Goal: Information Seeking & Learning: Learn about a topic

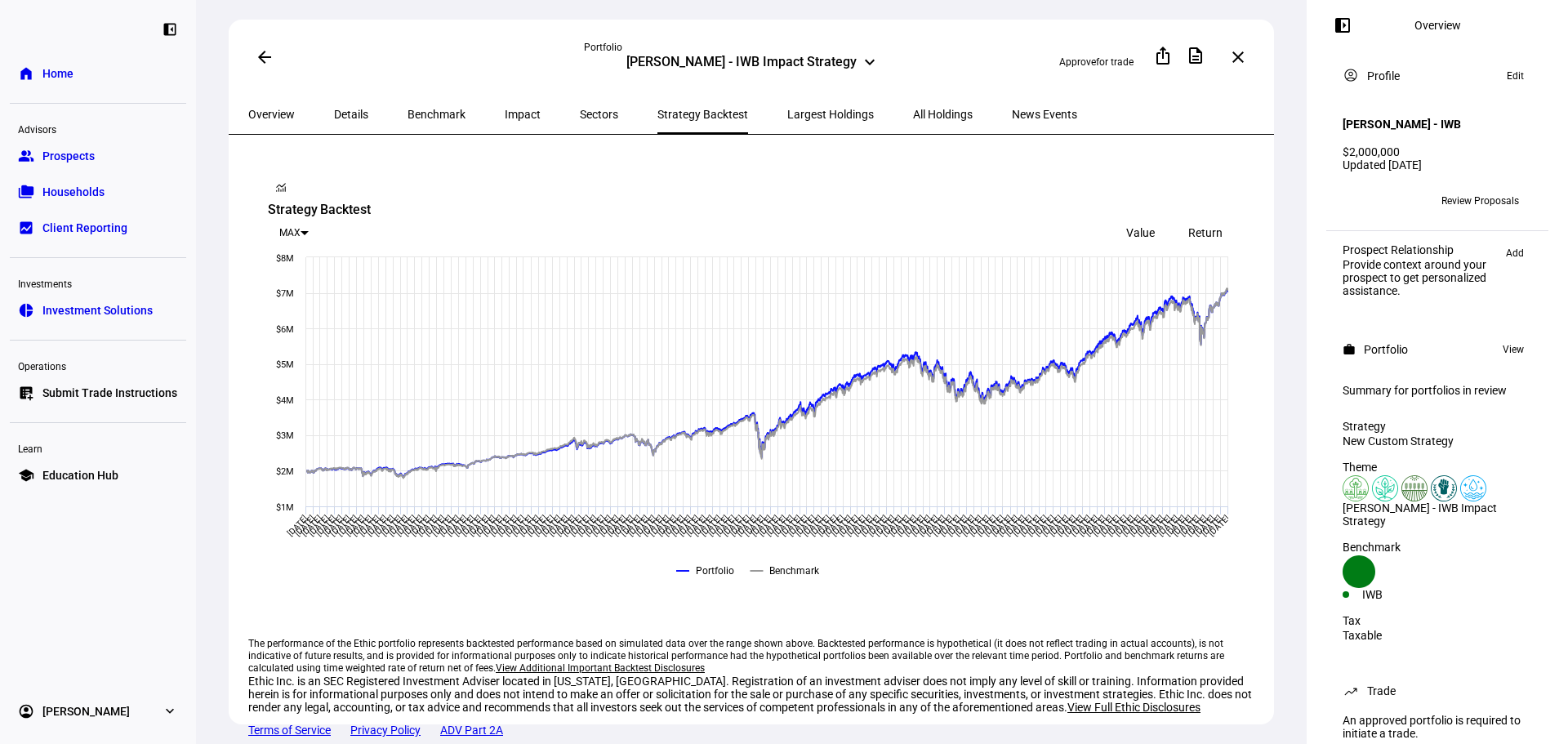
click at [1012, 109] on span "News Events" at bounding box center [1044, 114] width 65 height 11
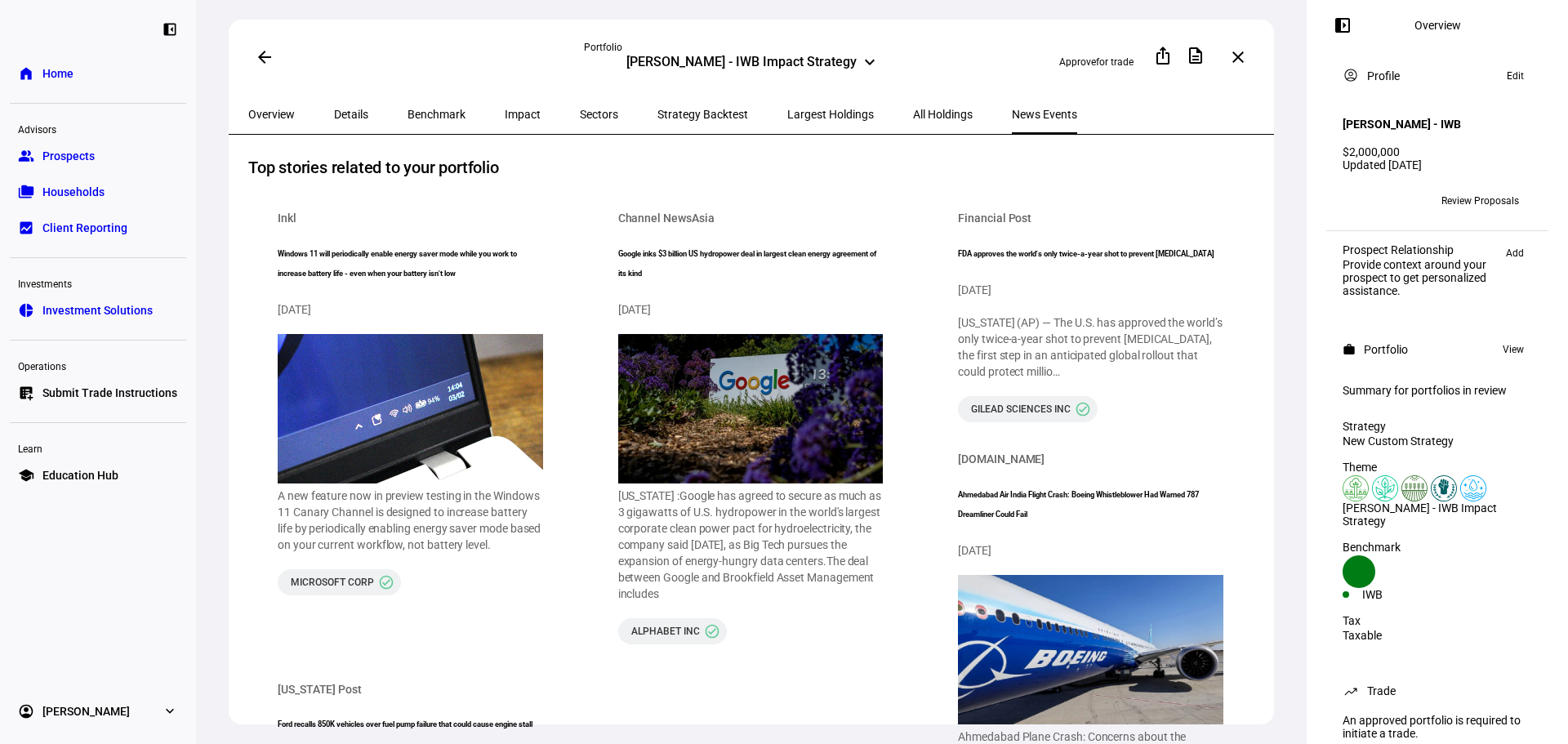
click at [913, 109] on span "All Holdings" at bounding box center [942, 114] width 60 height 11
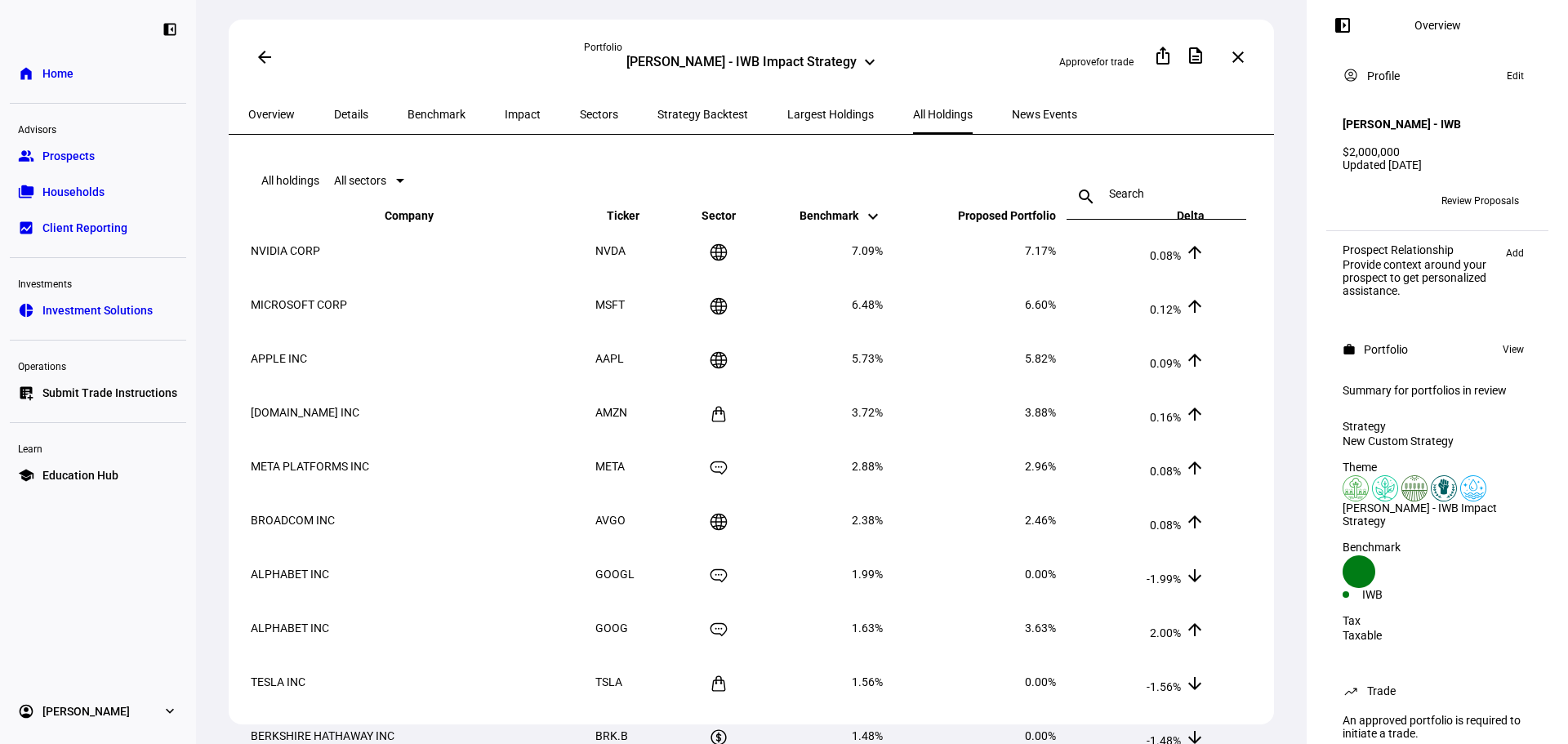
click at [787, 111] on span "Largest Holdings" at bounding box center [830, 114] width 87 height 11
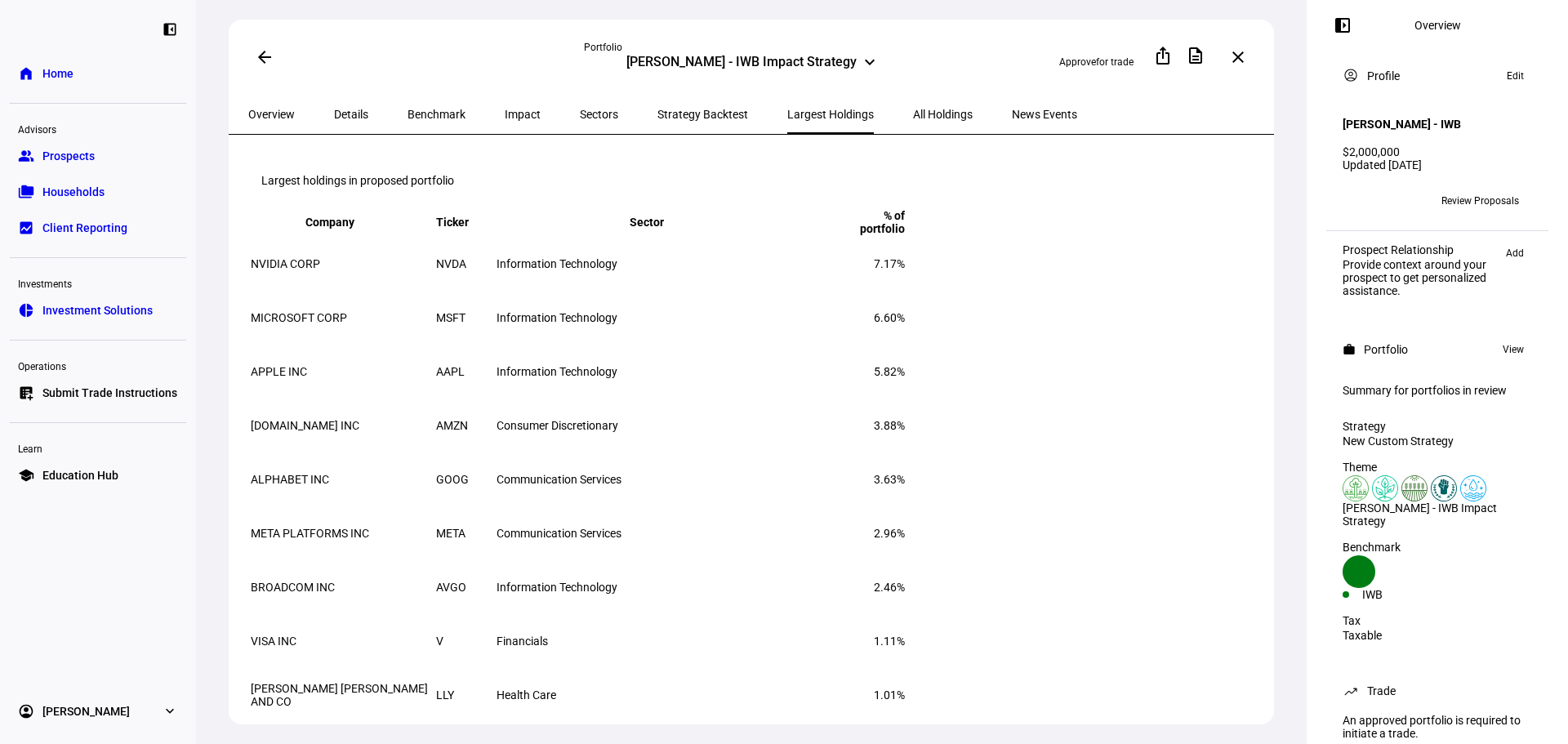
click at [673, 123] on span "Strategy Backtest" at bounding box center [702, 114] width 90 height 39
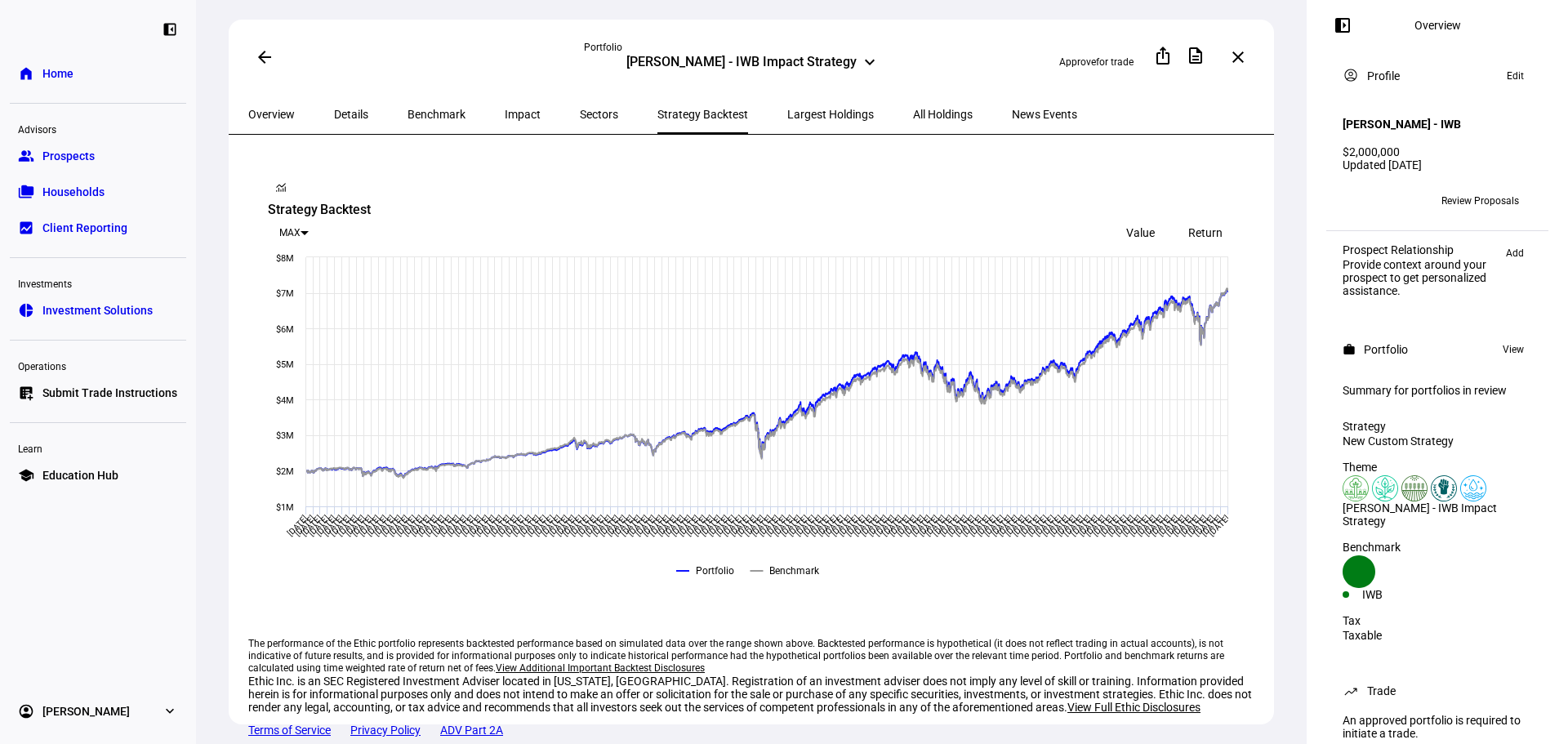
click at [580, 102] on span "Sectors" at bounding box center [599, 114] width 38 height 39
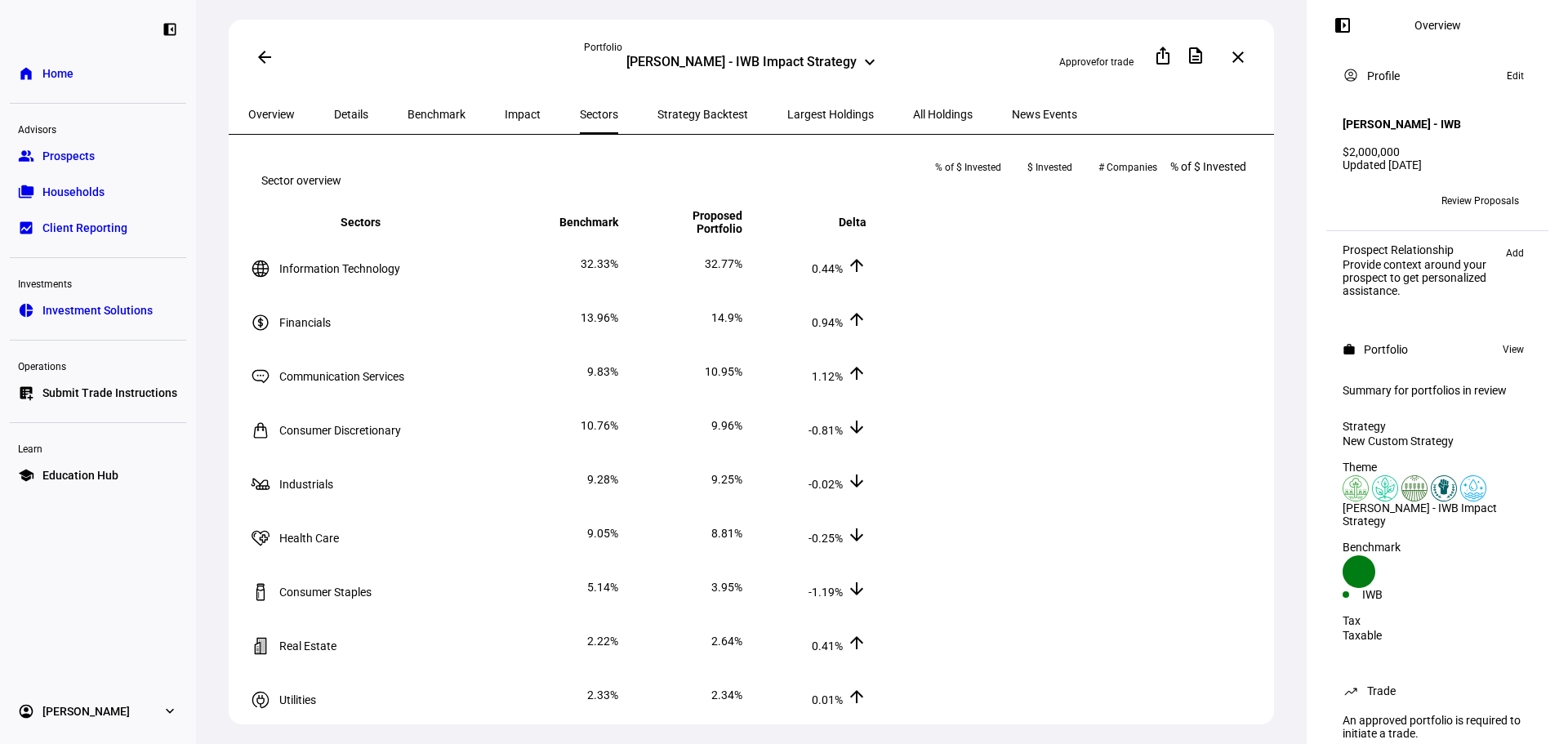
click at [505, 109] on span "Impact" at bounding box center [522, 114] width 36 height 11
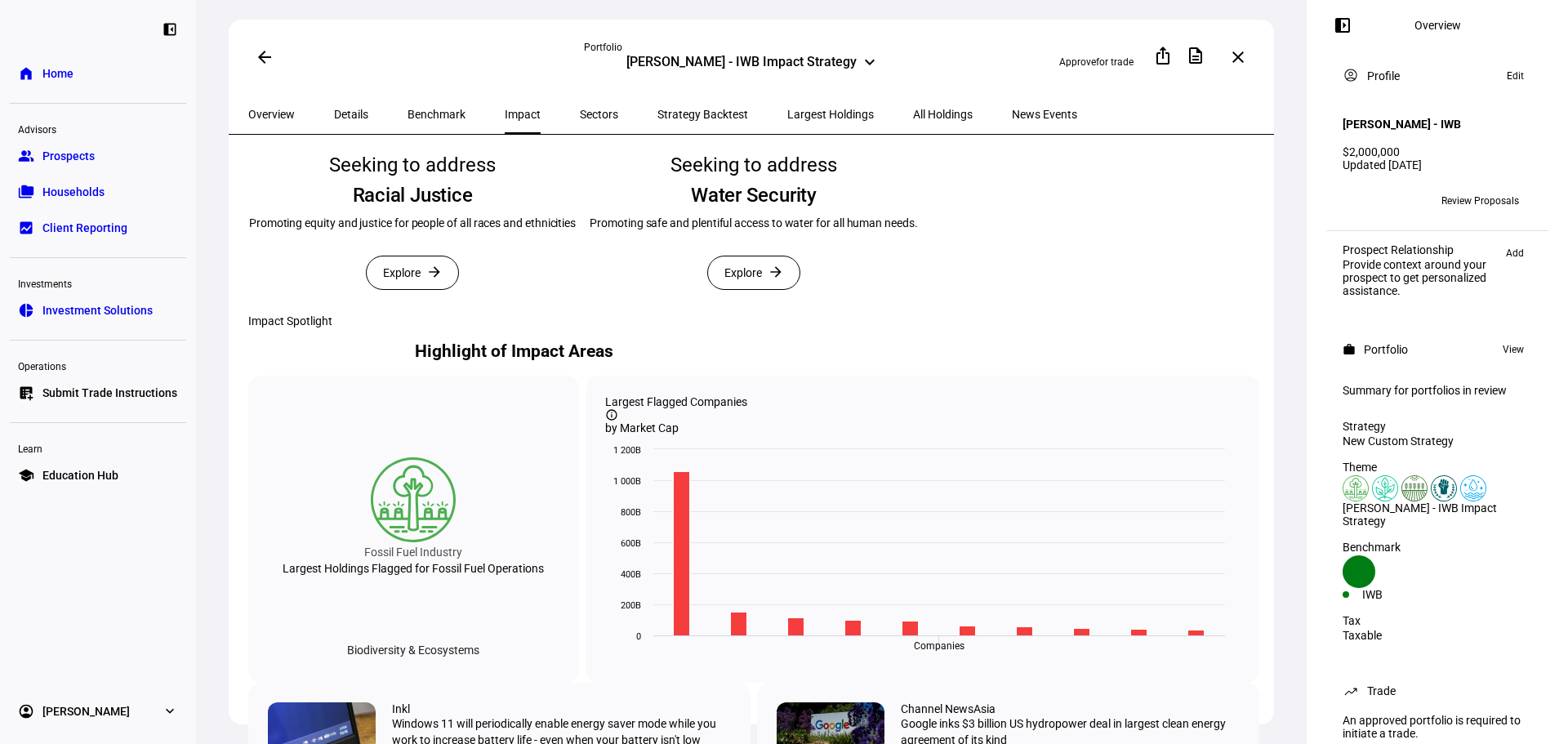
scroll to position [326, 0]
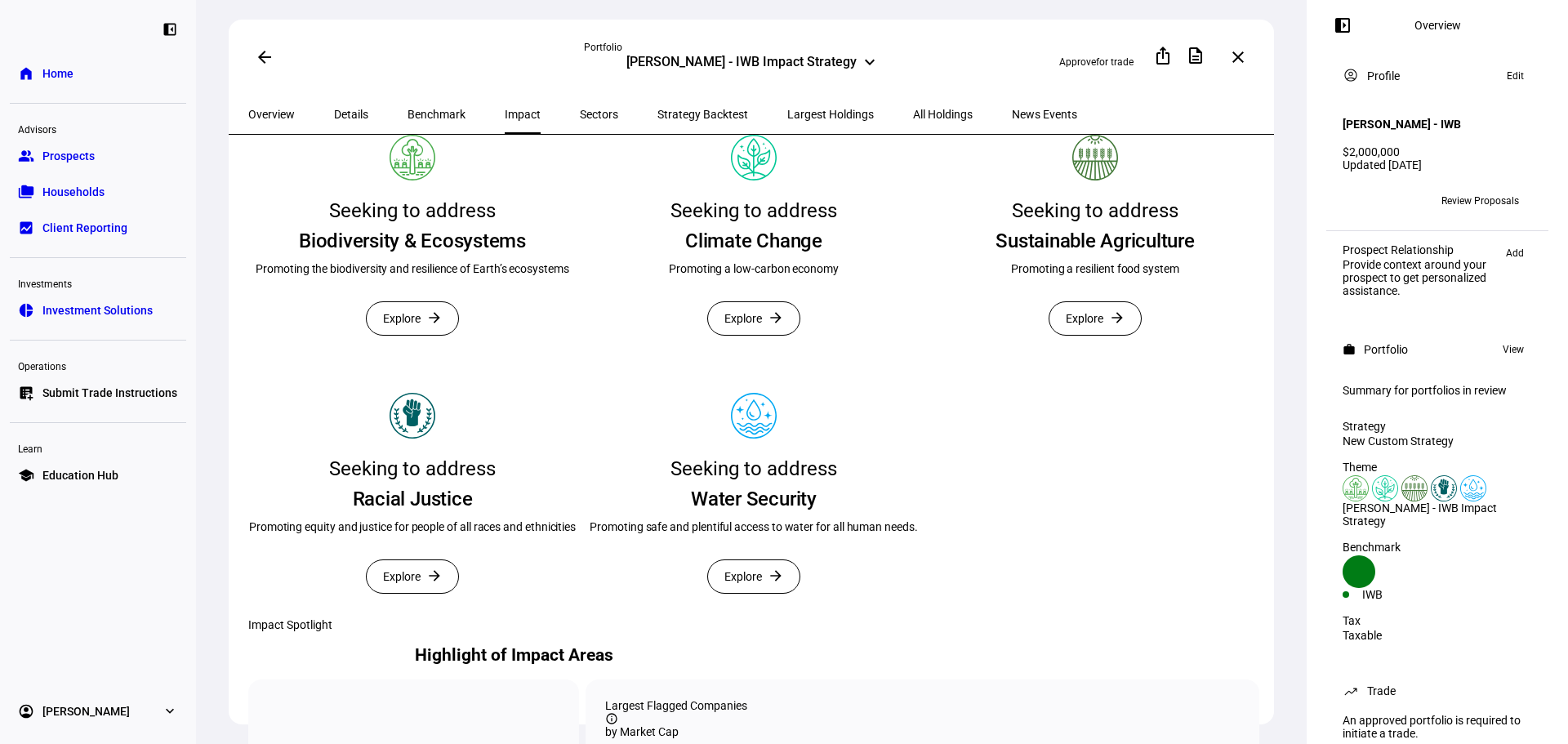
click at [728, 335] on span "Explore" at bounding box center [743, 319] width 37 height 33
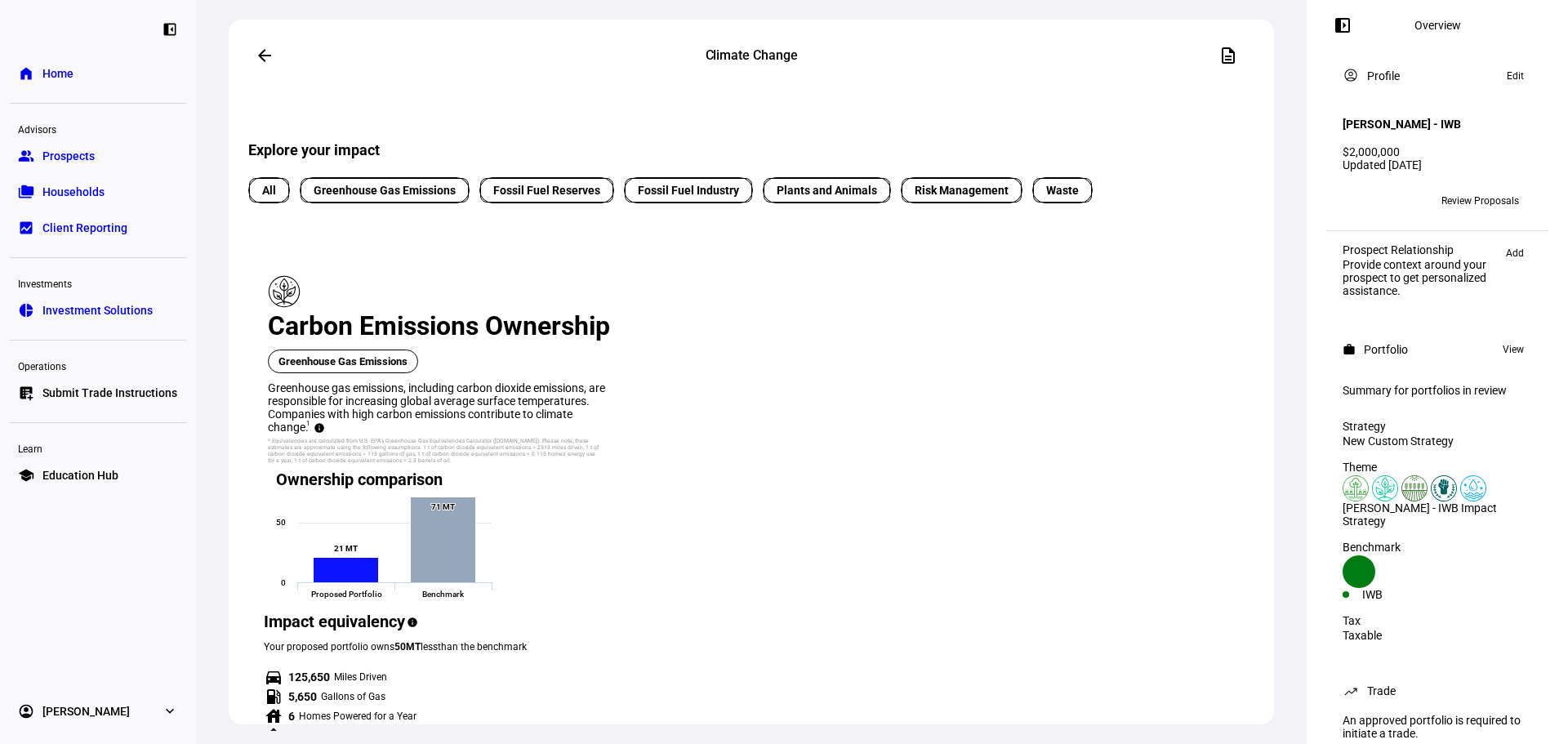
scroll to position [82, 0]
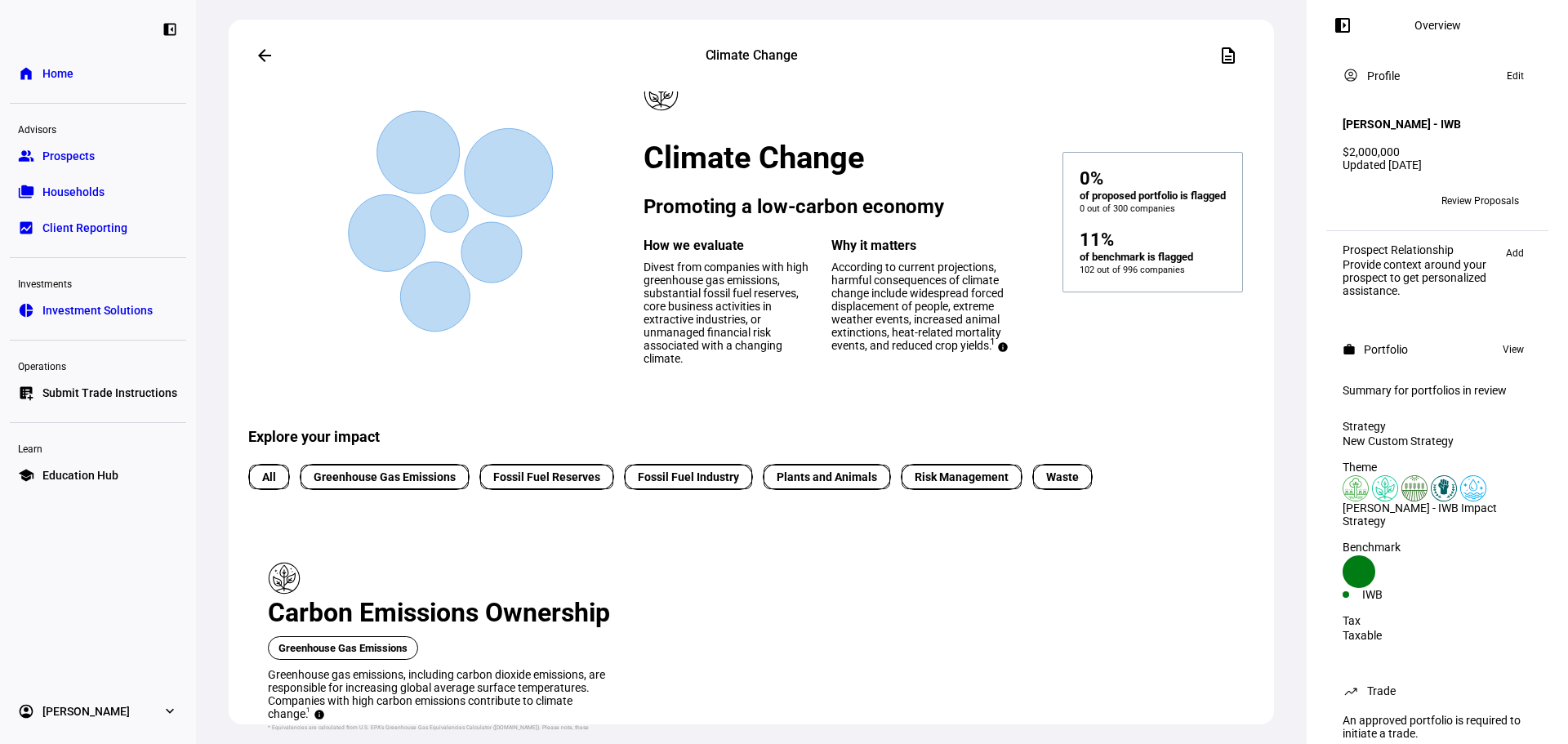
click at [403, 486] on span "Greenhouse Gas Emissions" at bounding box center [384, 477] width 142 height 17
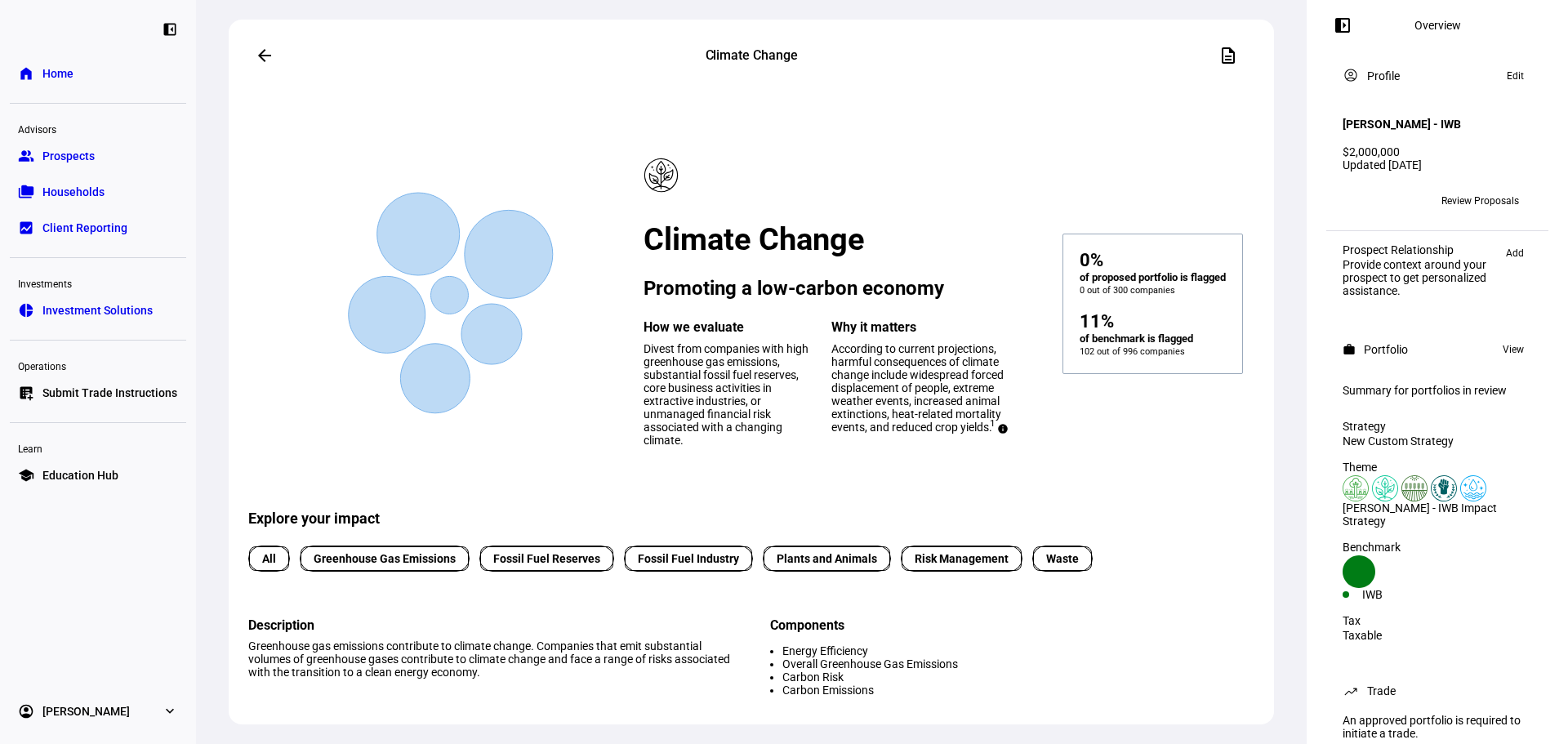
click at [275, 568] on span "All" at bounding box center [269, 558] width 34 height 18
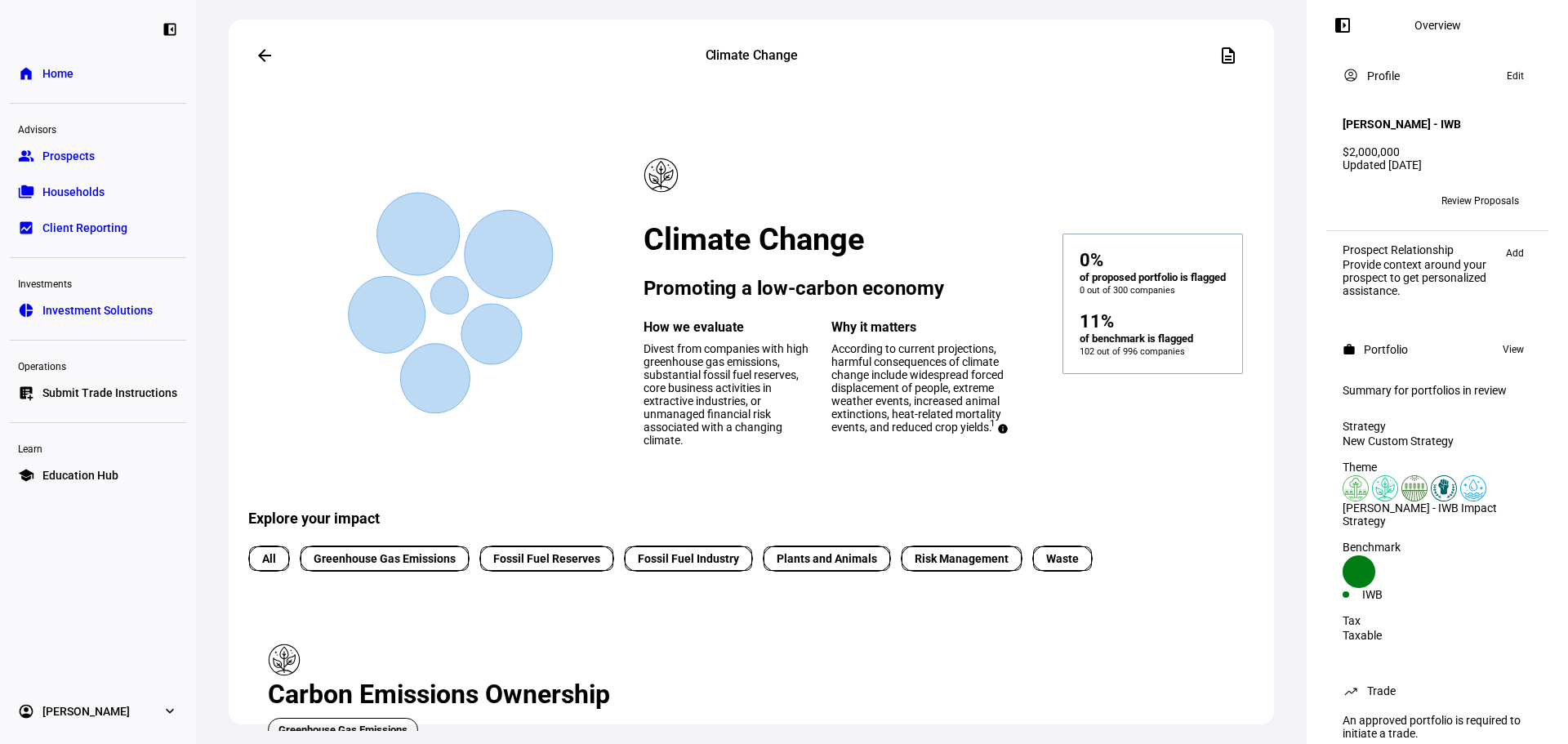
click at [255, 54] on span at bounding box center [264, 55] width 39 height 39
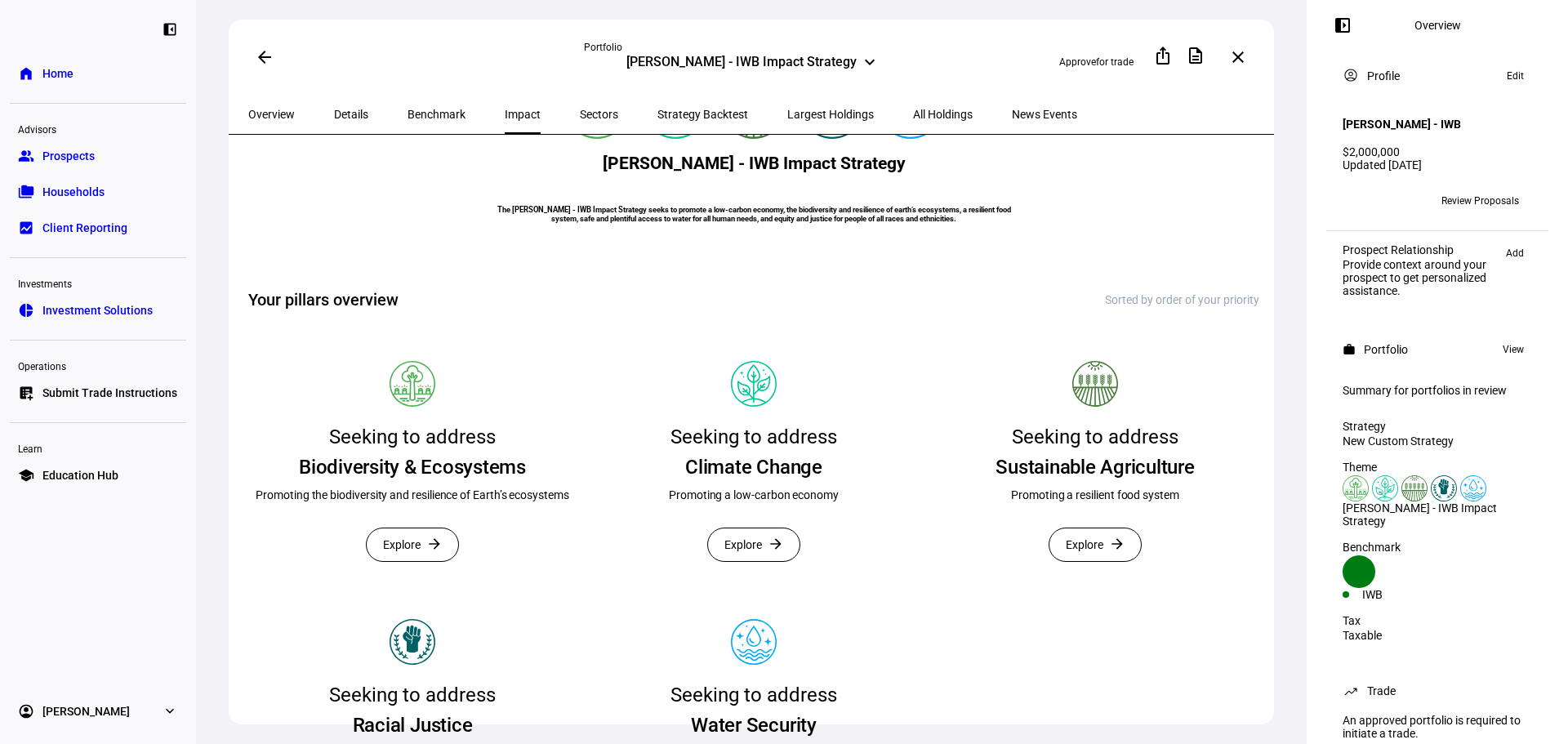
scroll to position [326, 0]
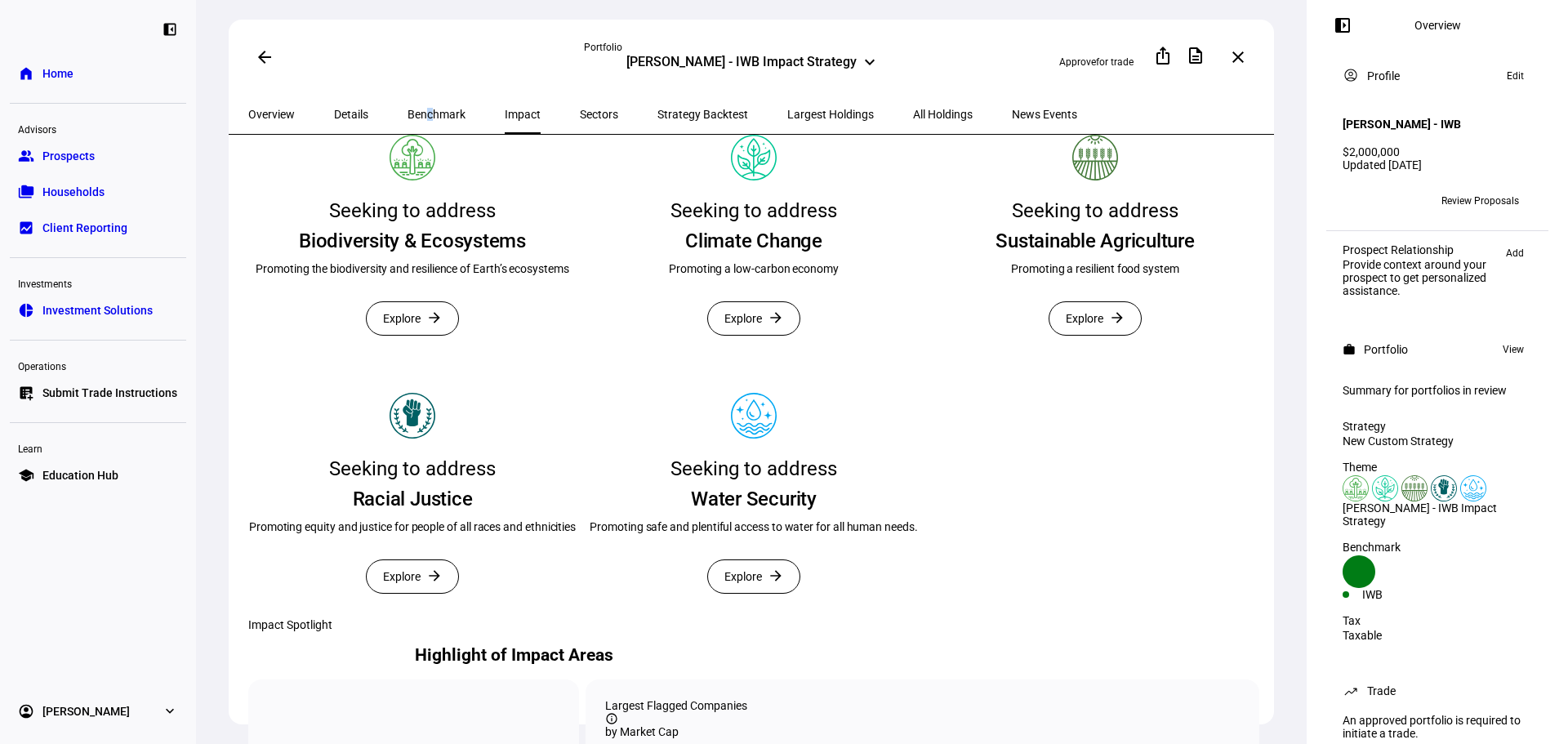
click at [408, 122] on span "Benchmark" at bounding box center [436, 114] width 58 height 39
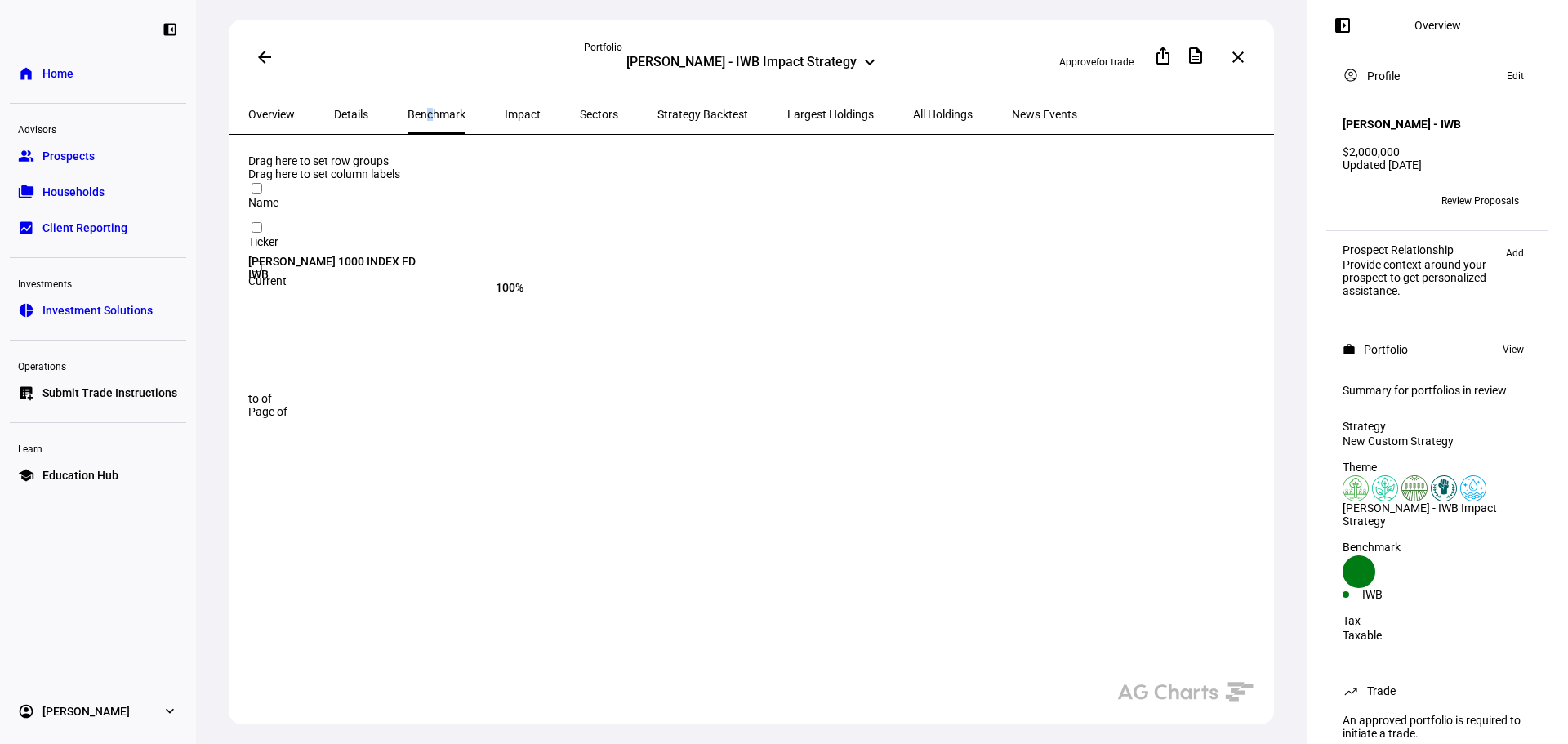
click at [354, 120] on span "Details" at bounding box center [351, 114] width 35 height 39
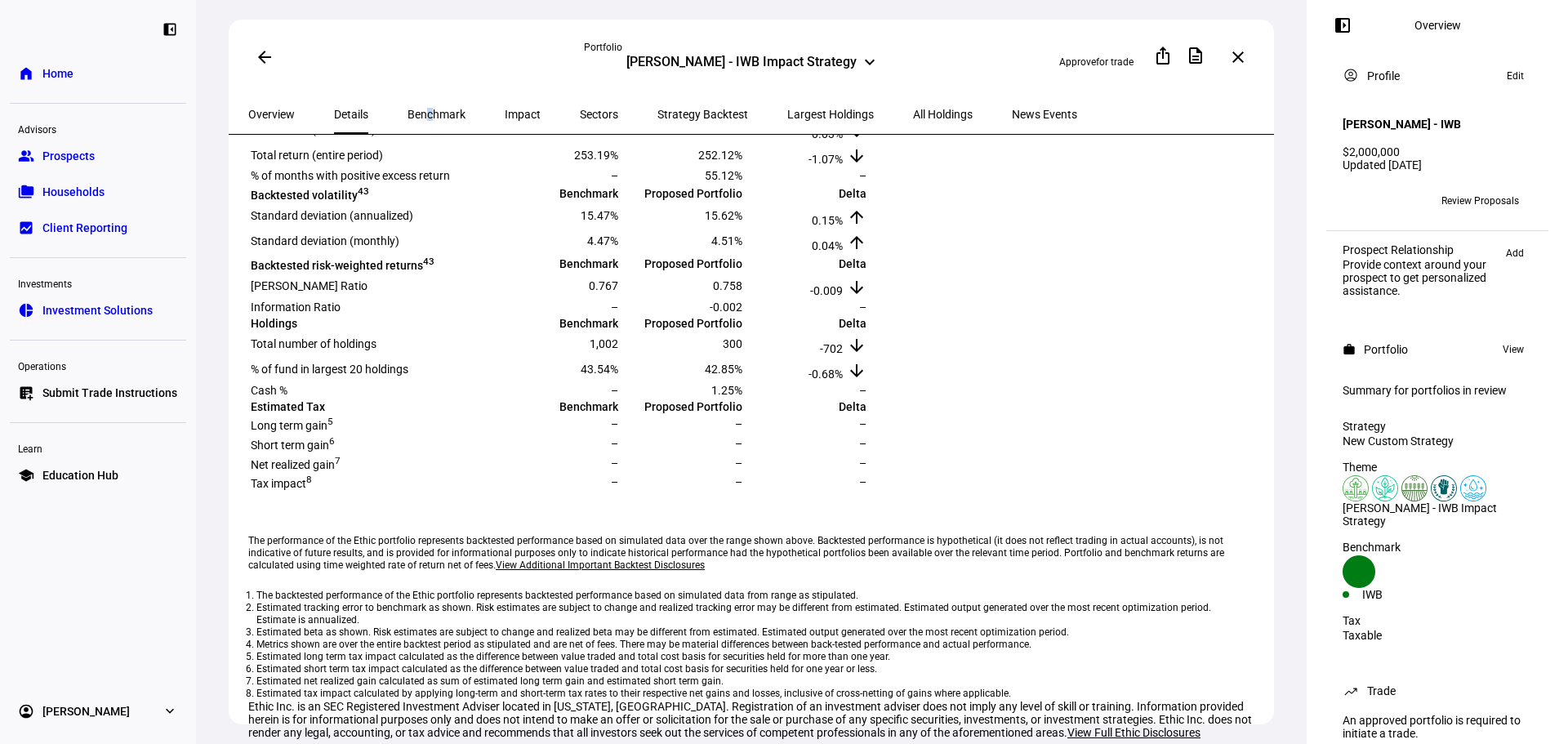
scroll to position [572, 0]
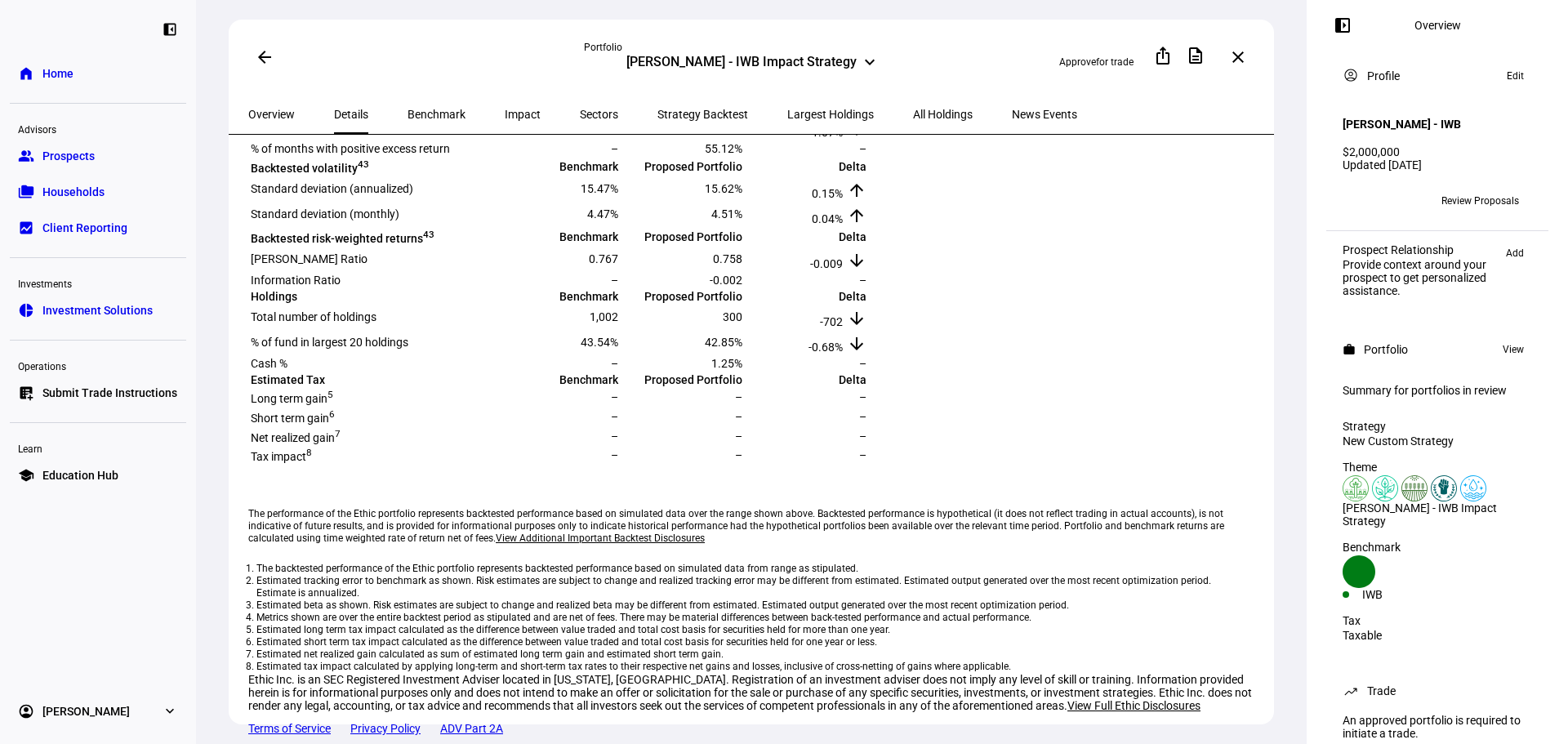
click at [271, 118] on span "Overview" at bounding box center [272, 114] width 47 height 39
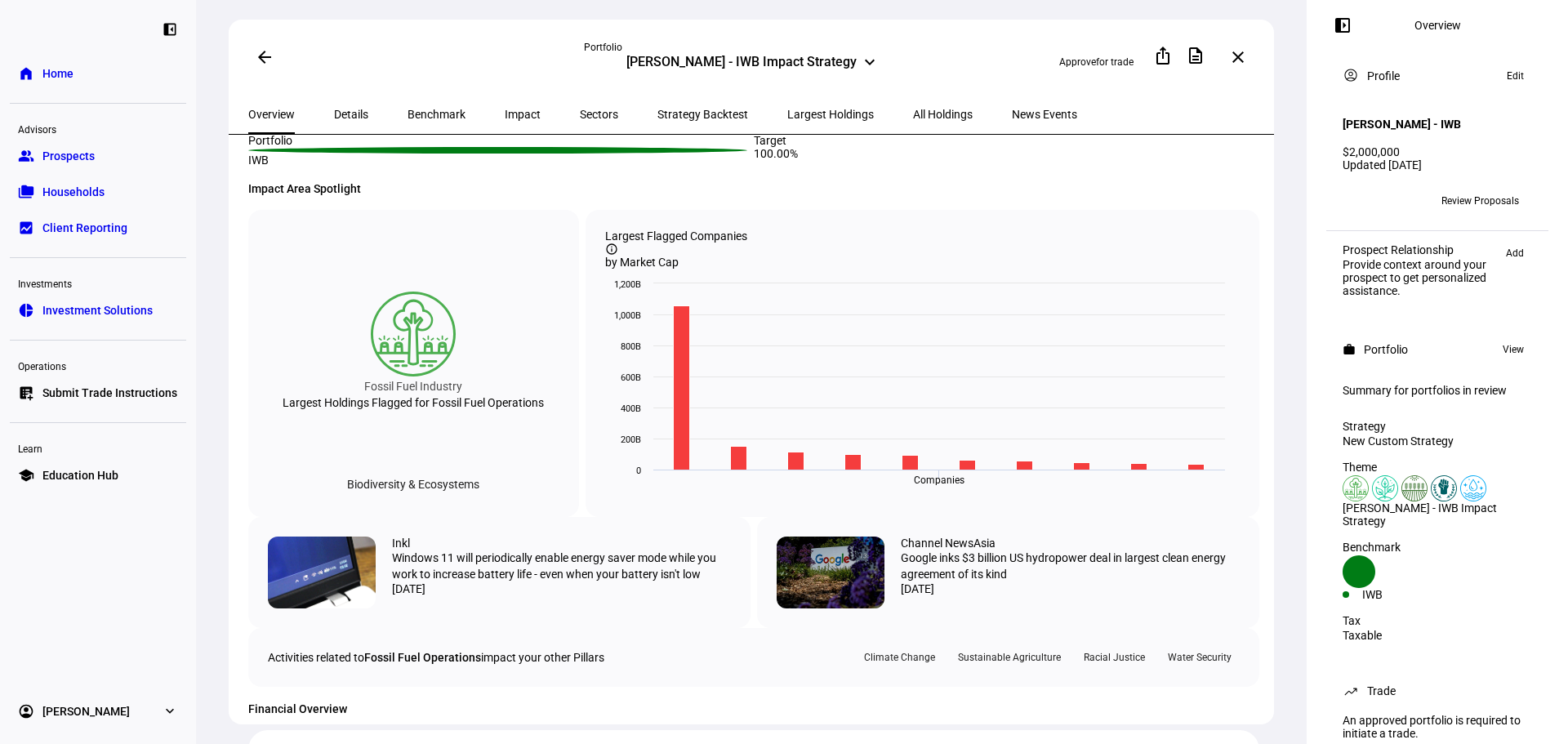
scroll to position [572, 0]
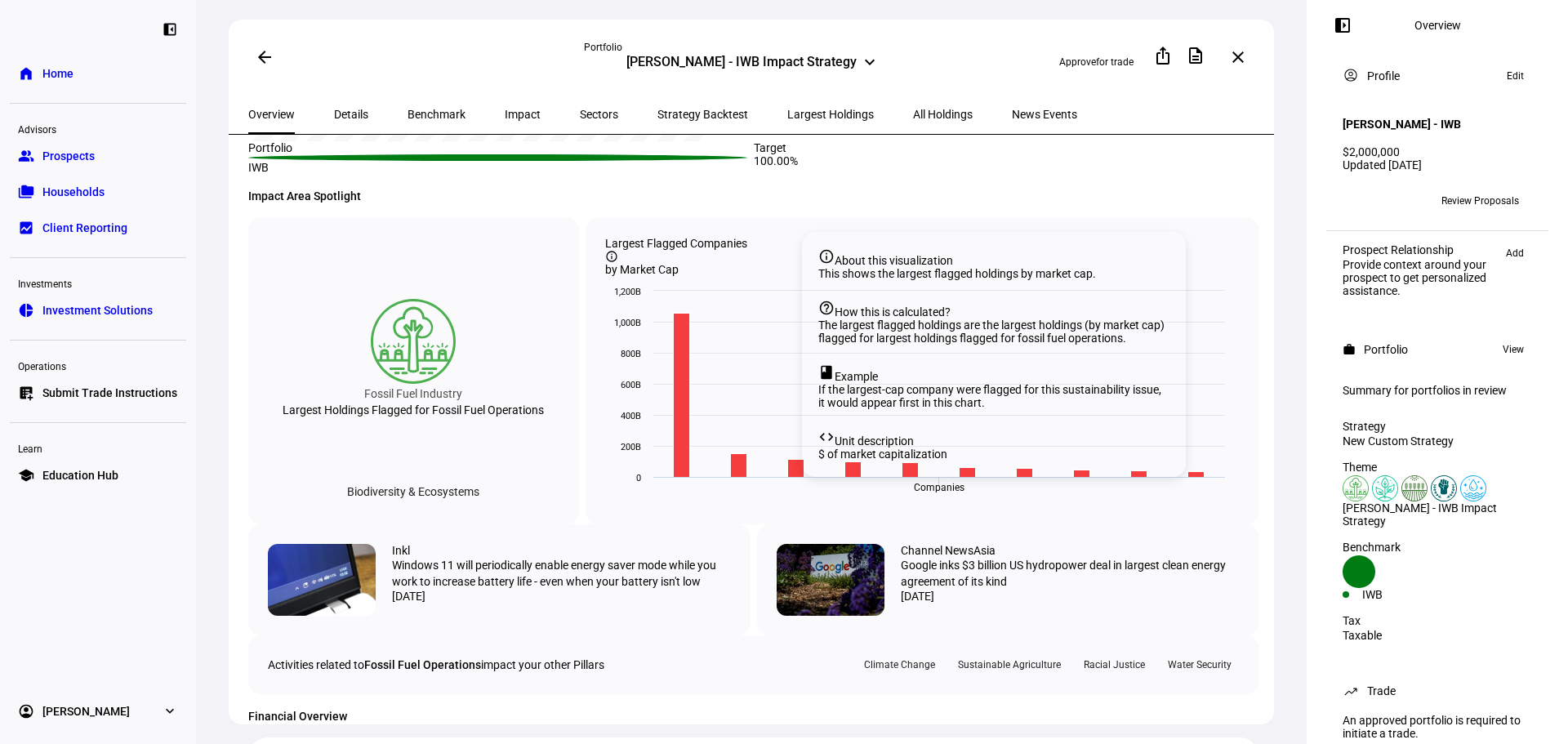
click at [618, 263] on mat-icon "info_outline" at bounding box center [611, 256] width 13 height 13
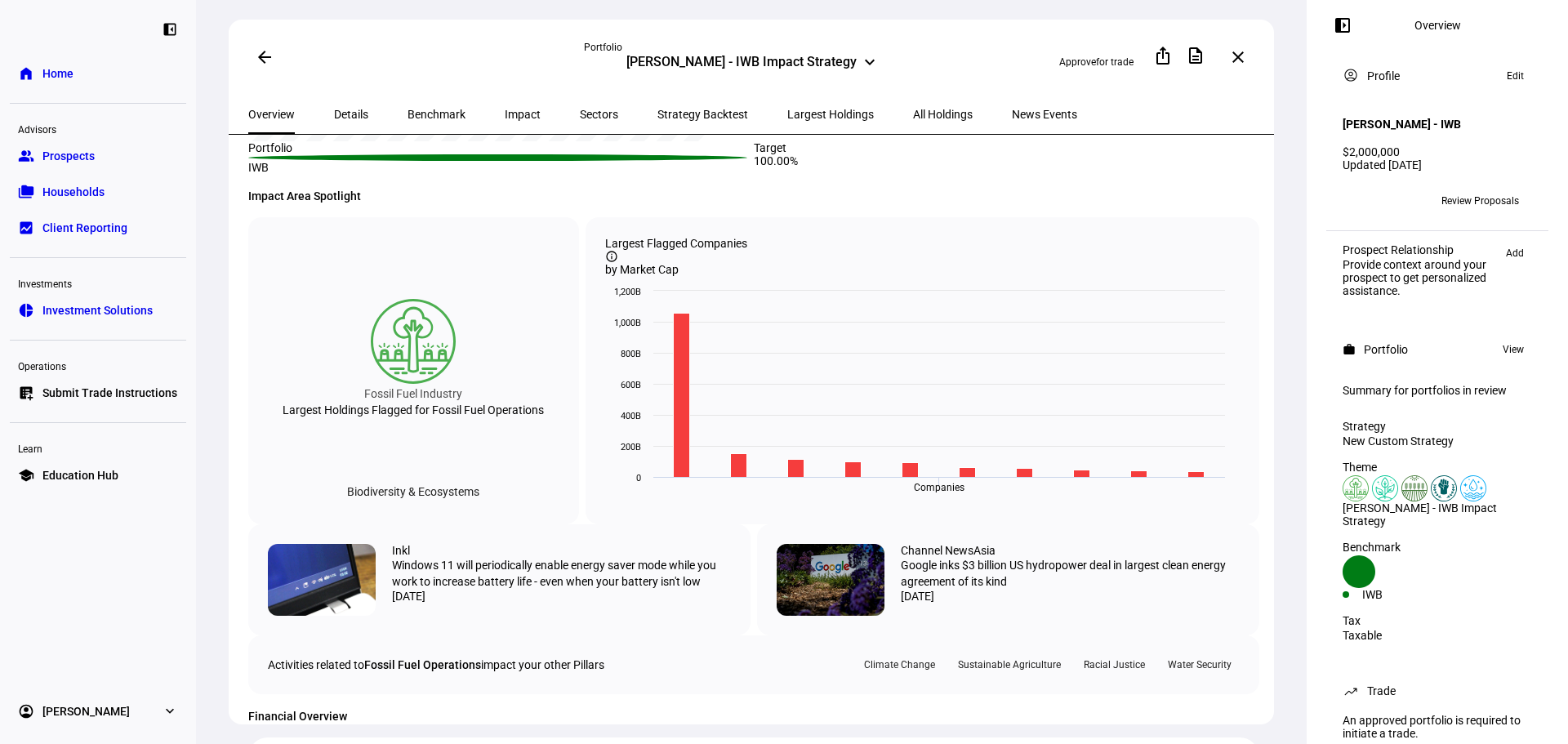
click at [618, 263] on mat-icon "info_outline" at bounding box center [611, 256] width 13 height 13
click at [686, 477] on rect at bounding box center [680, 395] width 16 height 164
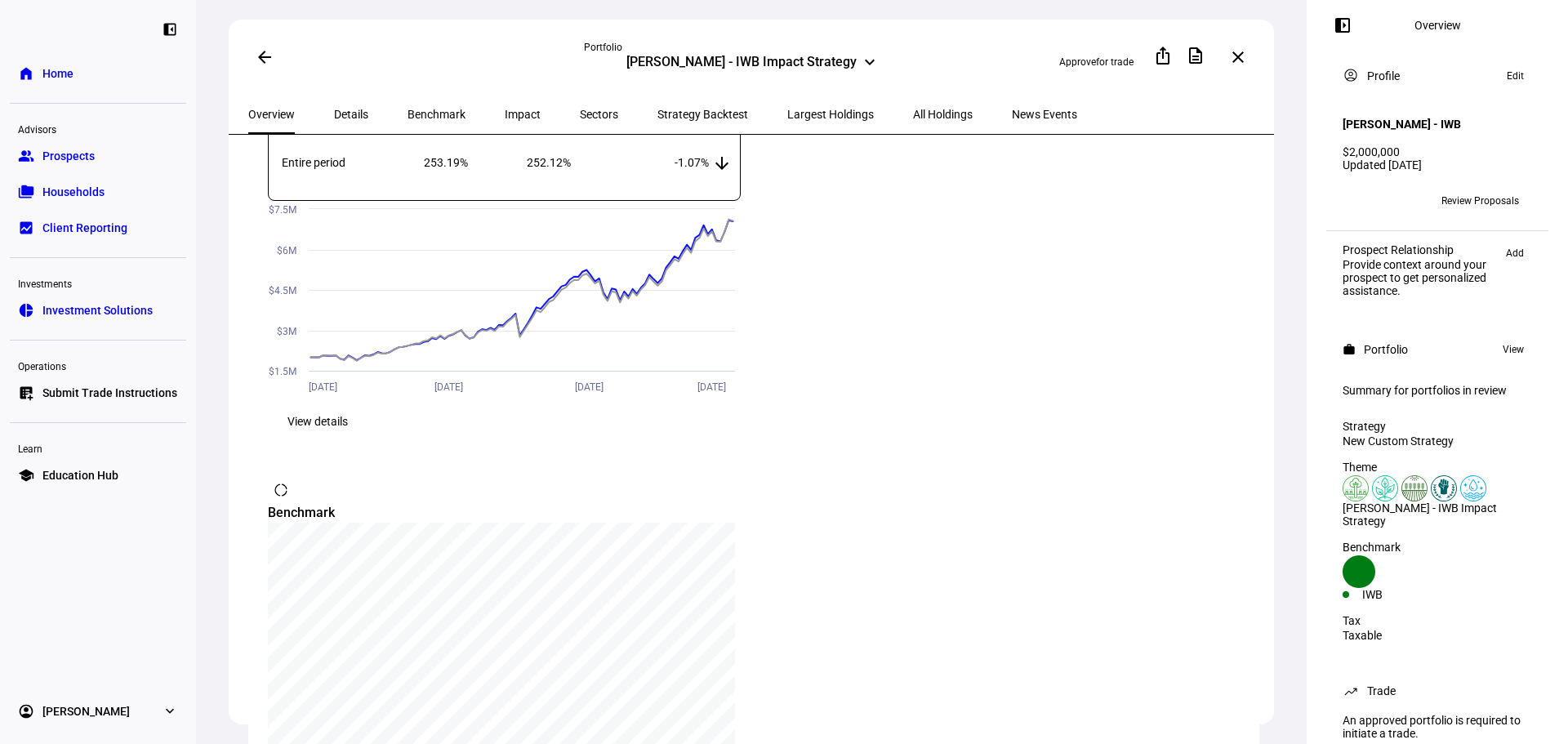
scroll to position [1389, 0]
click at [348, 432] on span "View details" at bounding box center [318, 416] width 61 height 33
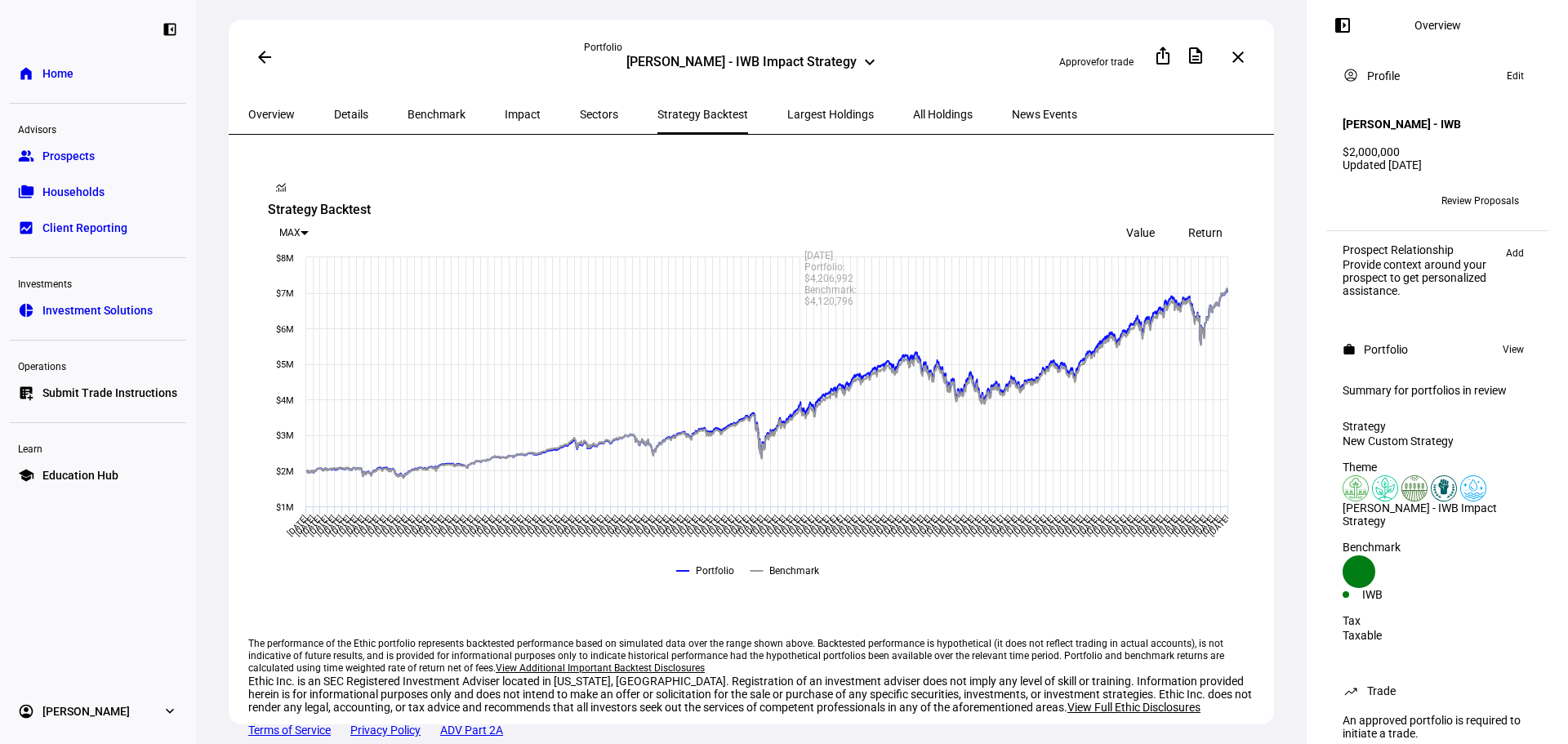
click at [1188, 227] on span "Return" at bounding box center [1205, 233] width 35 height 13
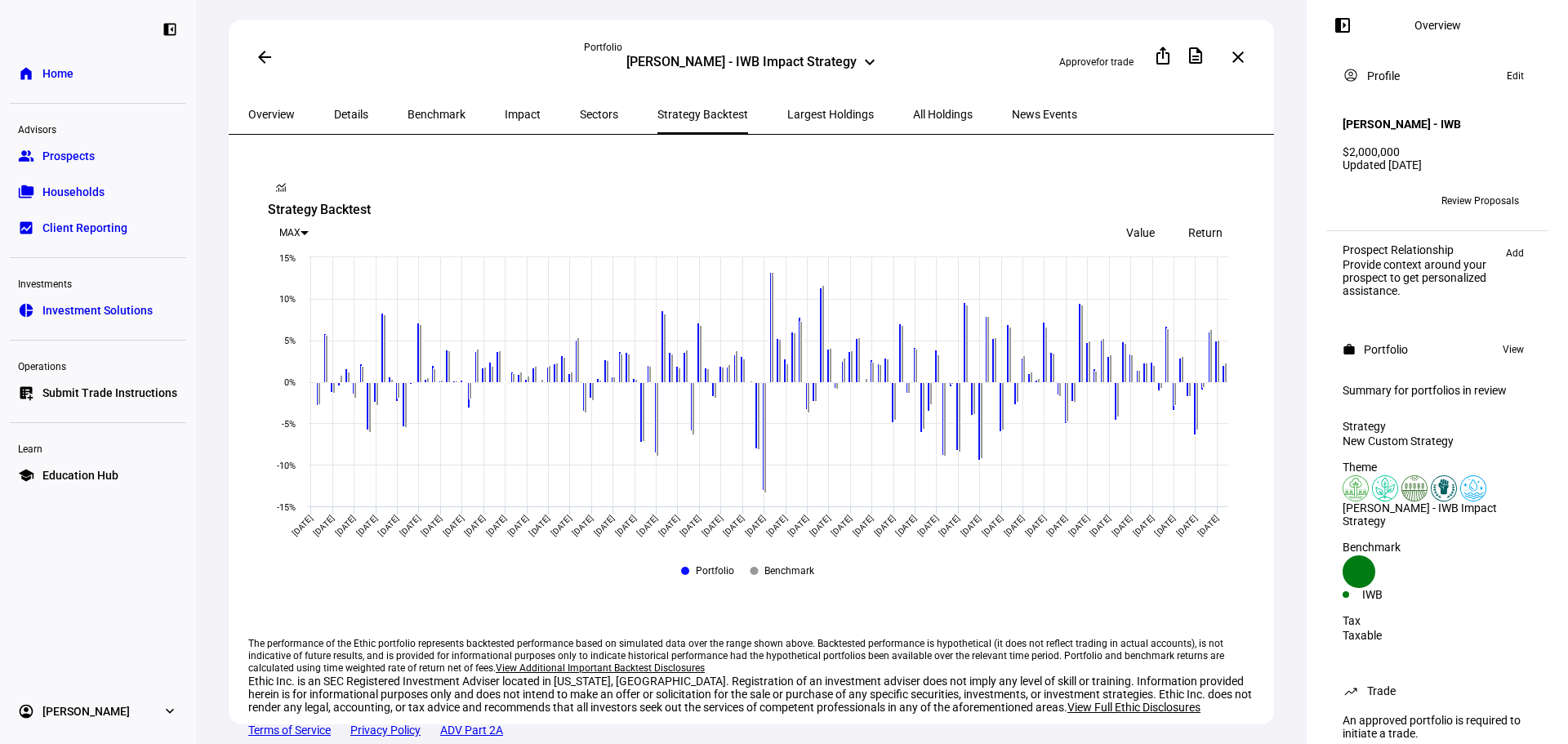
click at [269, 63] on span at bounding box center [264, 56] width 39 height 39
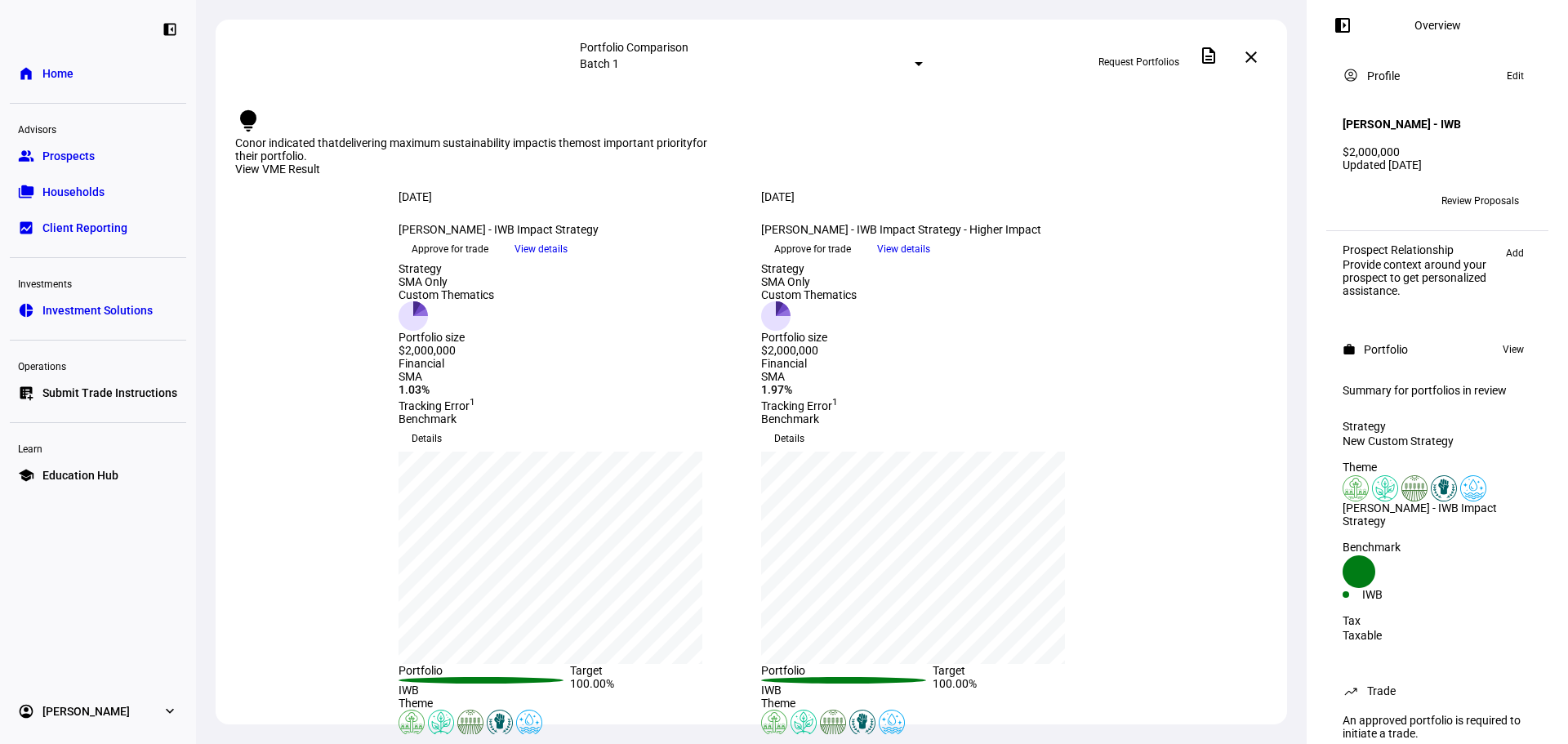
click at [930, 261] on span "View details" at bounding box center [903, 249] width 53 height 24
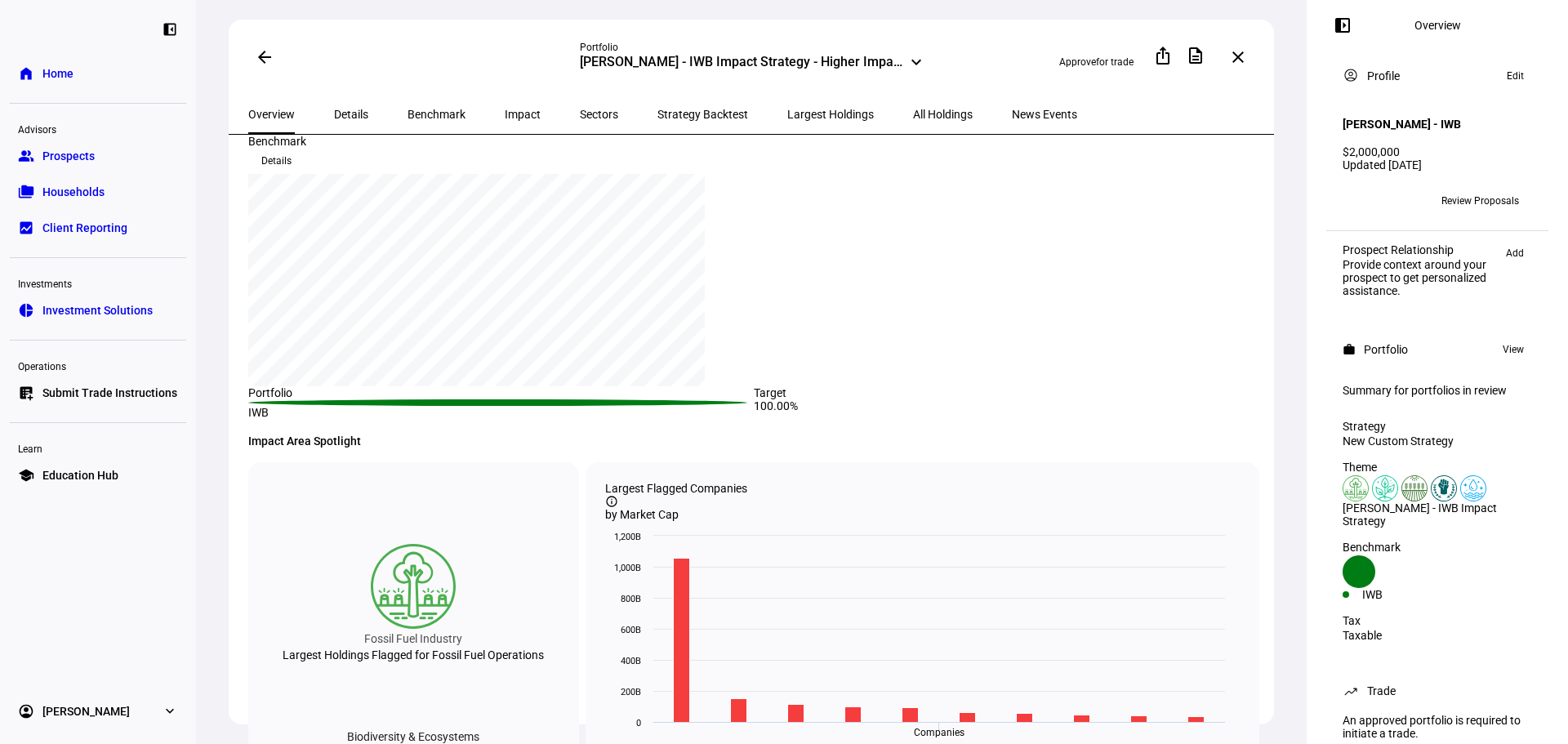
scroll to position [163, 0]
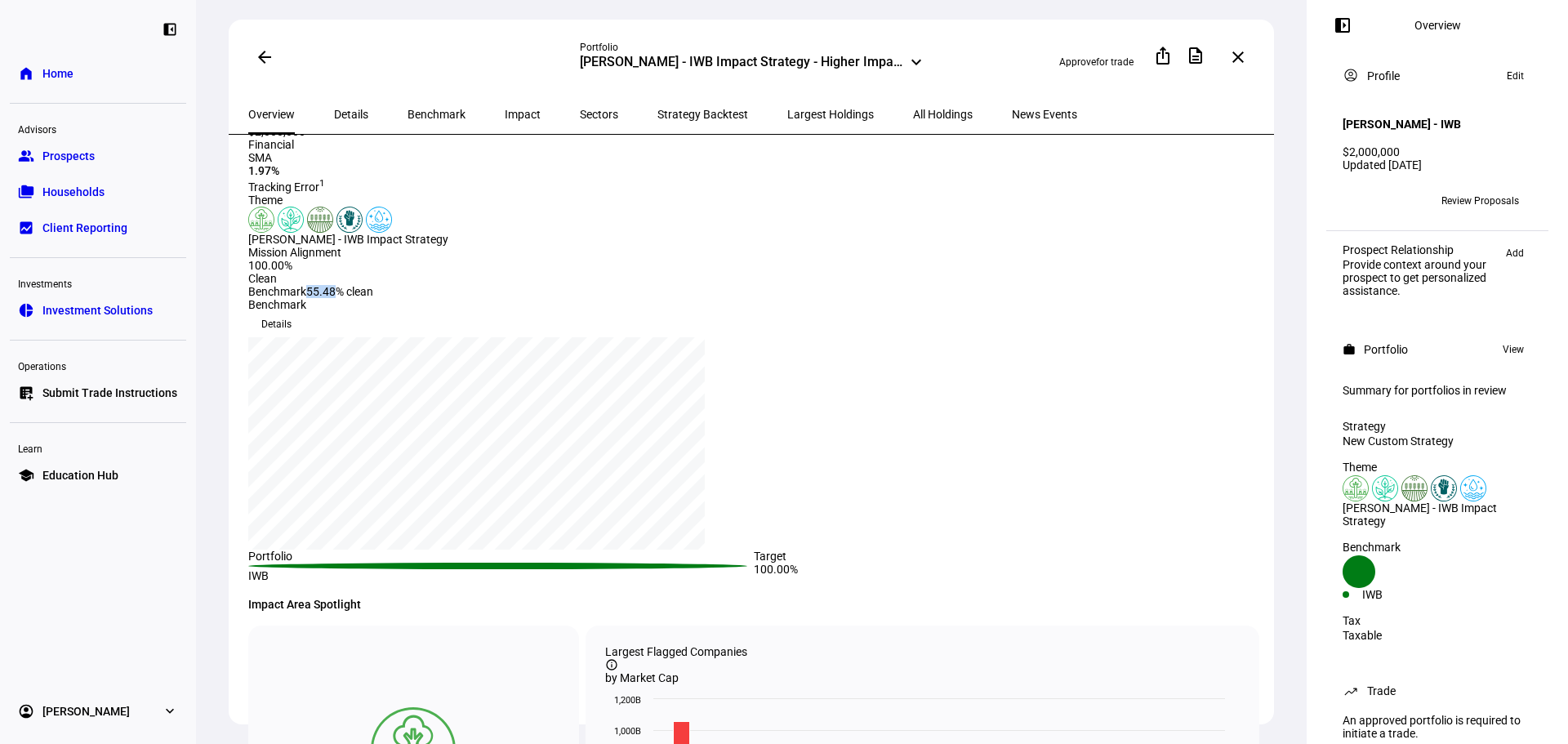
drag, startPoint x: 332, startPoint y: 560, endPoint x: 318, endPoint y: 562, distance: 14.1
click at [318, 298] on div "100.00% Clean Benchmark 55.48% clean" at bounding box center [311, 278] width 125 height 39
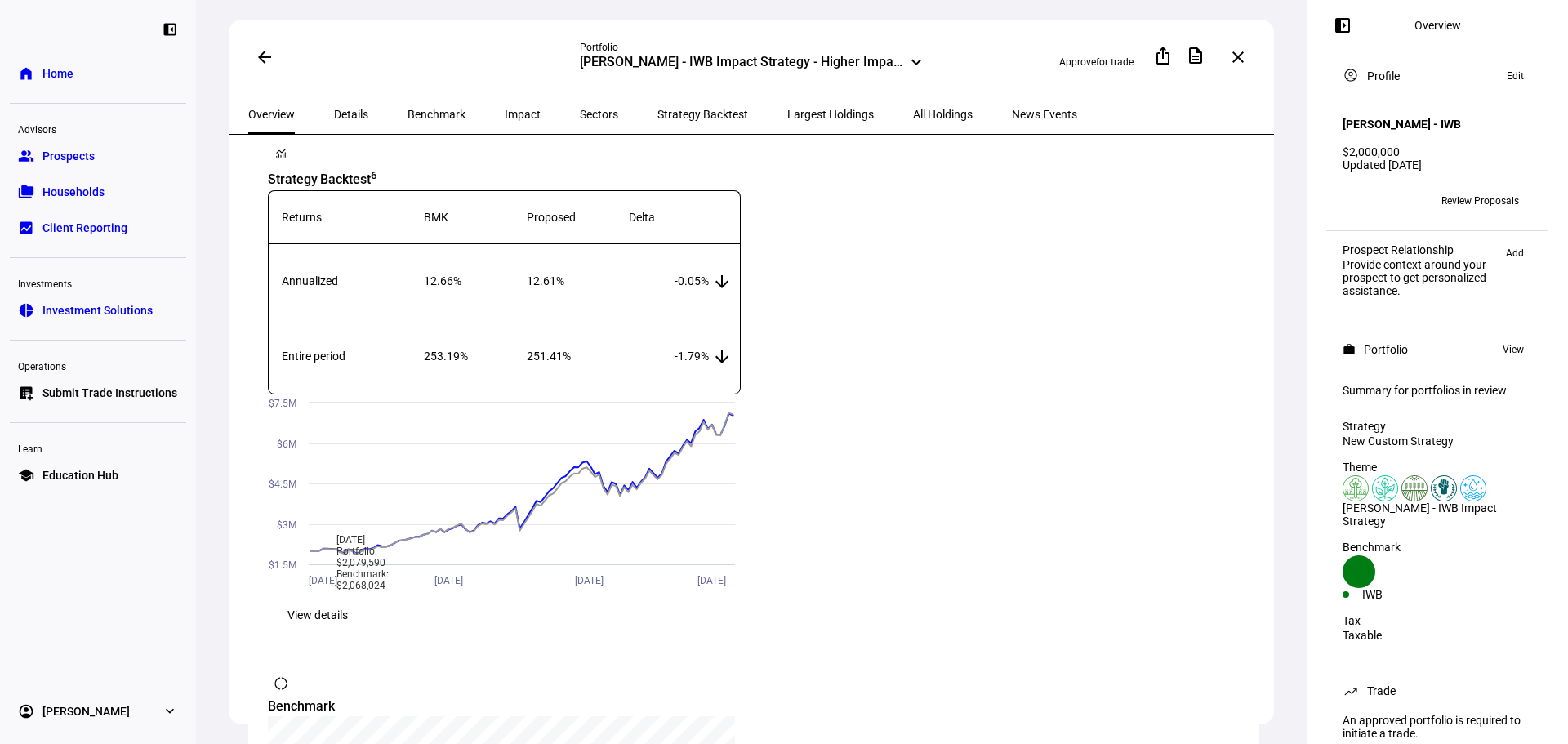
scroll to position [1225, 0]
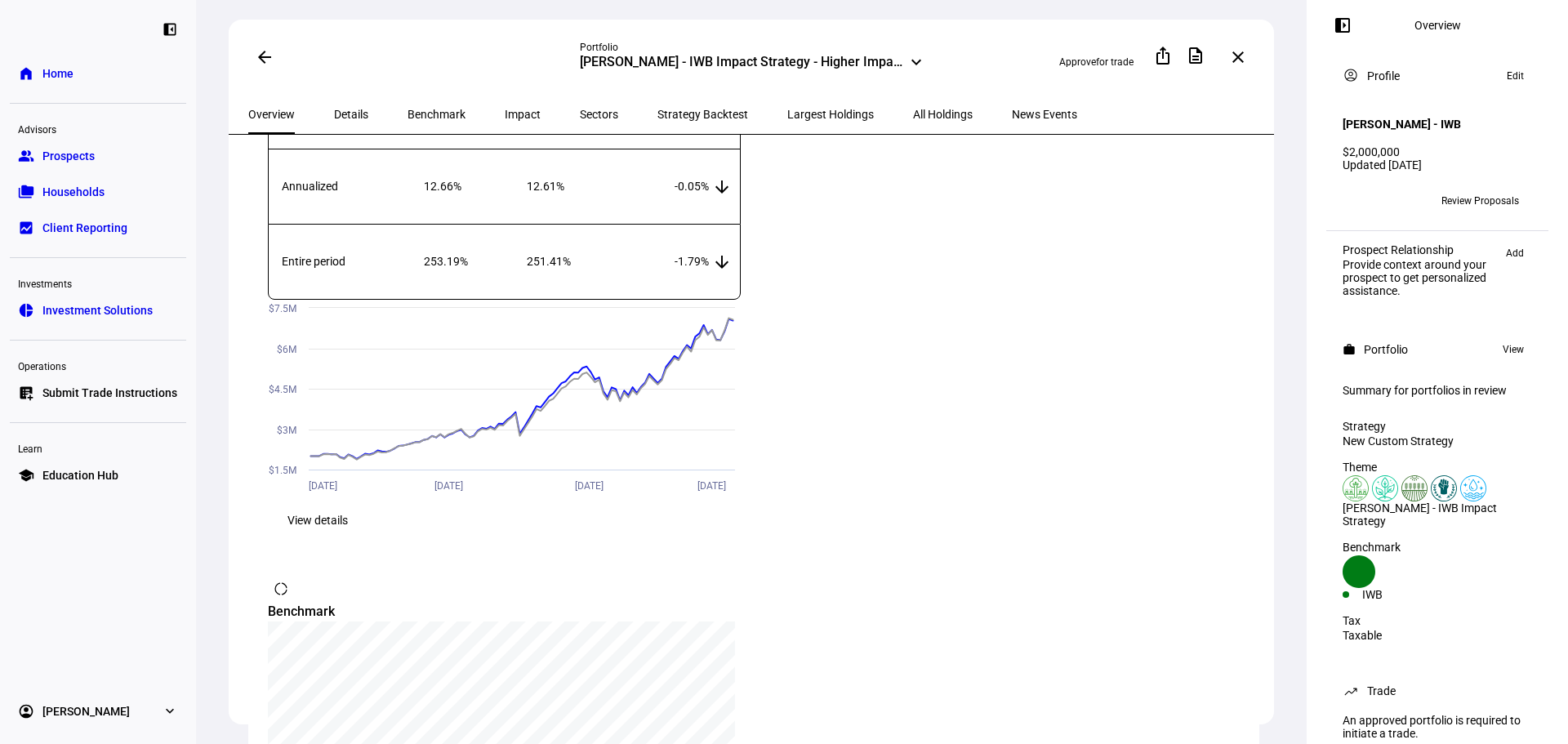
click at [348, 537] on span "View details" at bounding box center [318, 521] width 61 height 33
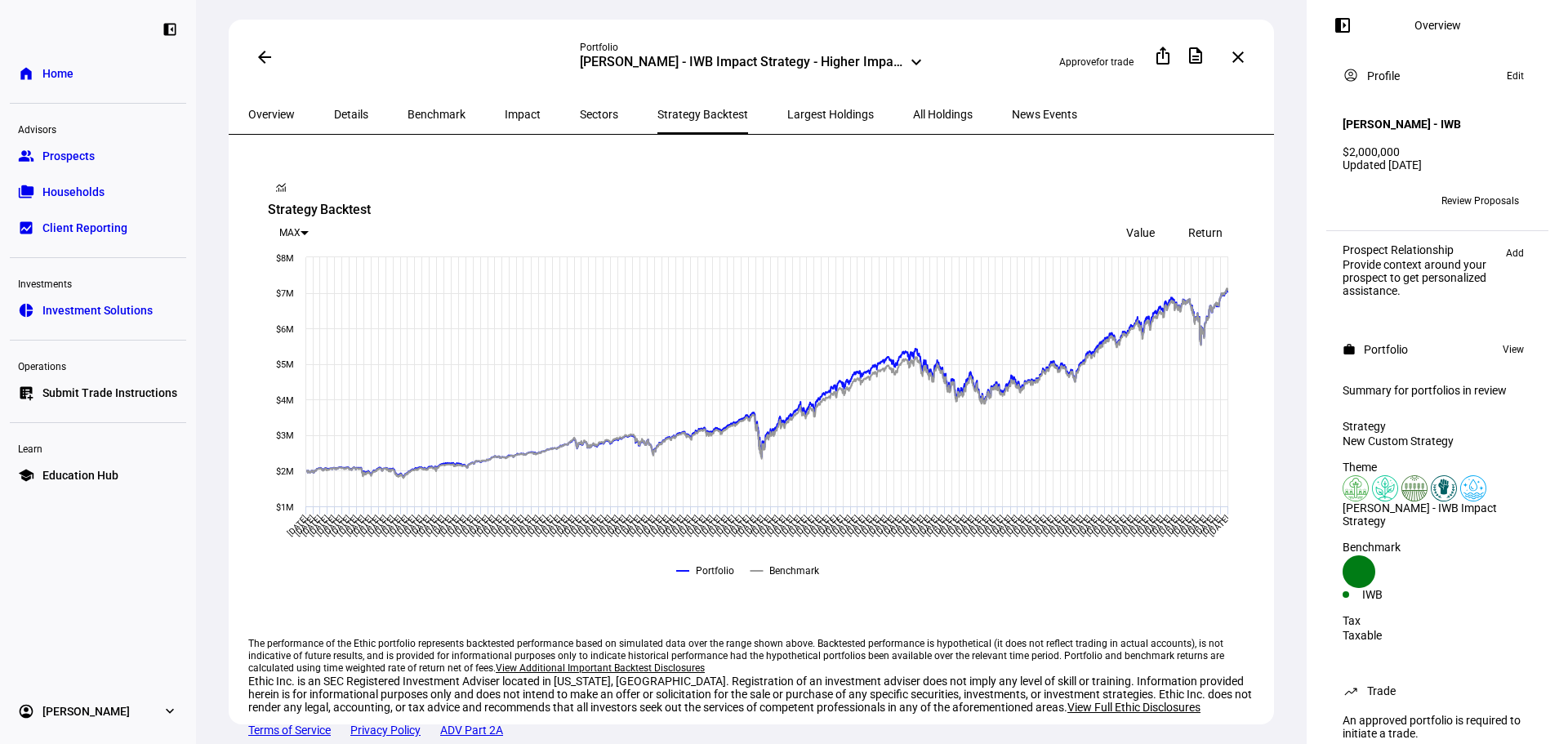
click at [334, 112] on span "Details" at bounding box center [351, 114] width 35 height 11
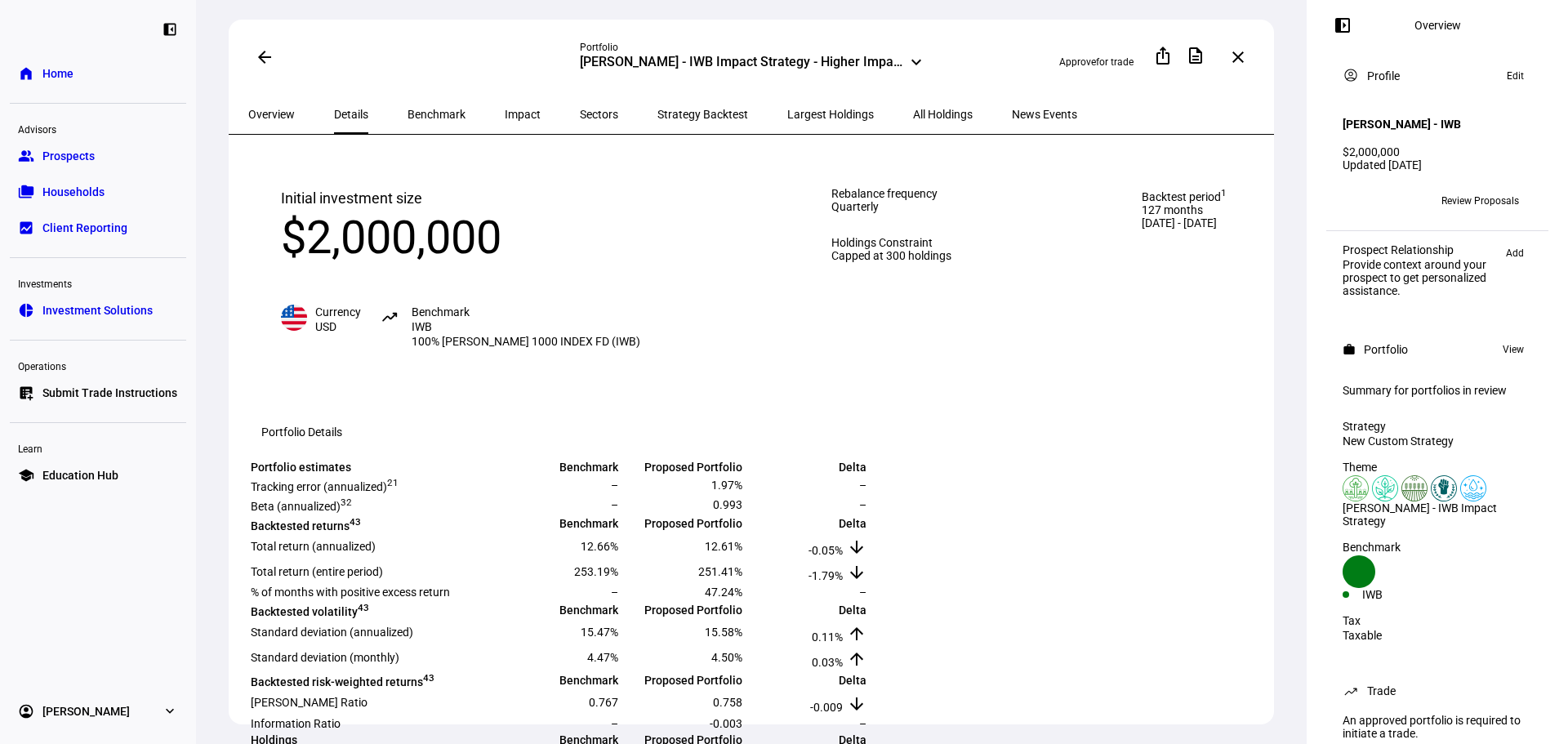
click at [580, 112] on span "Sectors" at bounding box center [599, 114] width 38 height 11
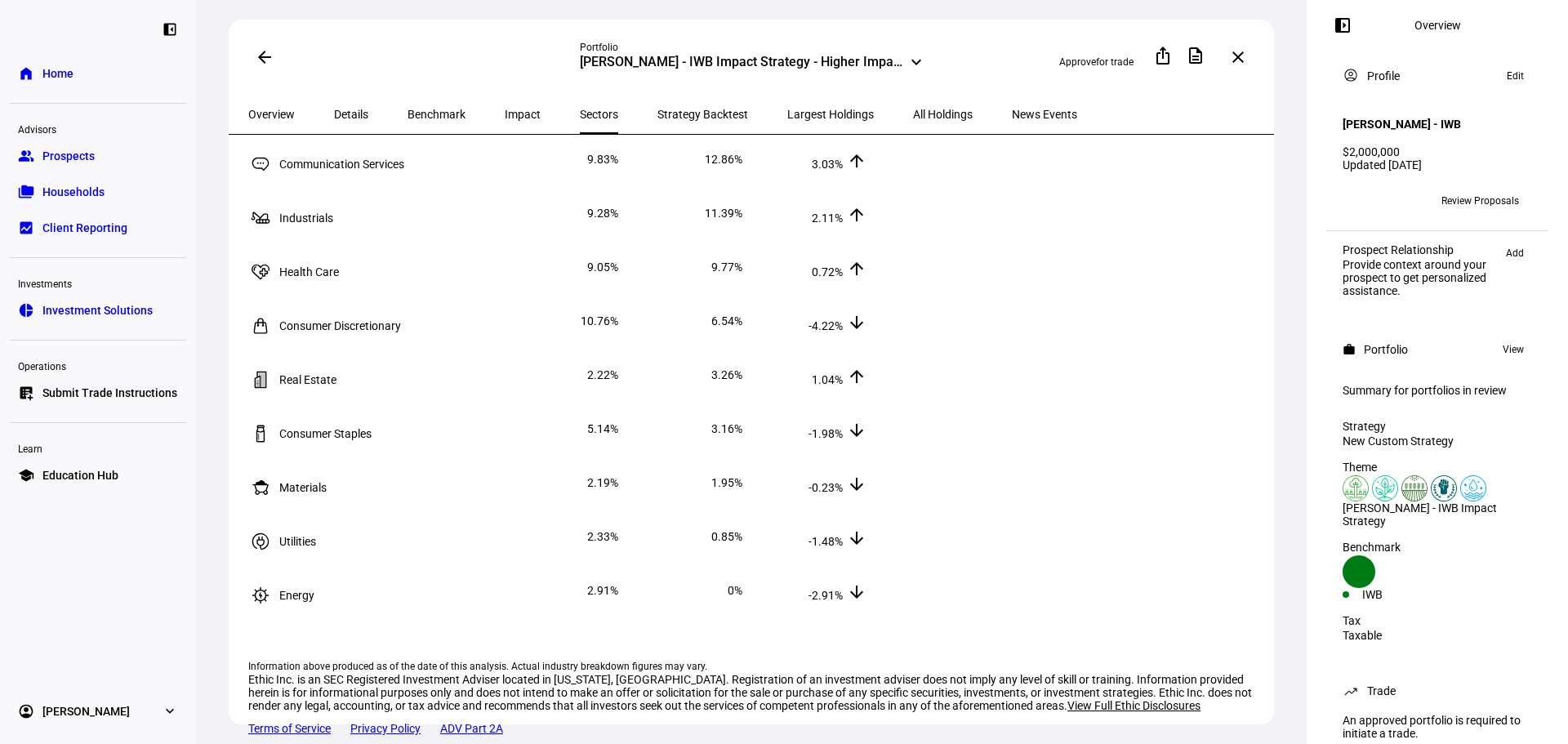
scroll to position [294, 0]
click at [893, 111] on div "All Holdings" at bounding box center [942, 114] width 99 height 39
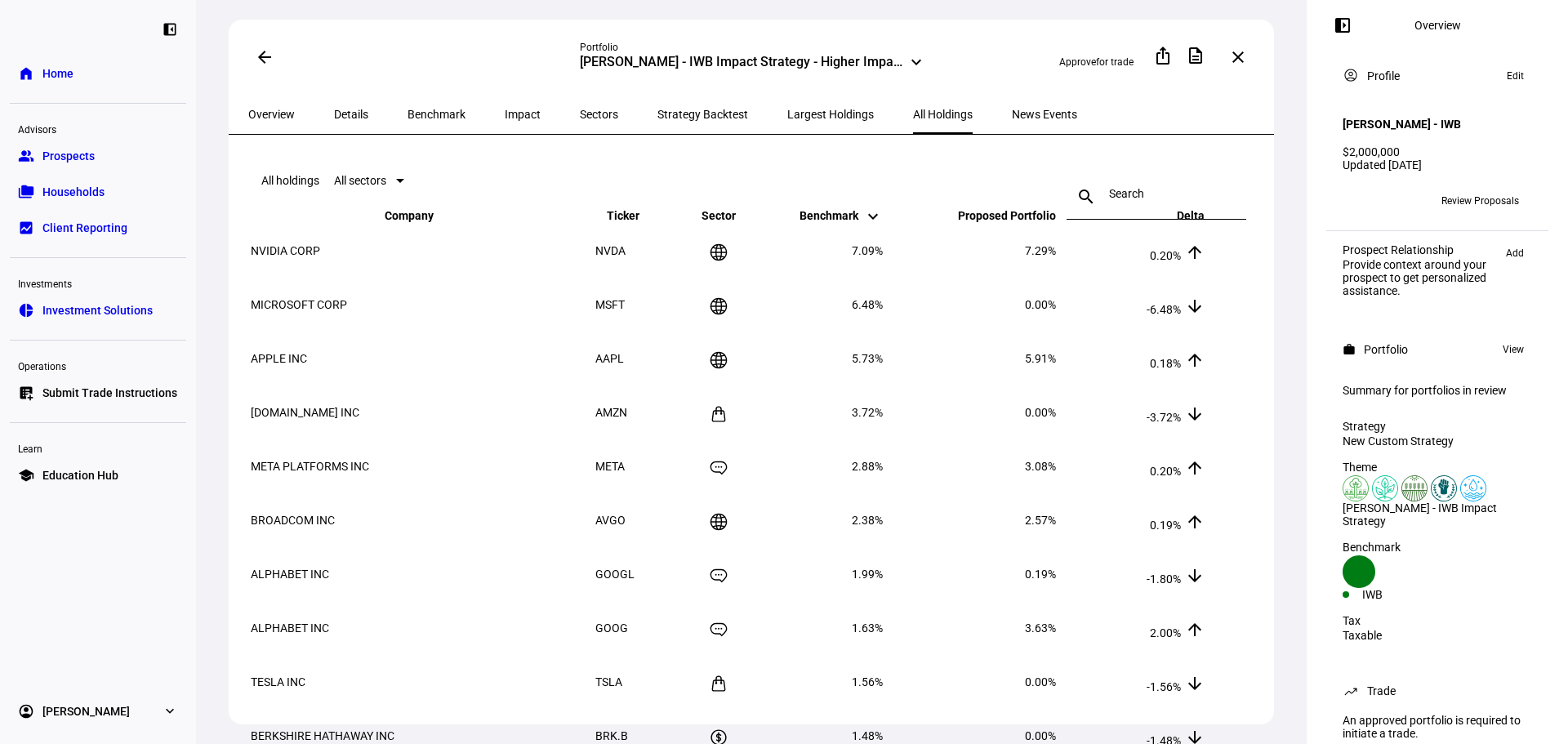
click at [427, 196] on mat-toolbar "All holdings All sectors search close" at bounding box center [753, 181] width 1011 height 52
click at [404, 176] on div at bounding box center [395, 181] width 18 height 20
click at [438, 183] on div at bounding box center [784, 372] width 1568 height 744
click at [404, 183] on div at bounding box center [399, 181] width 8 height 4
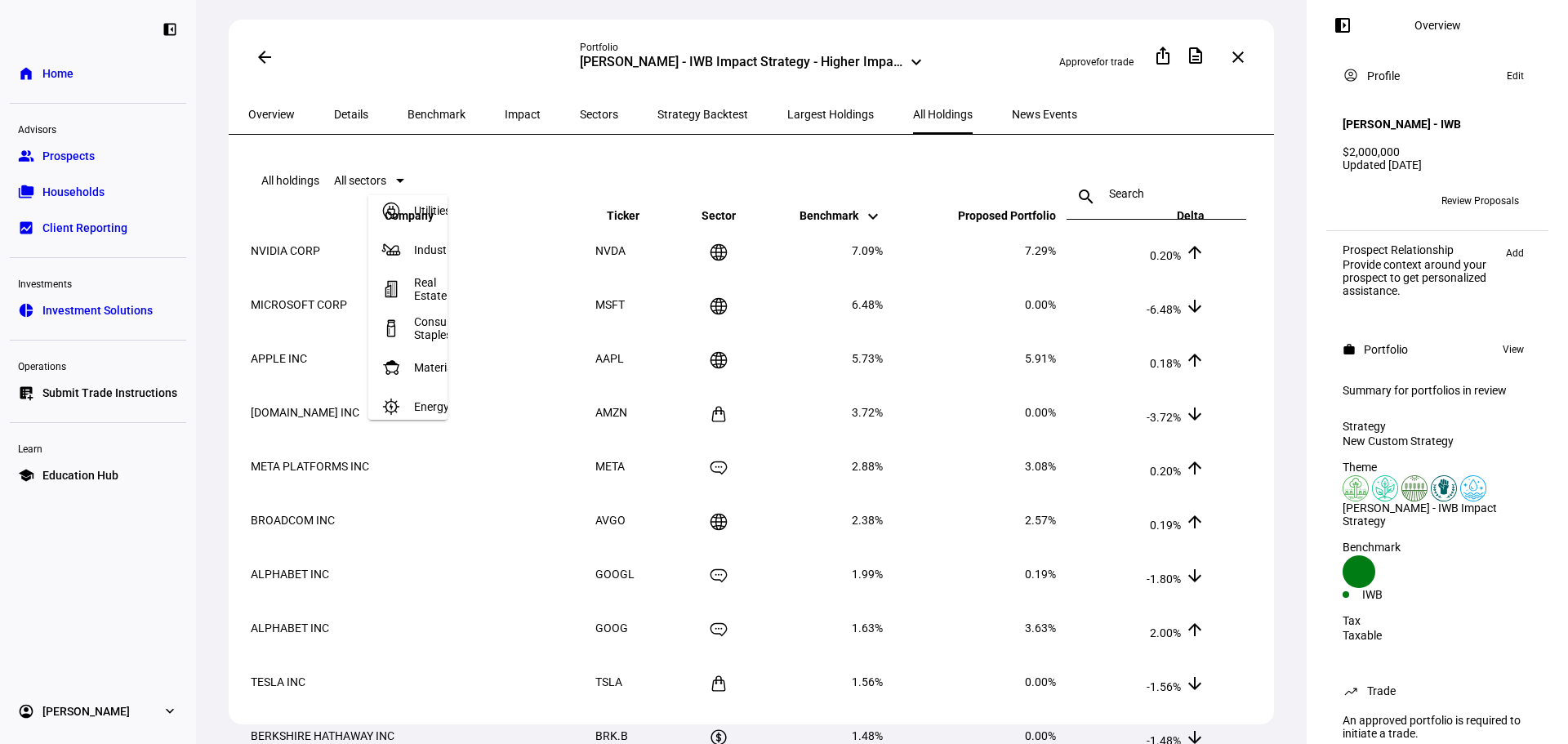
click at [448, 413] on mat-option "Energy" at bounding box center [407, 406] width 79 height 39
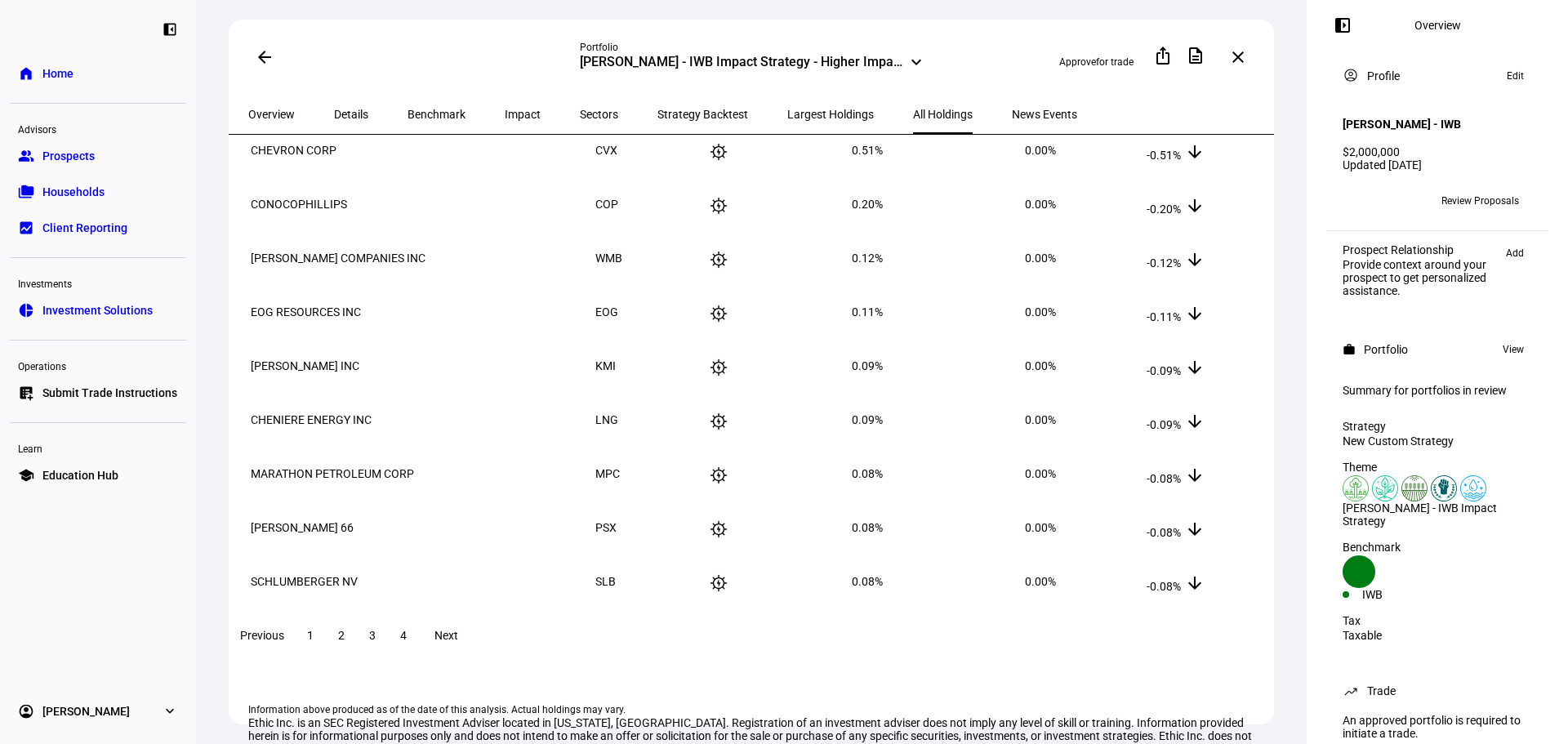
scroll to position [0, 0]
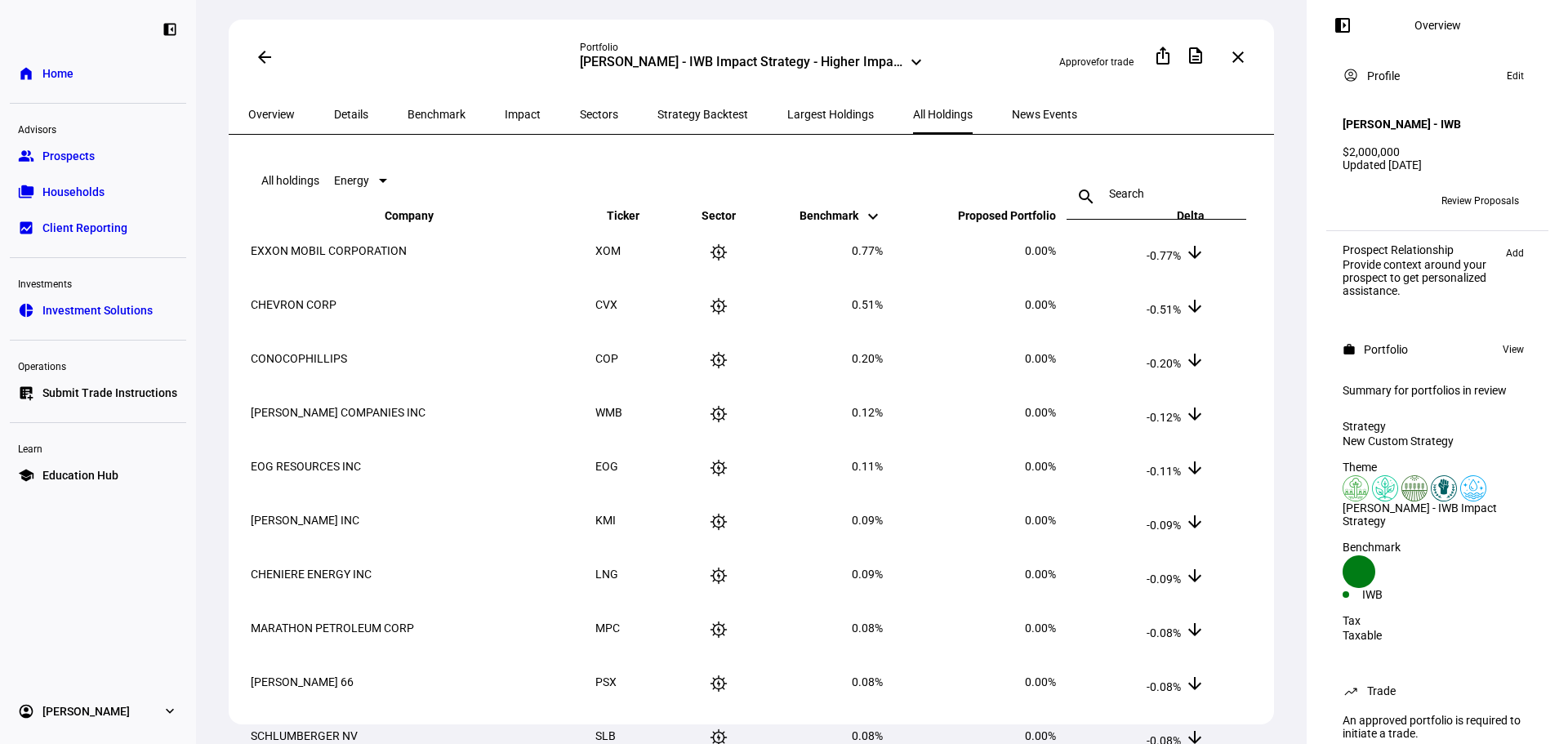
click at [789, 55] on div "Conor Farese - IWB Impact Strategy - Higher Impact" at bounding box center [741, 63] width 324 height 20
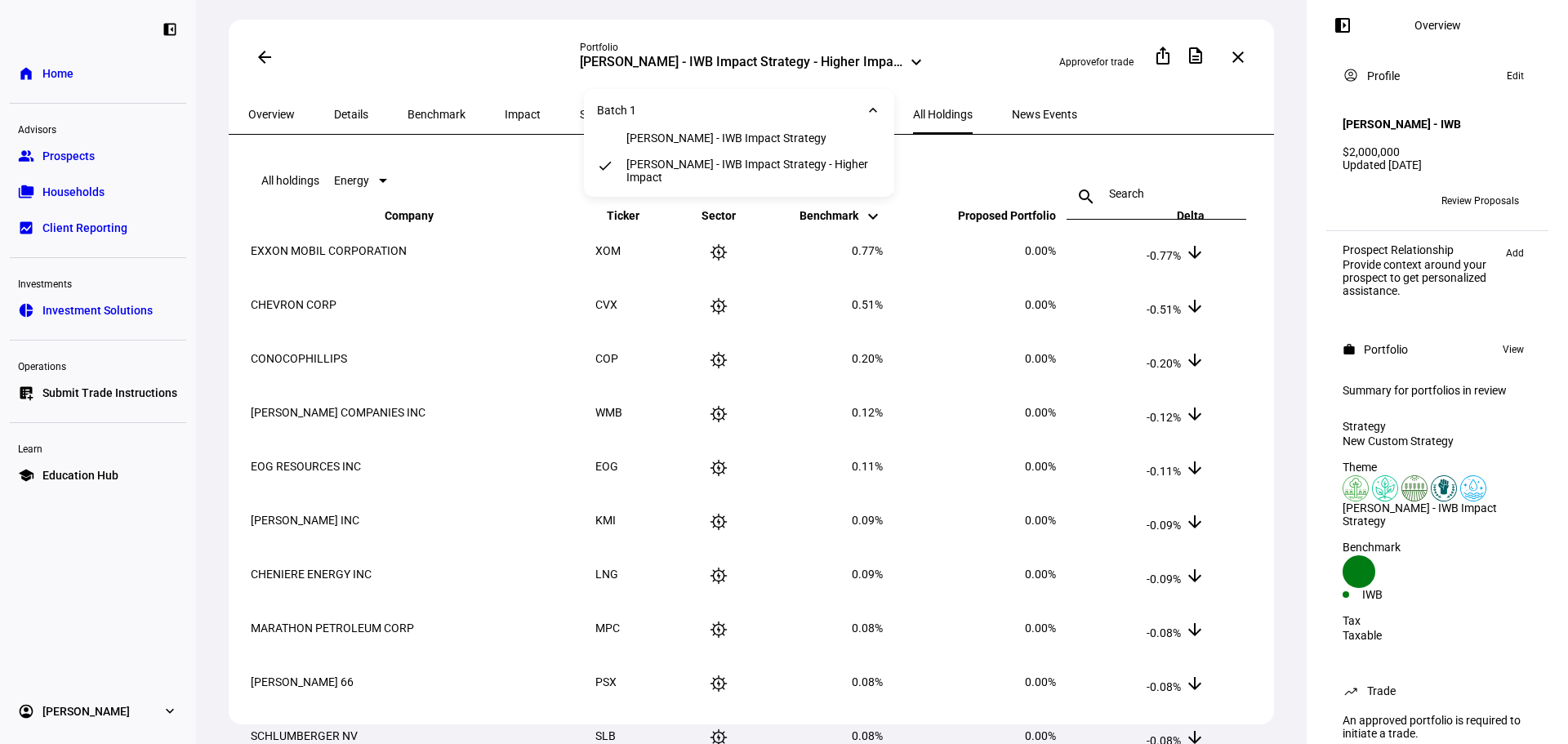
click at [782, 145] on div "Conor Farese - IWB Impact Strategy" at bounding box center [726, 137] width 200 height 13
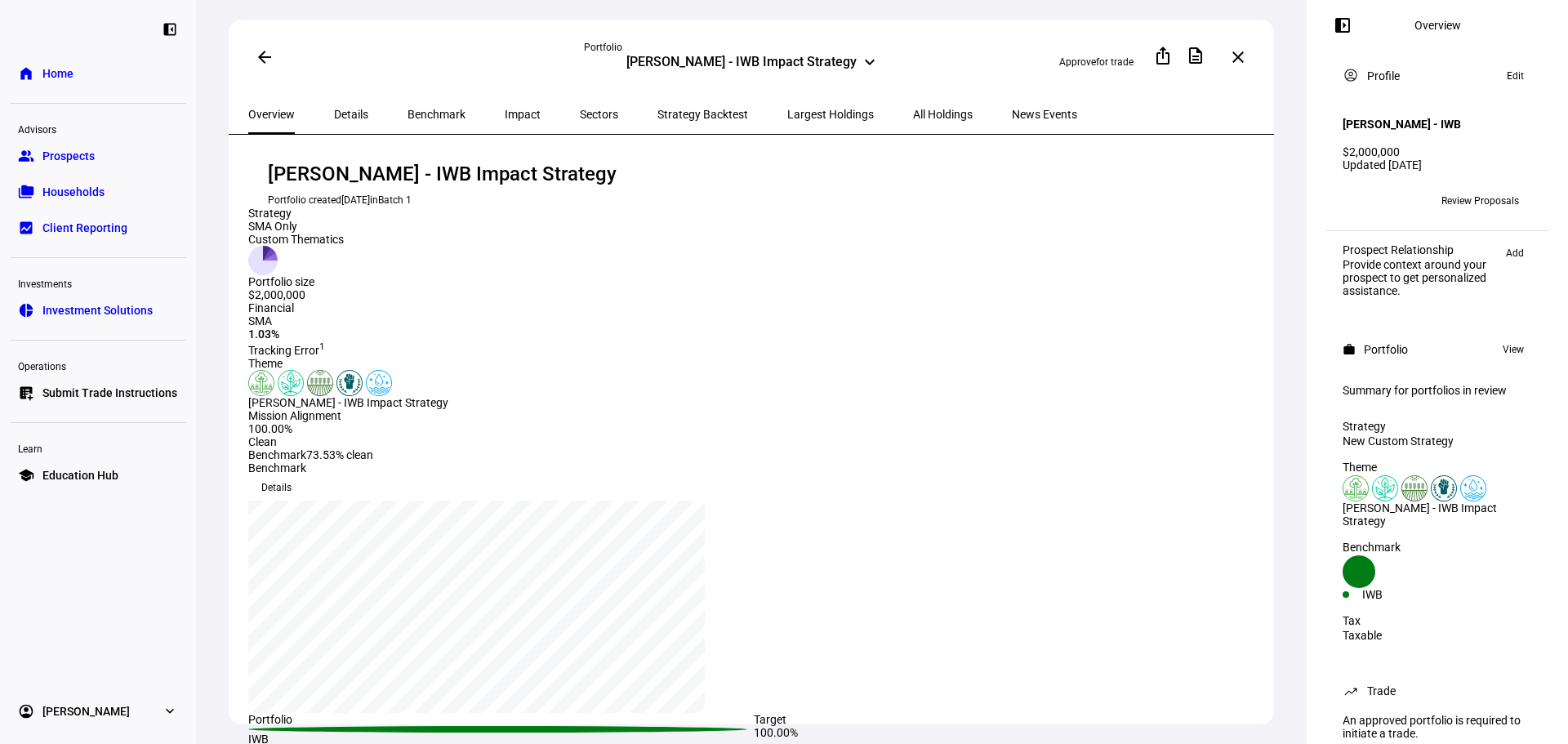
click at [913, 101] on span "All Holdings" at bounding box center [942, 114] width 60 height 39
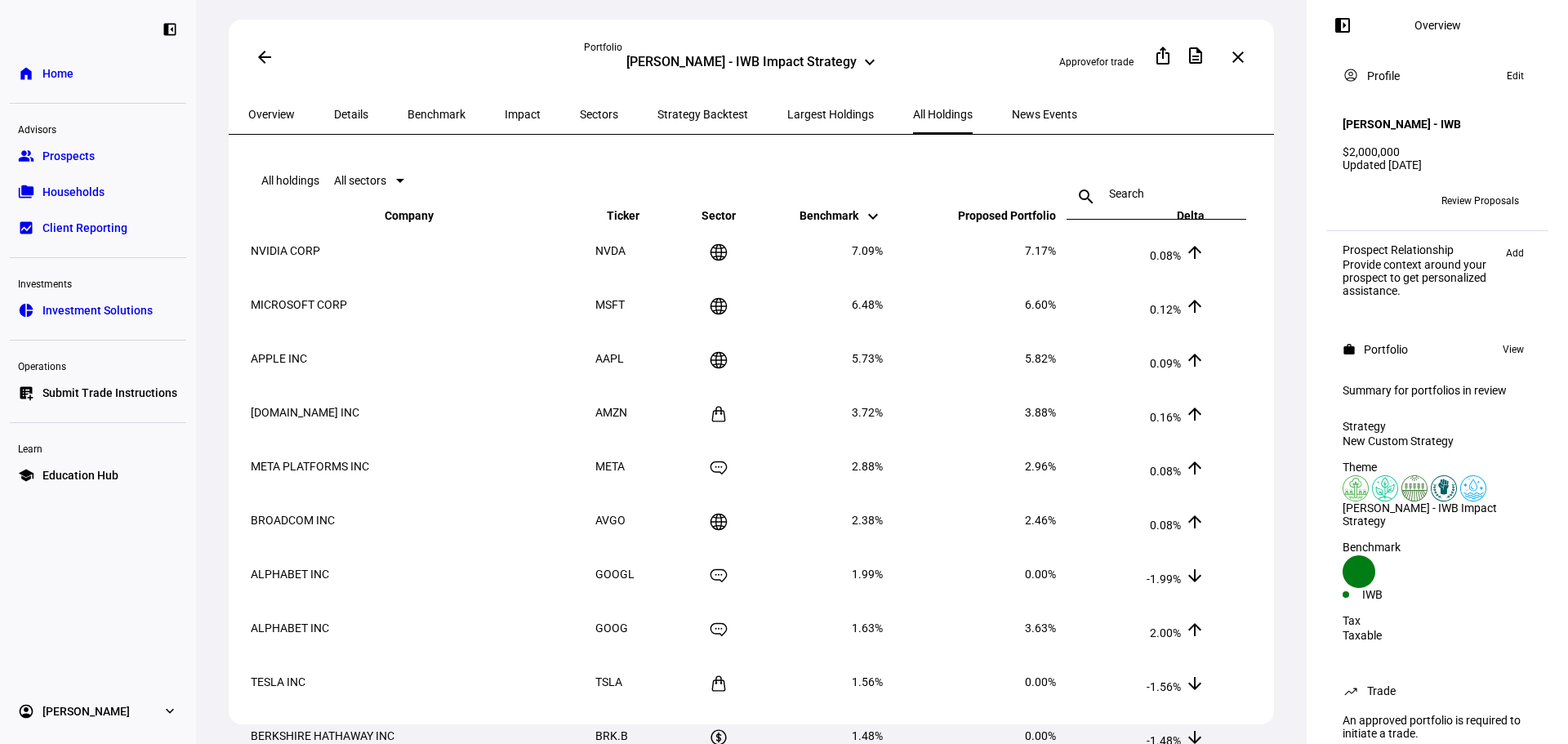
click at [386, 187] on div "All sectors" at bounding box center [360, 180] width 52 height 13
click at [448, 276] on mat-option "Energy" at bounding box center [407, 289] width 79 height 39
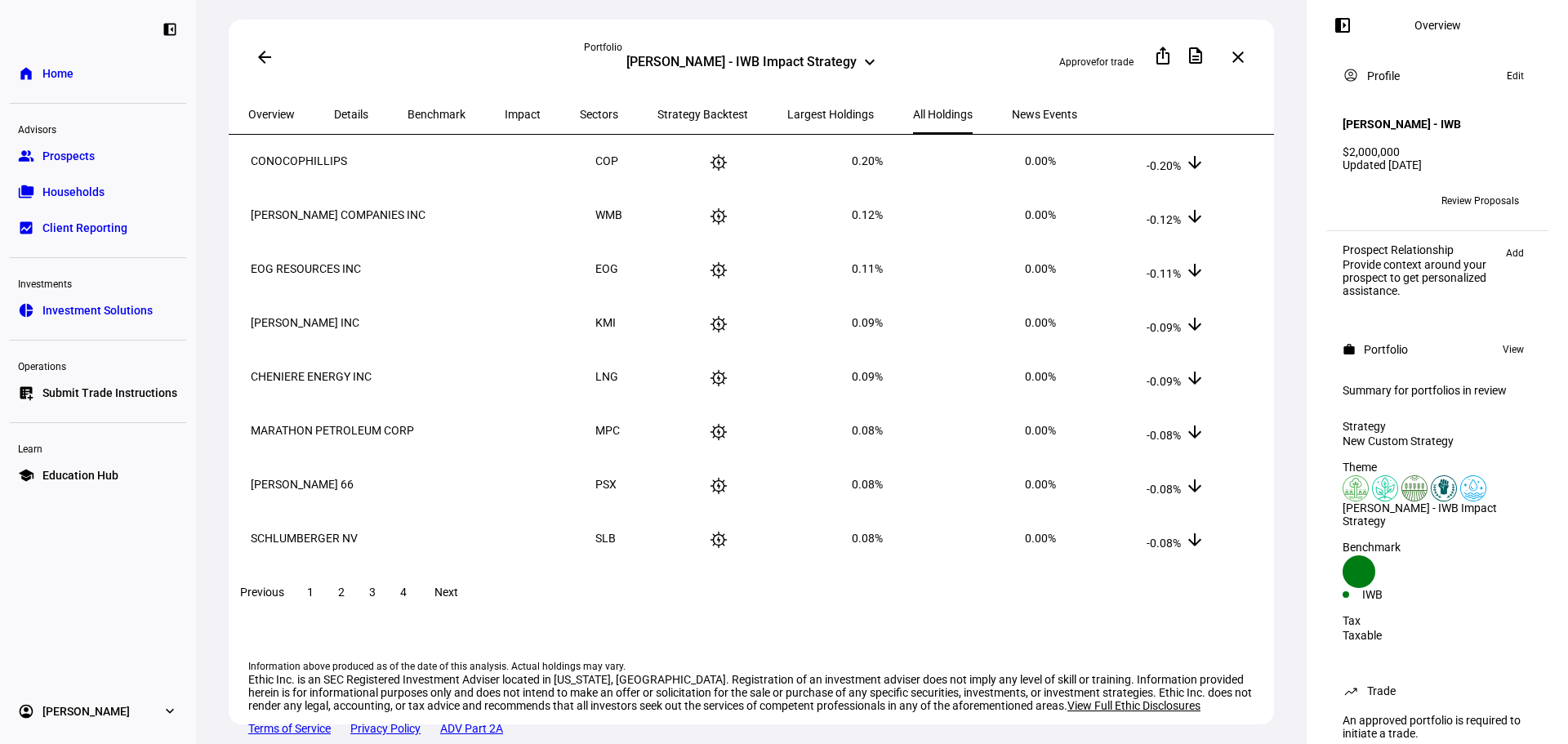
scroll to position [0, 0]
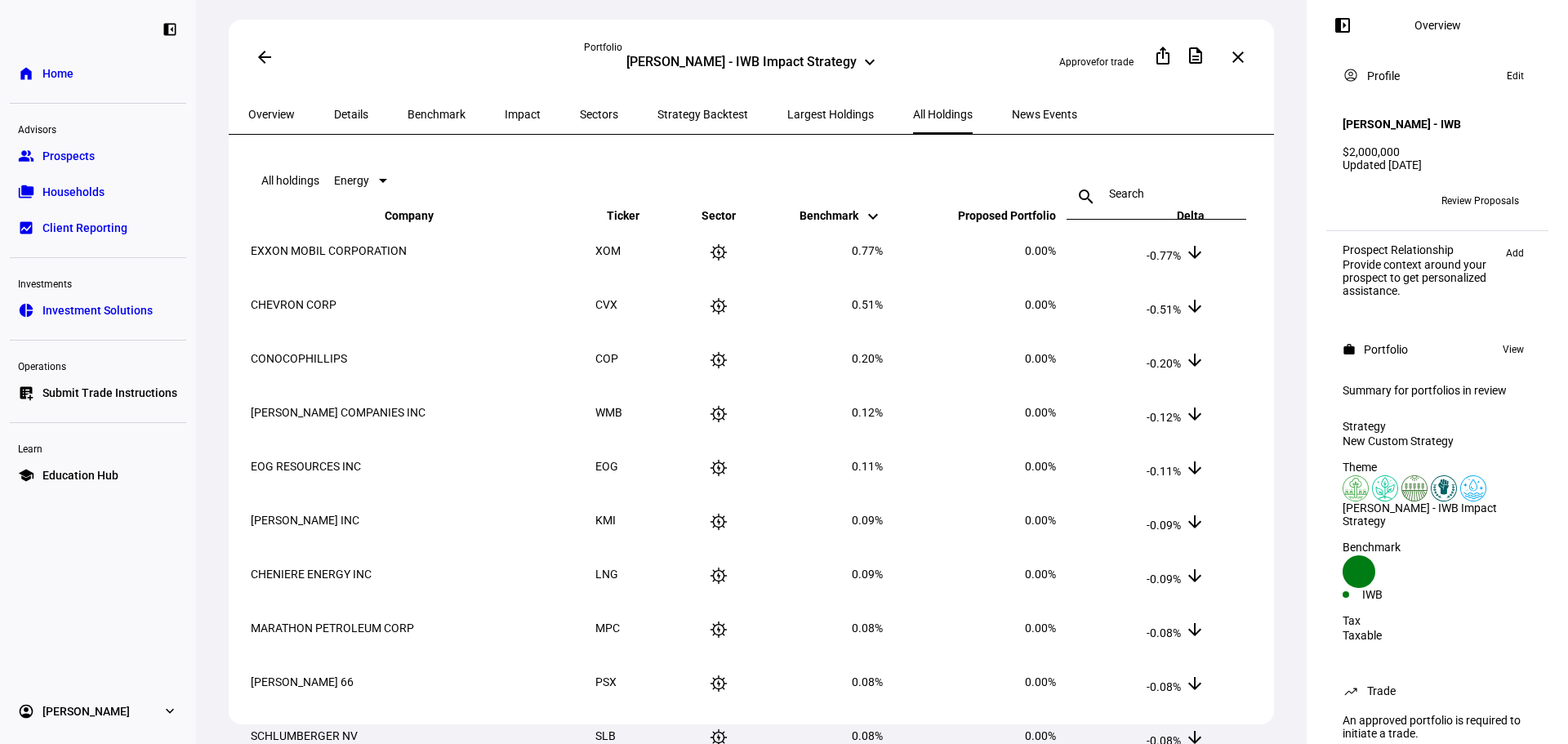
click at [1056, 232] on mat-icon "keyboard_arrow_up" at bounding box center [1046, 222] width 20 height 20
click at [1056, 227] on mat-icon "keyboard_arrow_up" at bounding box center [1046, 216] width 20 height 20
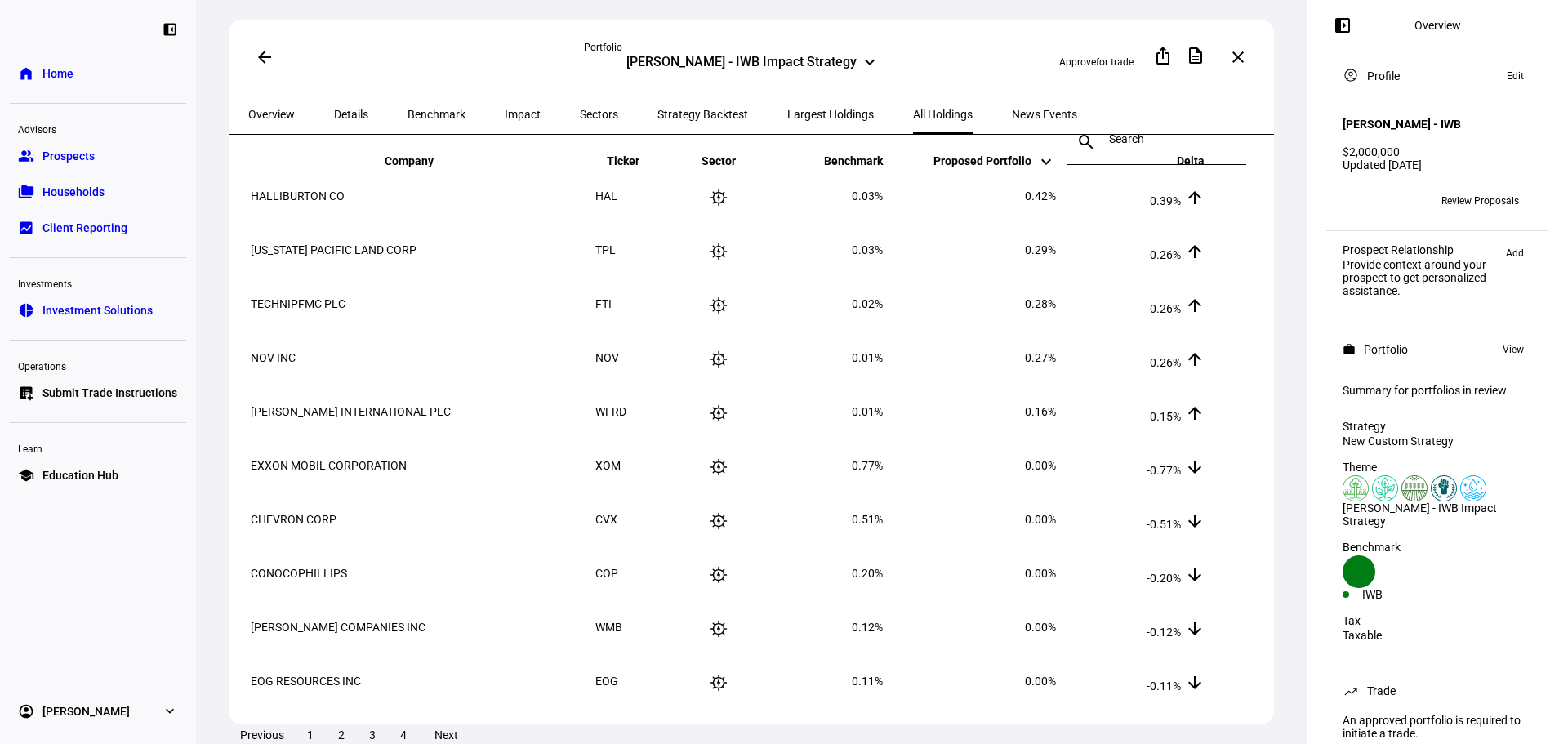
scroll to position [82, 0]
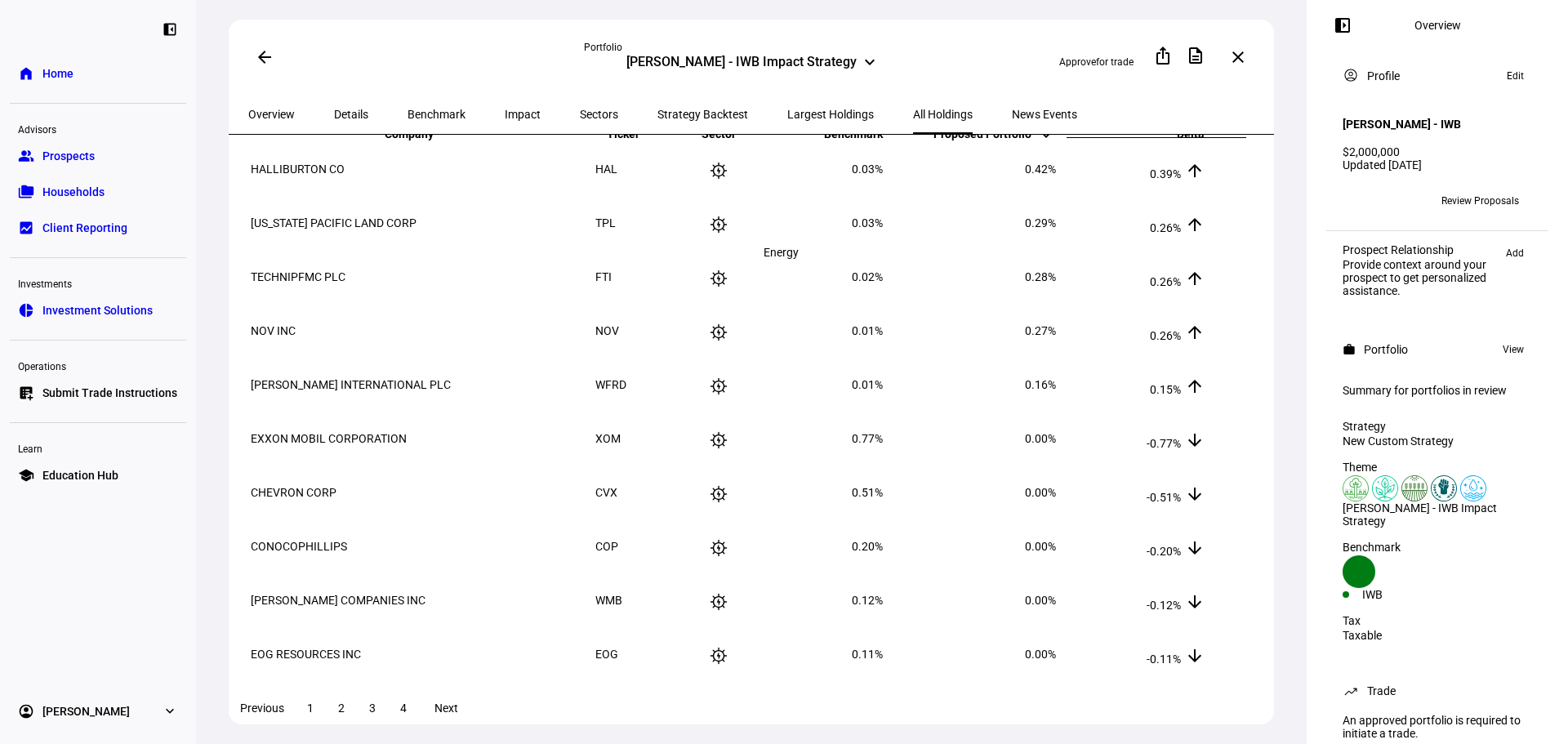
click at [728, 234] on icon at bounding box center [718, 224] width 20 height 20
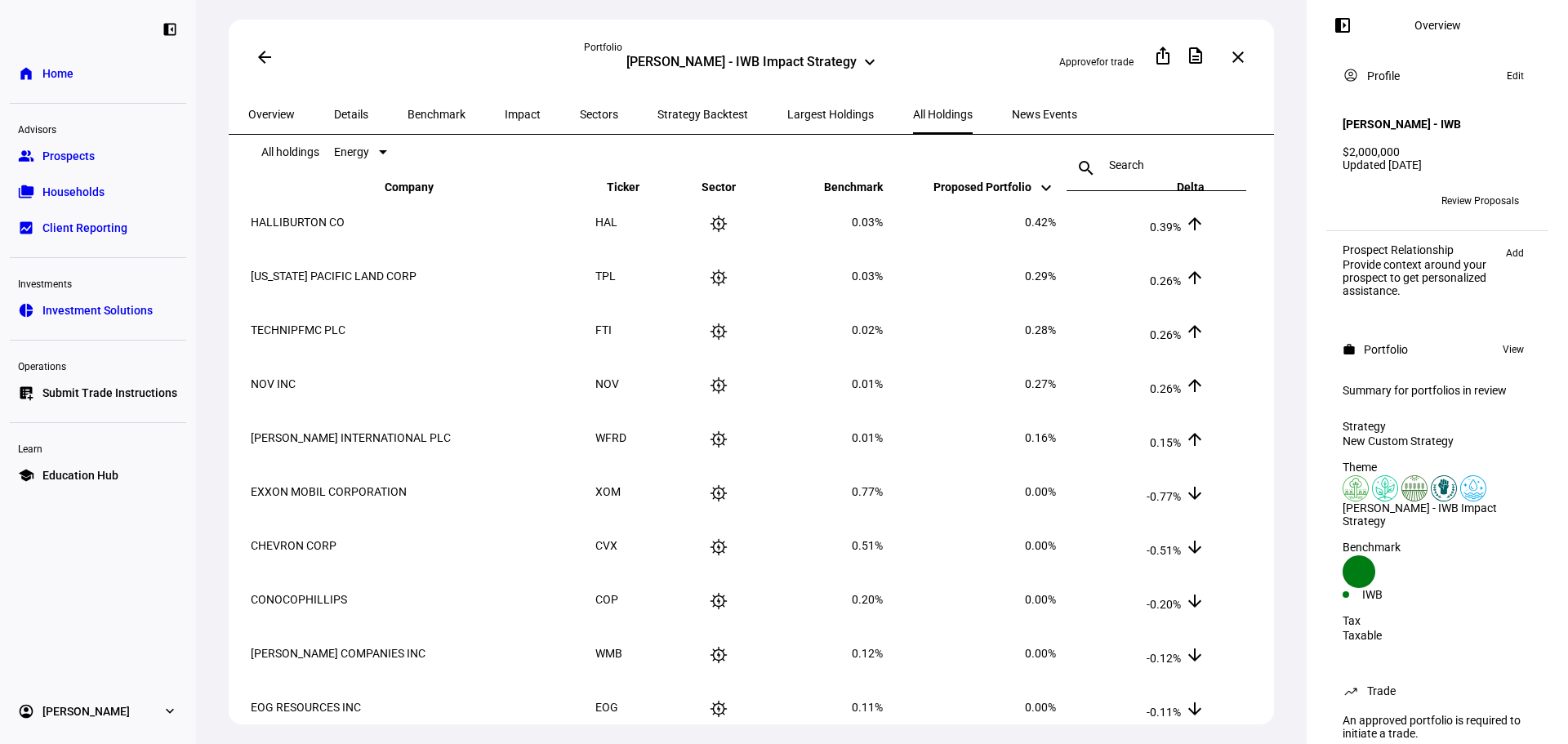
scroll to position [0, 0]
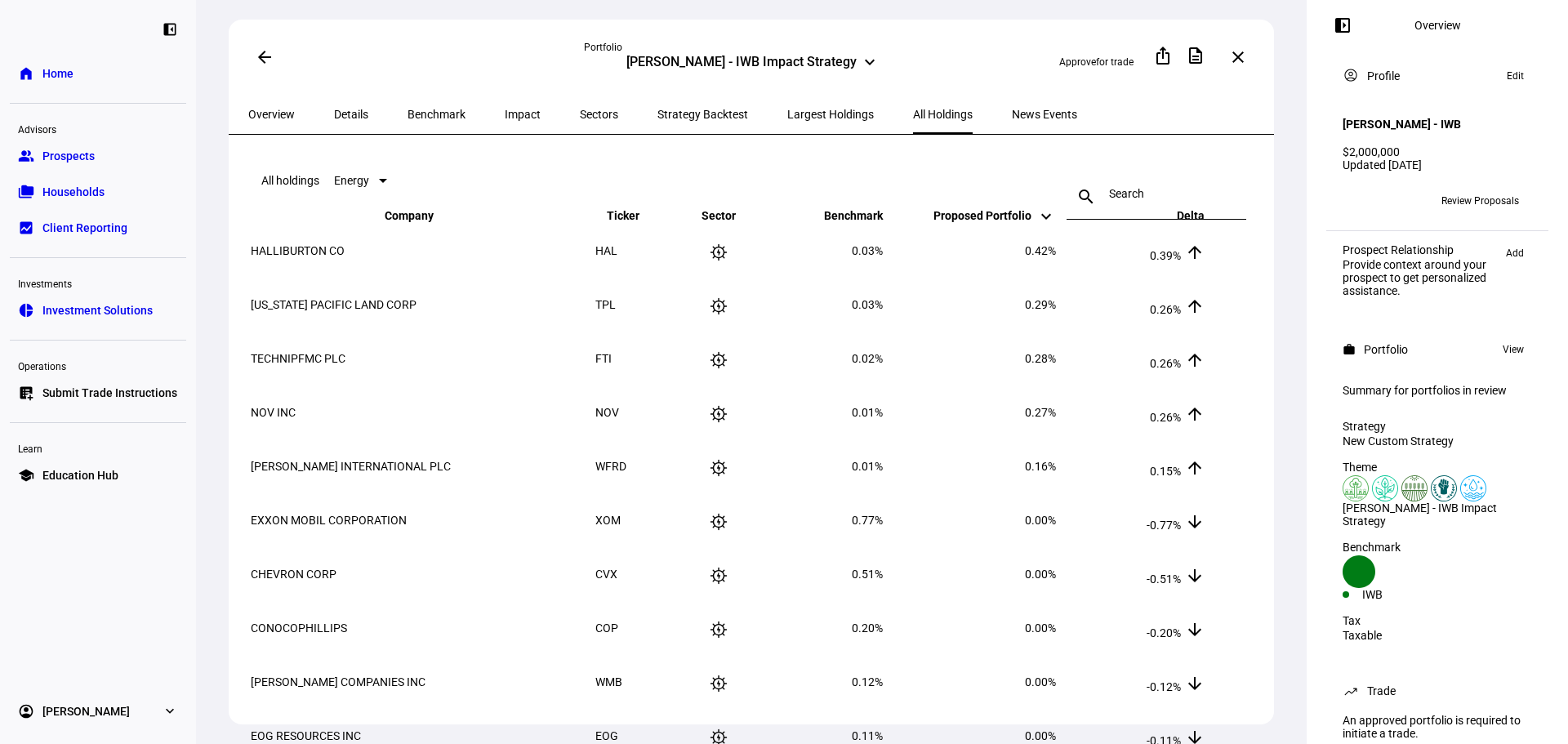
click at [787, 109] on span "Largest Holdings" at bounding box center [830, 114] width 87 height 11
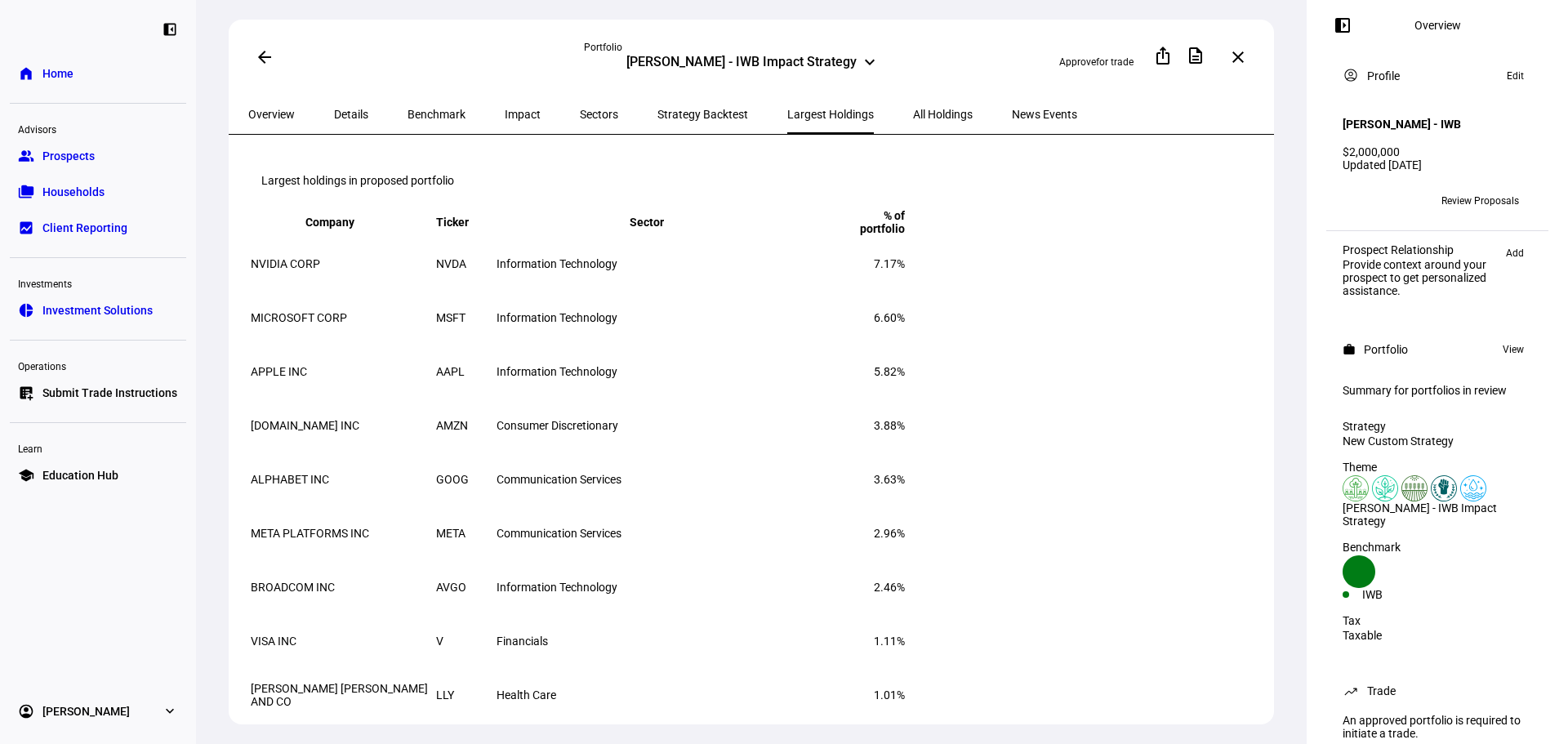
click at [748, 59] on div "Conor Farese - IWB Impact Strategy" at bounding box center [741, 63] width 230 height 20
click at [777, 167] on div "Conor Farese - IWB Impact Strategy - Higher Impact" at bounding box center [754, 176] width 255 height 26
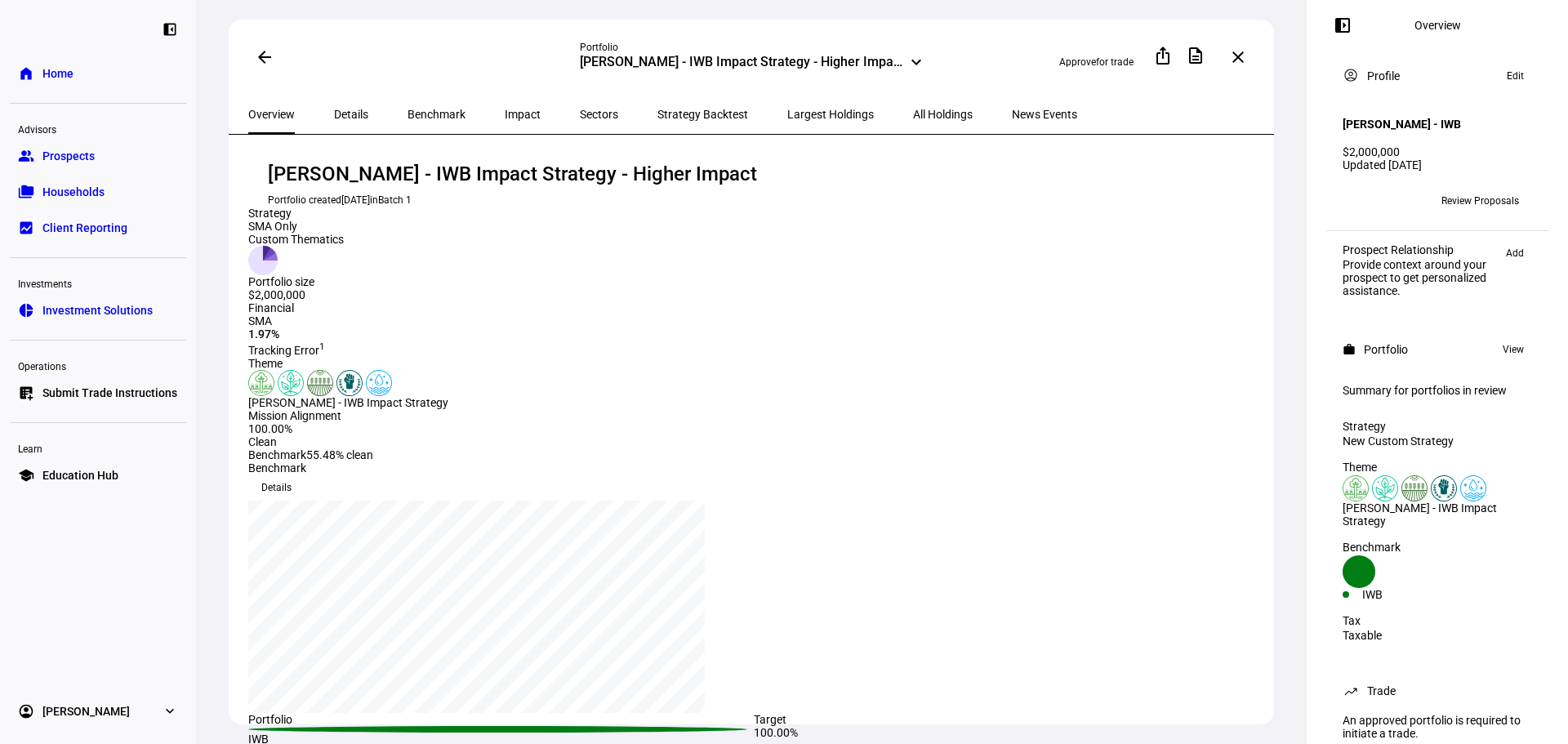
click at [787, 112] on span "Largest Holdings" at bounding box center [830, 114] width 87 height 11
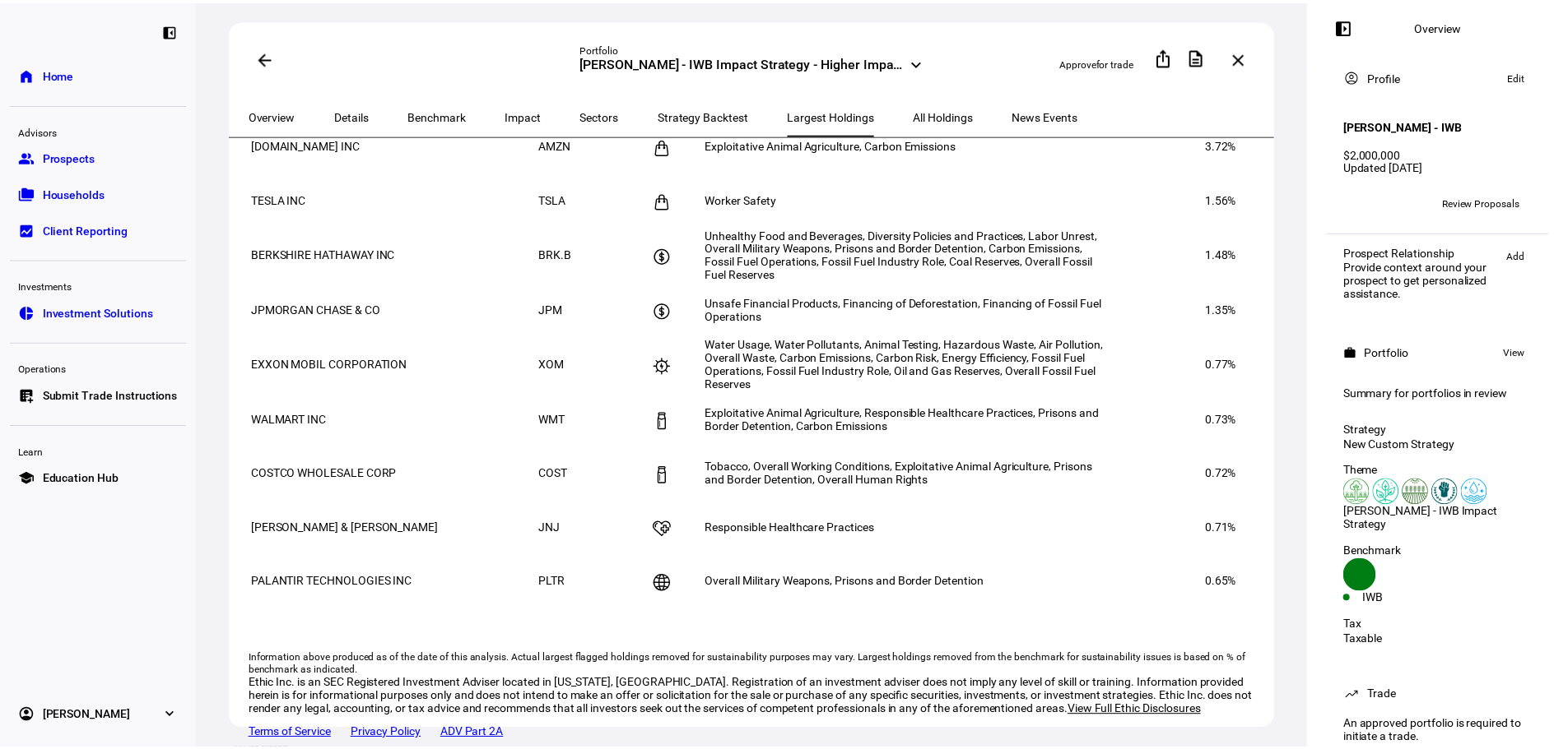
scroll to position [987, 0]
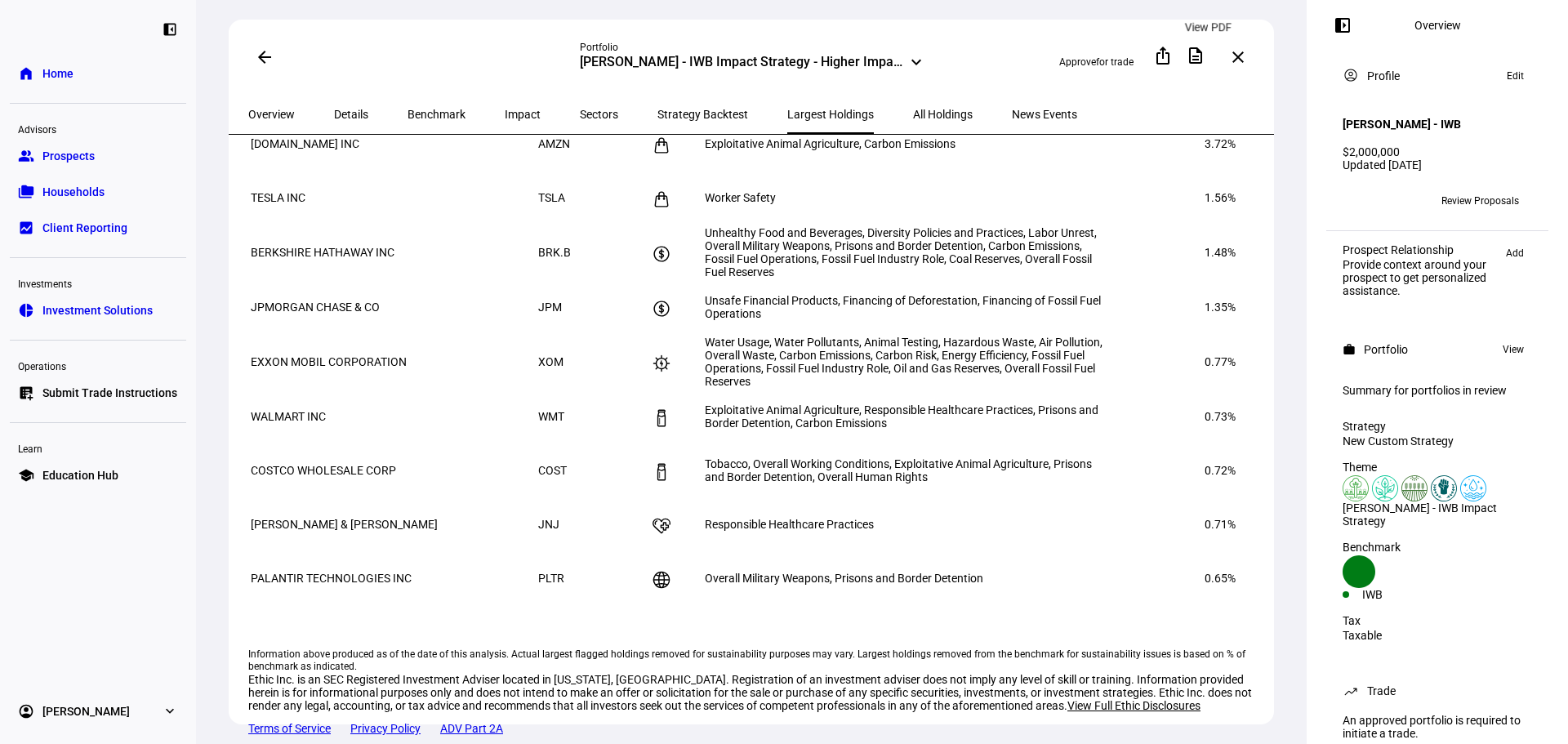
click at [1203, 56] on mat-icon "description" at bounding box center [1195, 56] width 20 height 20
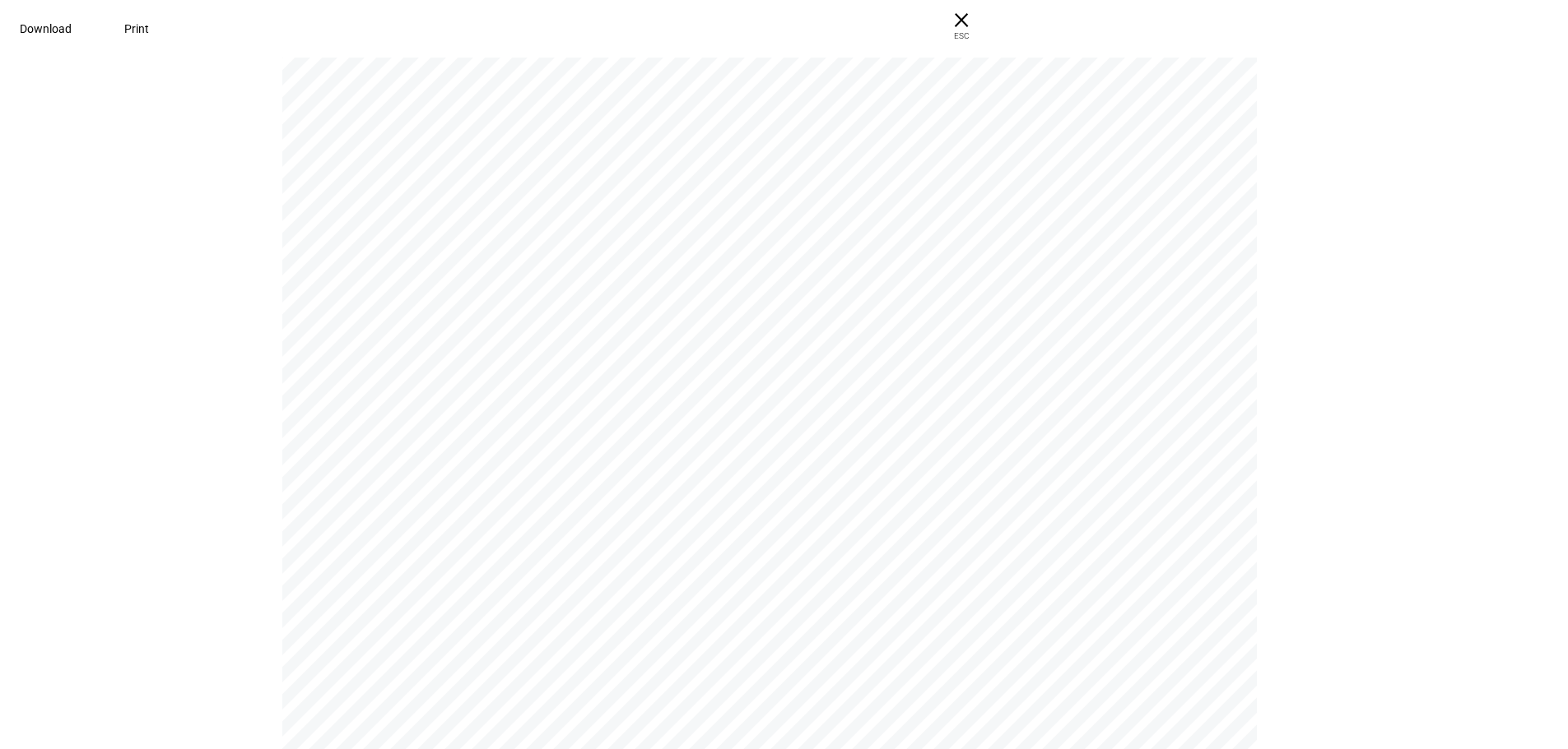
scroll to position [576, 0]
click at [72, 27] on span "Download" at bounding box center [45, 28] width 52 height 13
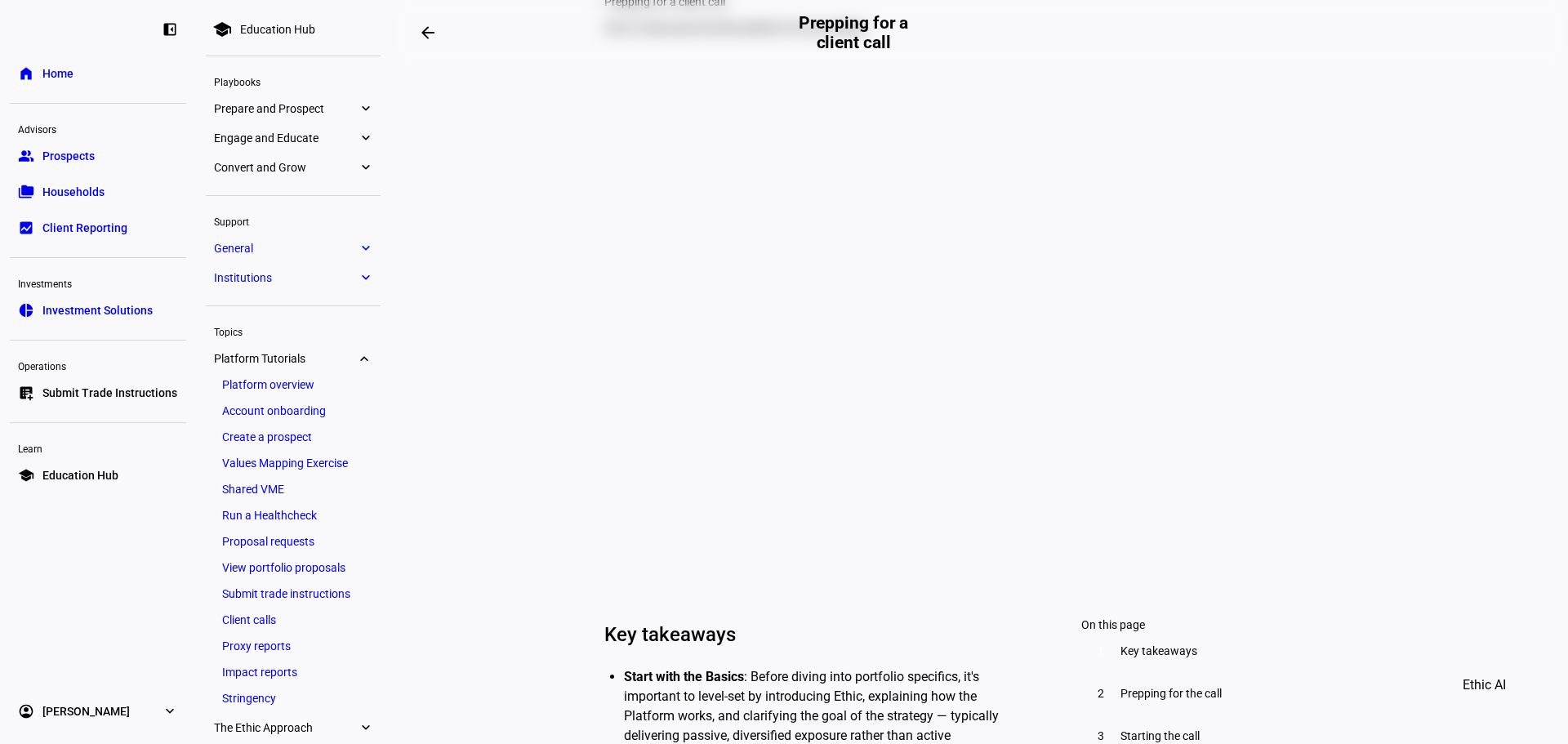
scroll to position [326, 0]
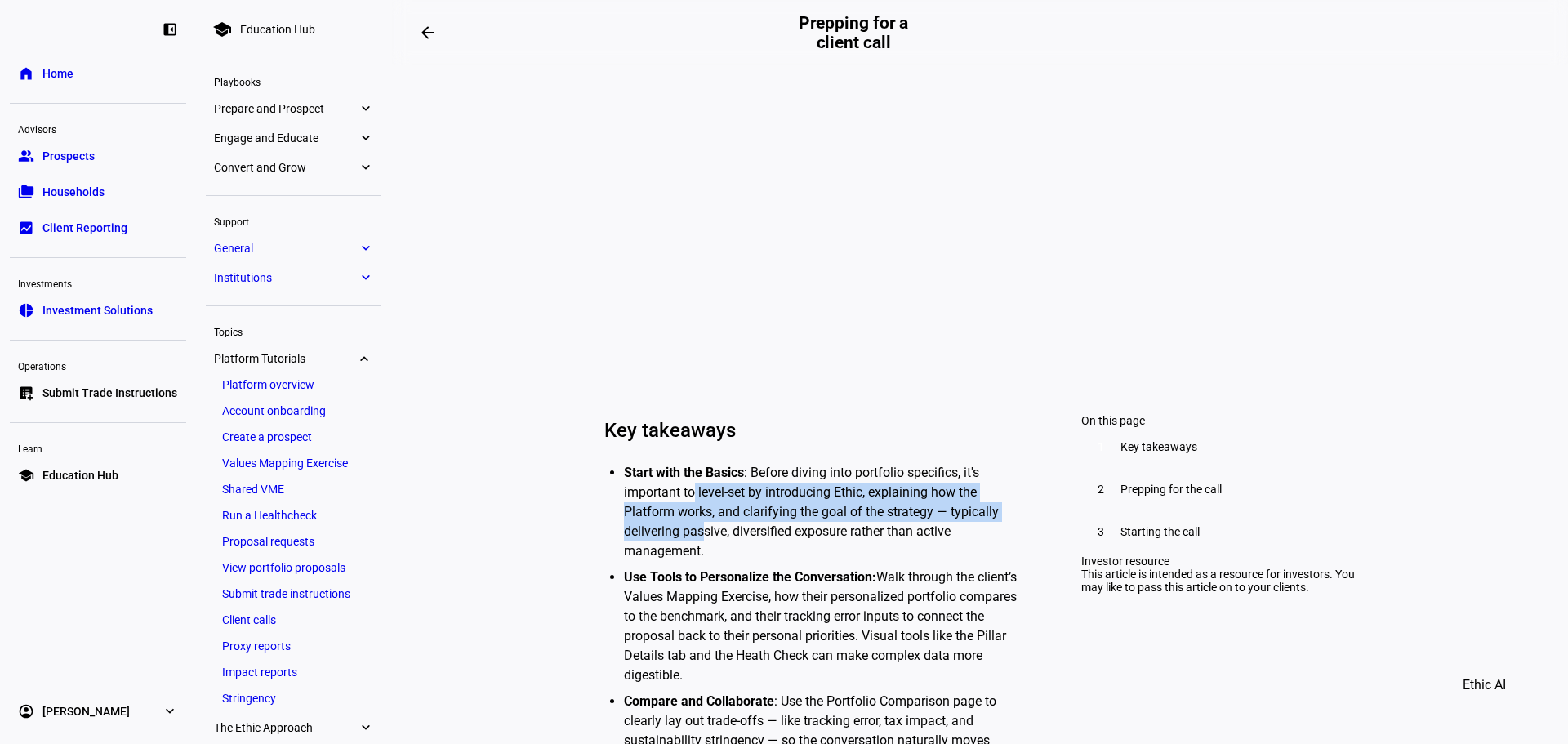
drag, startPoint x: 687, startPoint y: 535, endPoint x: 700, endPoint y: 580, distance: 46.8
click at [700, 561] on li "Start with the Basics : Before diving into portfolio specifics, it's important …" at bounding box center [823, 512] width 398 height 98
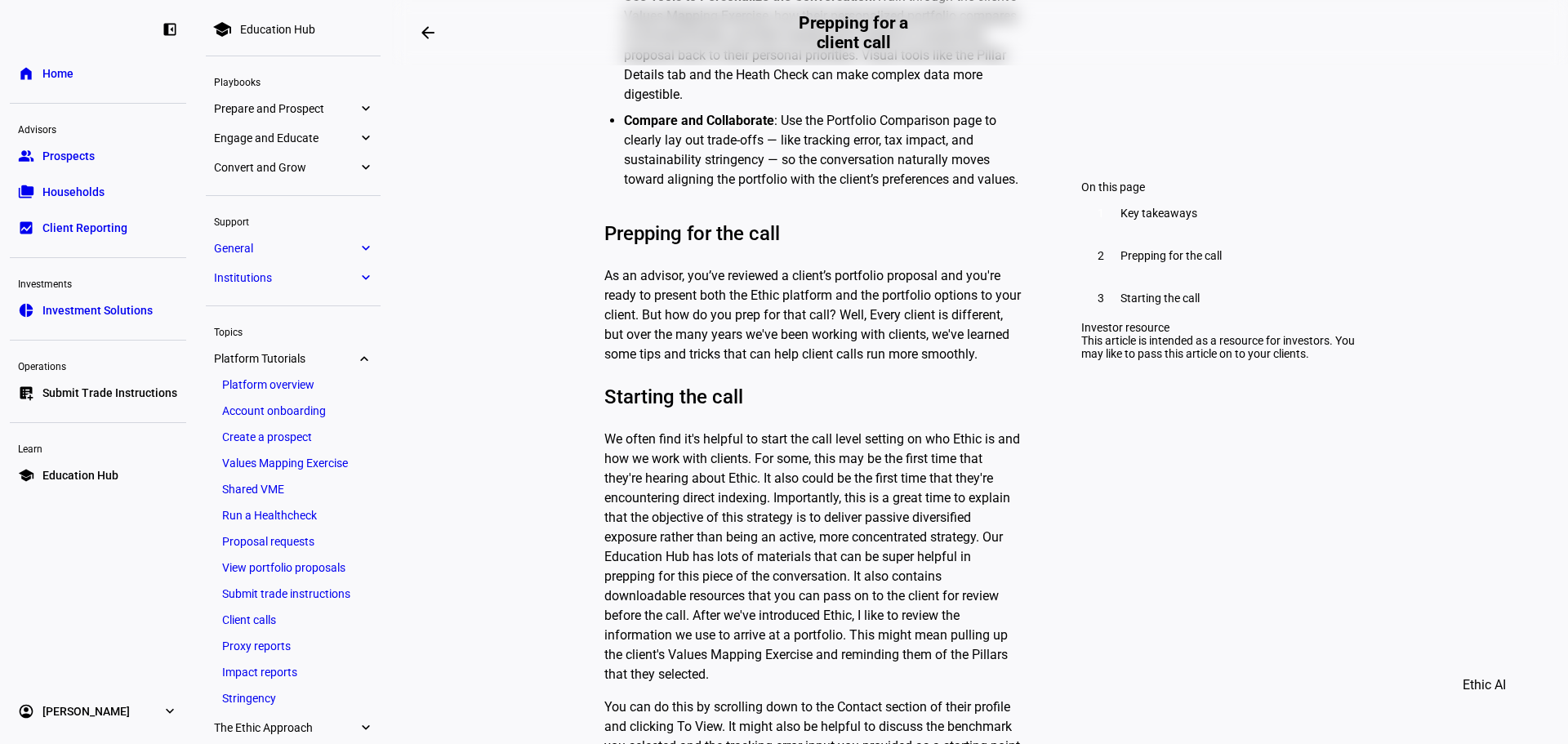
scroll to position [1062, 0]
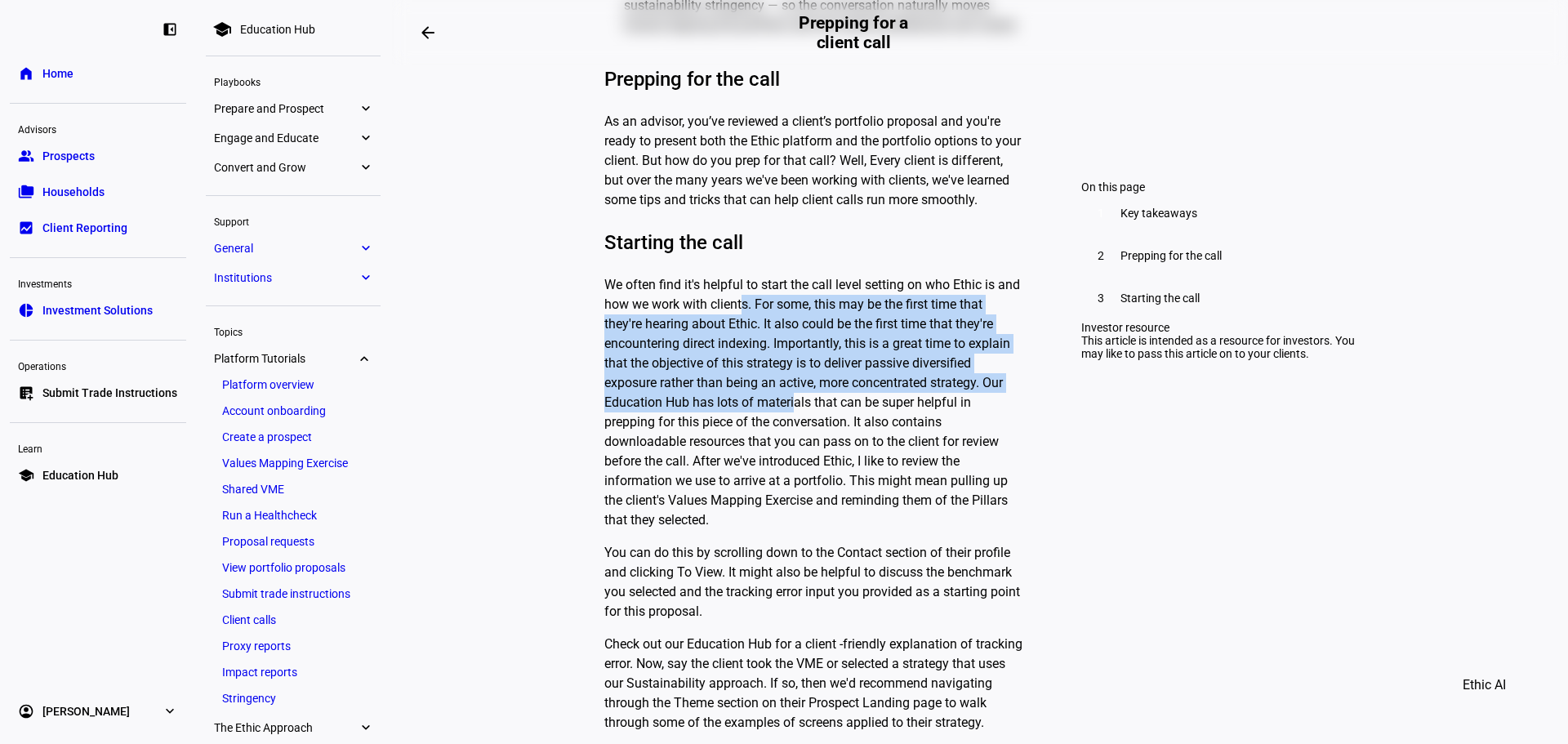
drag, startPoint x: 764, startPoint y: 353, endPoint x: 791, endPoint y: 449, distance: 99.7
click at [791, 449] on p "We often find it's helpful to start the call level setting on who Ethic is and …" at bounding box center [813, 403] width 418 height 255
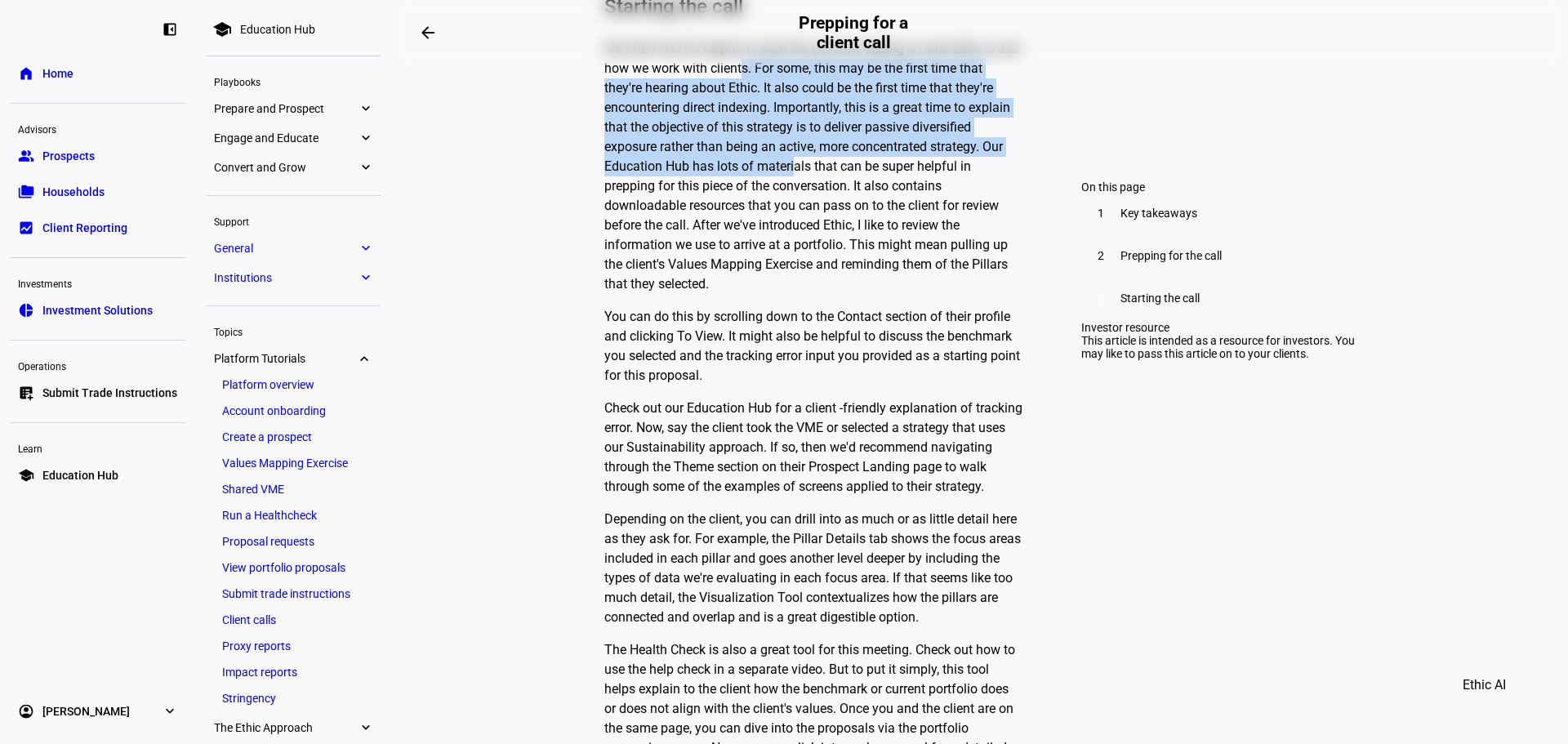
scroll to position [1307, 0]
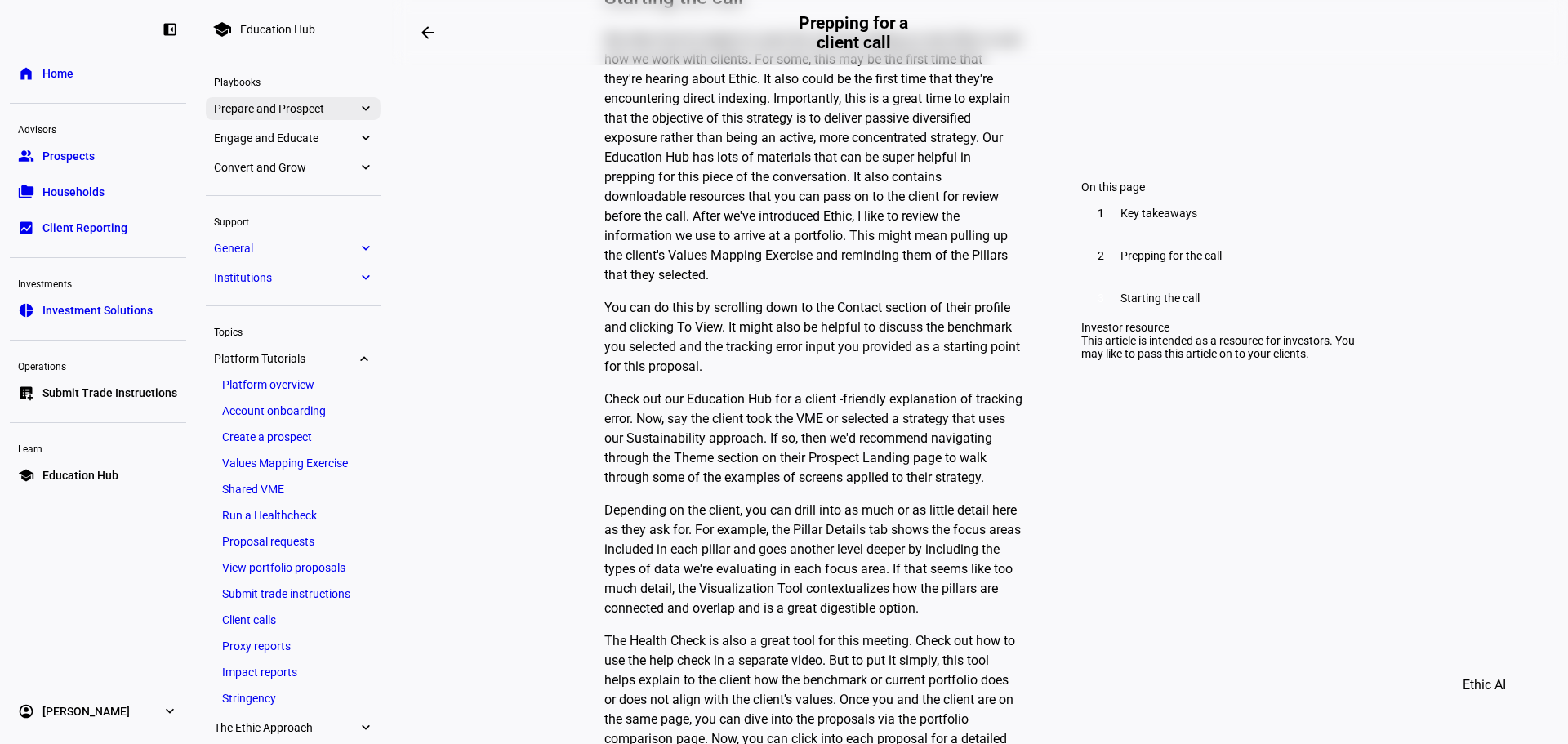
click at [341, 109] on span "Prepare and Prospect" at bounding box center [286, 109] width 144 height 13
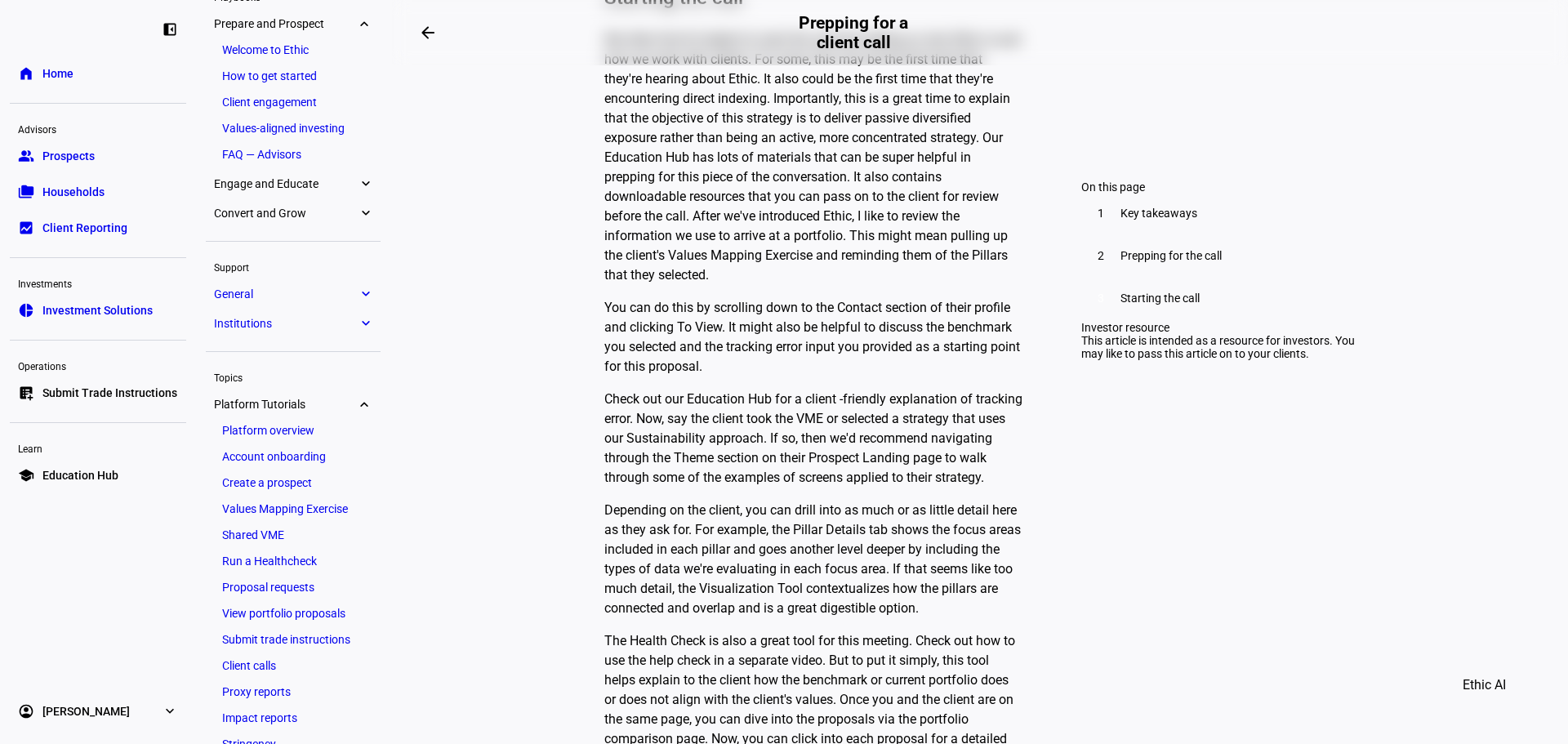
scroll to position [89, 0]
click at [364, 187] on eth-mat-symbol "expand_more" at bounding box center [364, 180] width 15 height 16
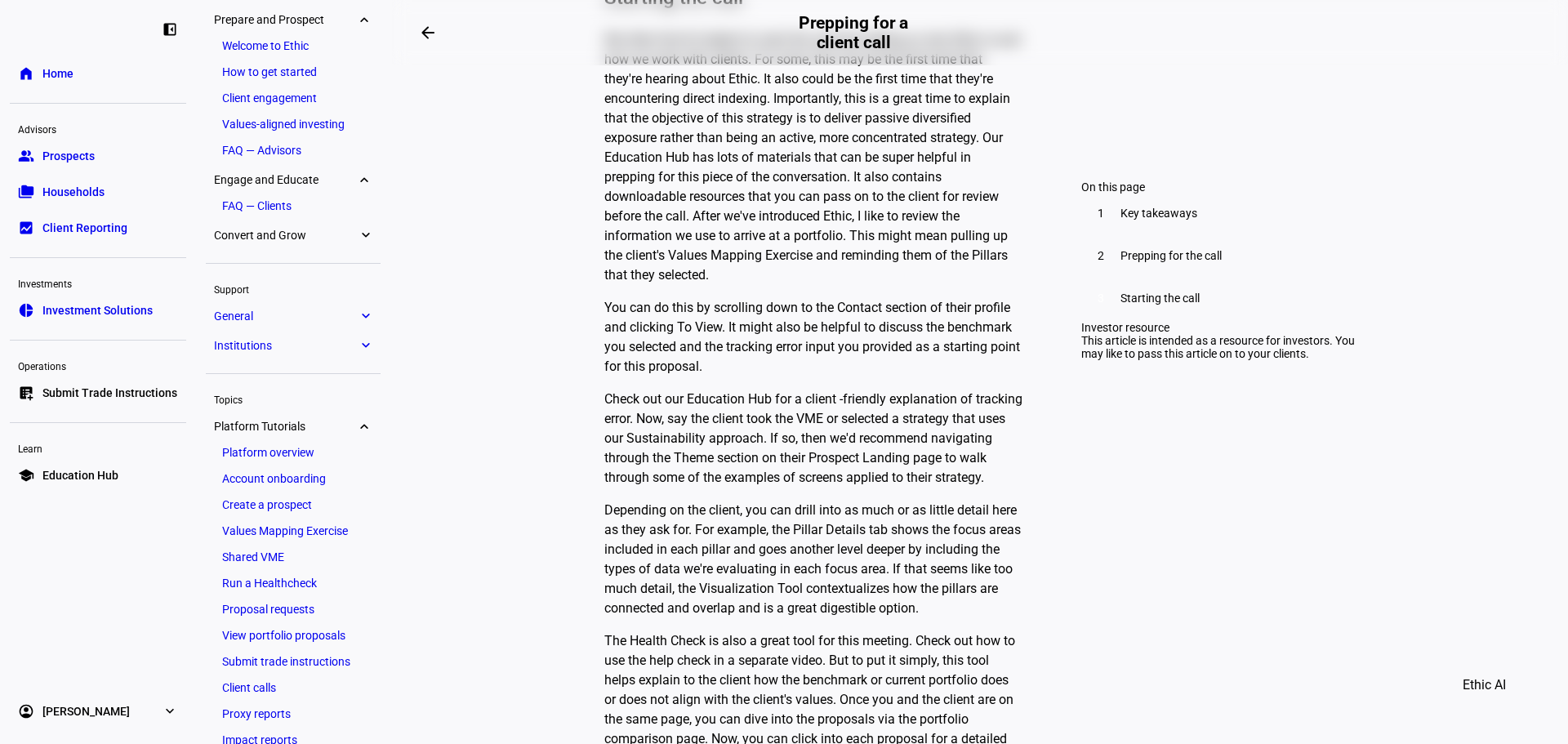
scroll to position [249, 0]
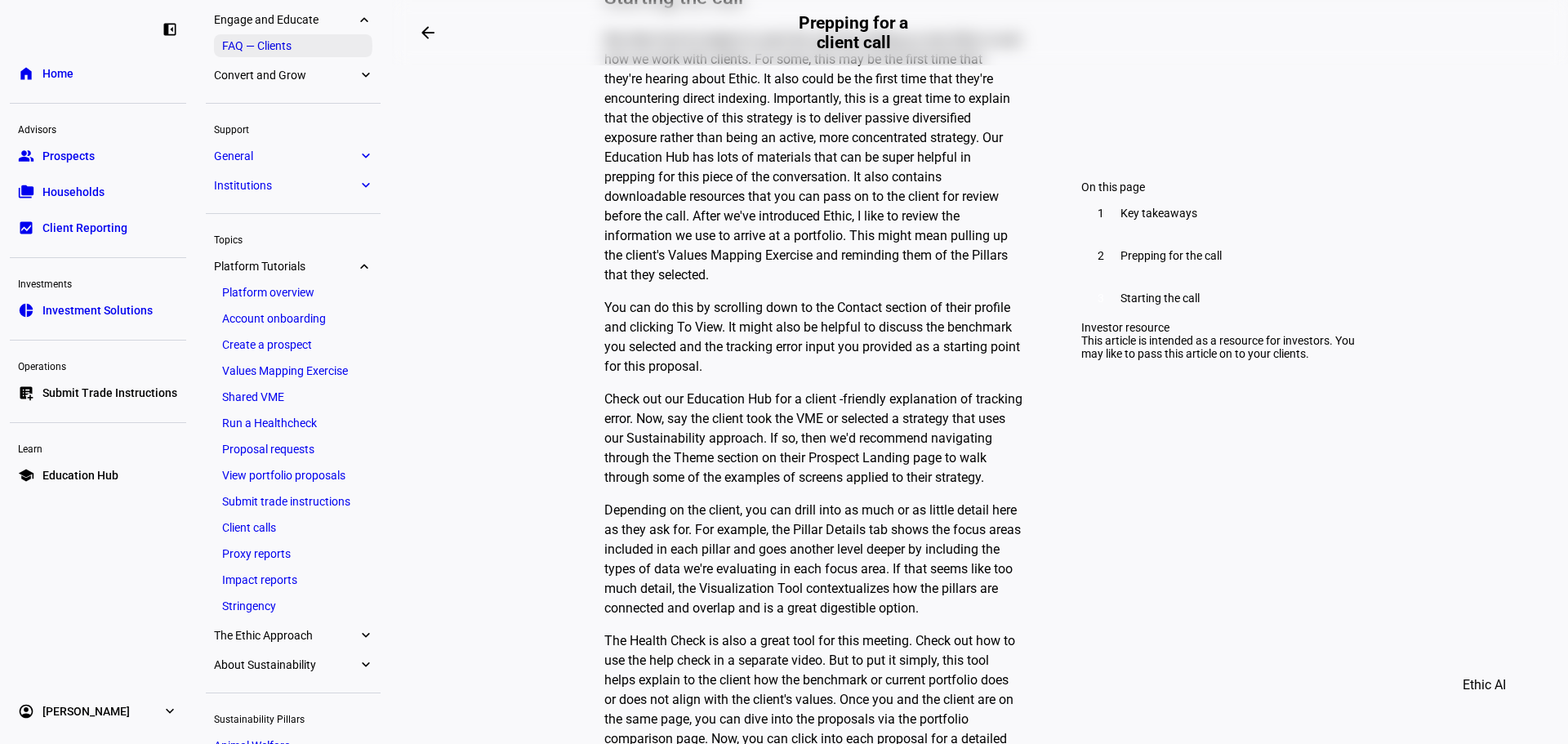
click at [285, 49] on link "FAQ — Clients" at bounding box center [293, 46] width 159 height 23
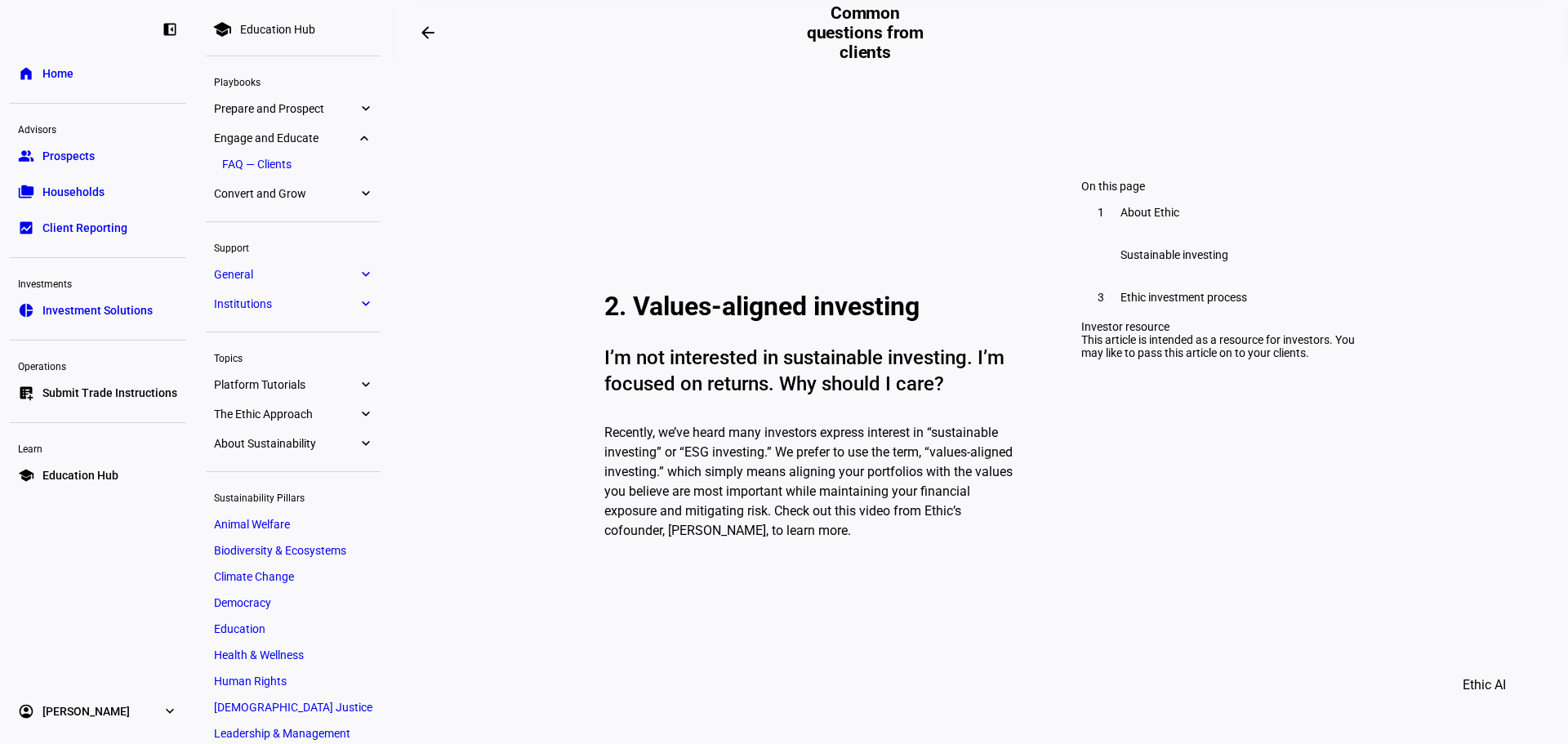
click at [278, 190] on span "Convert and Grow" at bounding box center [286, 193] width 144 height 13
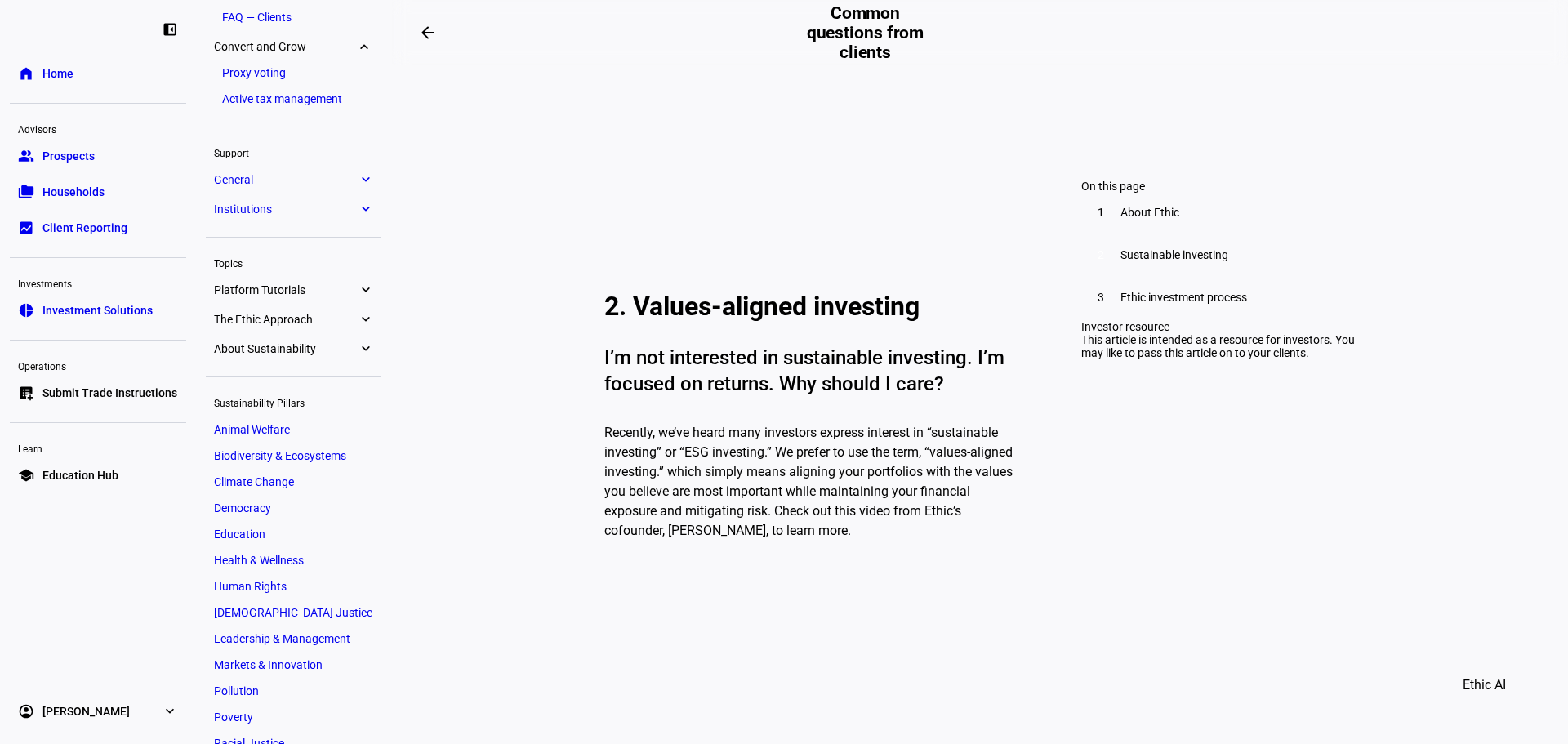
scroll to position [174, 0]
